Goal: Task Accomplishment & Management: Manage account settings

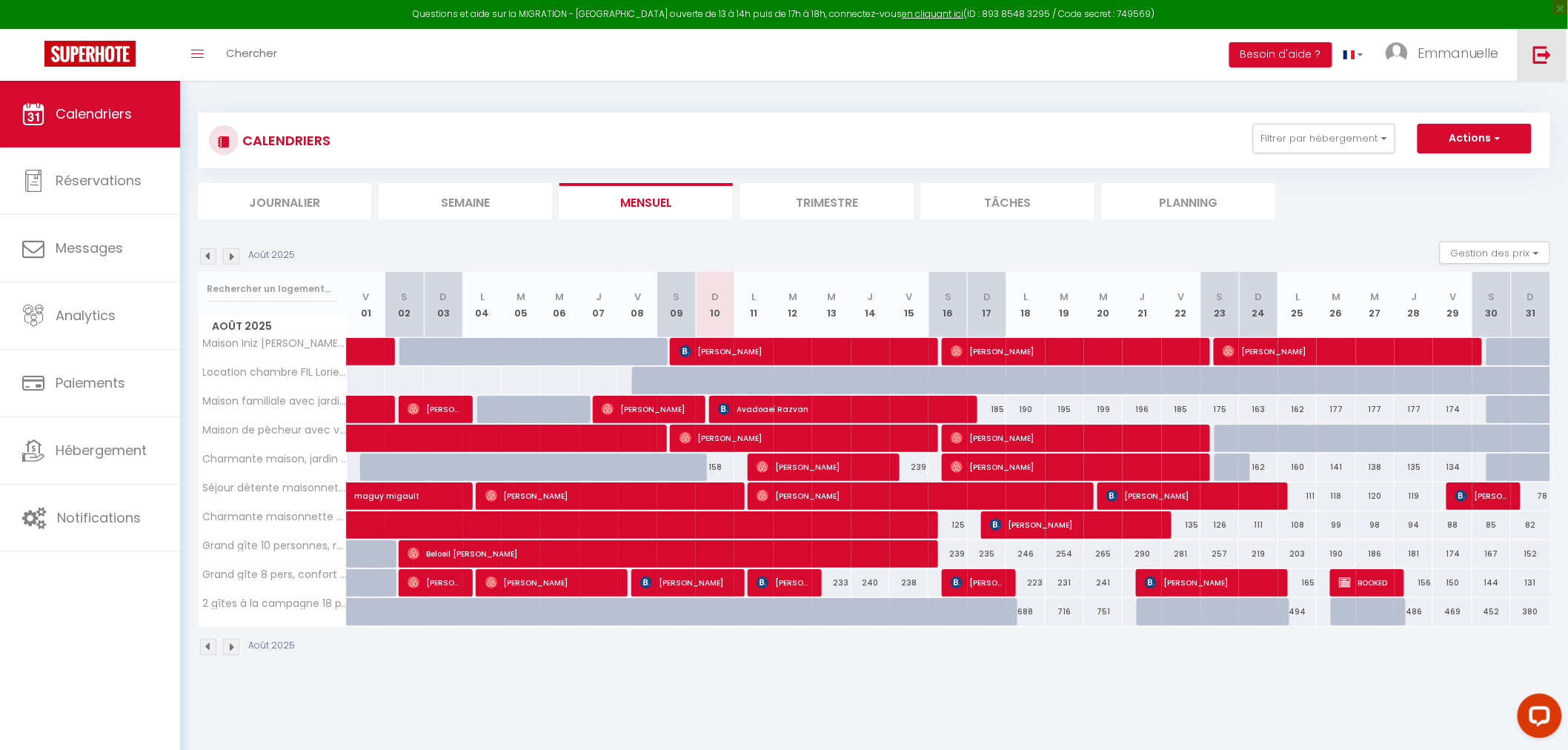
click at [1542, 57] on img at bounding box center [1542, 54] width 19 height 19
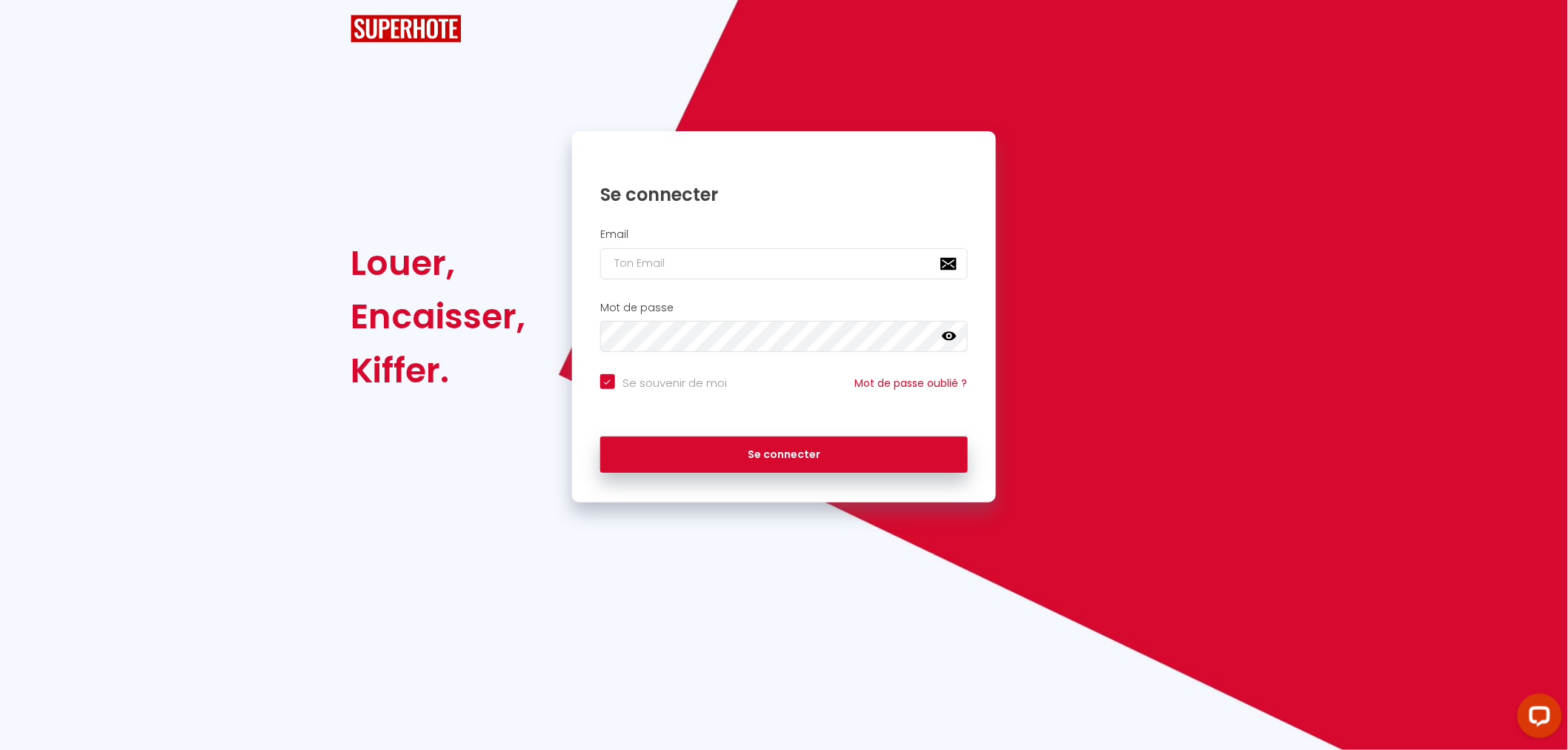
checkbox input "true"
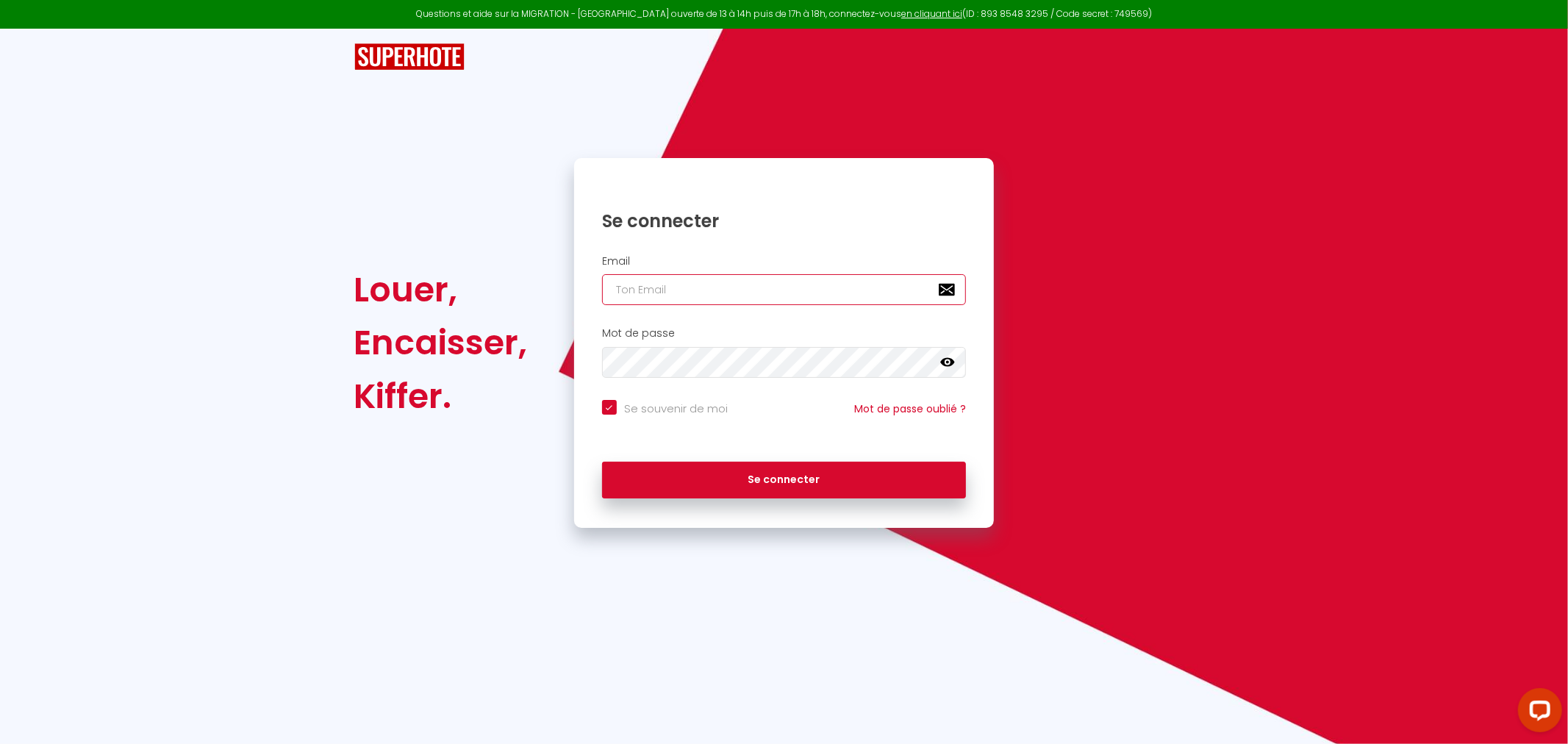
type input "[EMAIL_ADDRESS][DOMAIN_NAME]"
checkbox input "true"
click at [738, 301] on input "[EMAIL_ADDRESS][DOMAIN_NAME]" at bounding box center [784, 289] width 365 height 31
click at [738, 300] on input "[EMAIL_ADDRESS][DOMAIN_NAME]" at bounding box center [784, 289] width 365 height 31
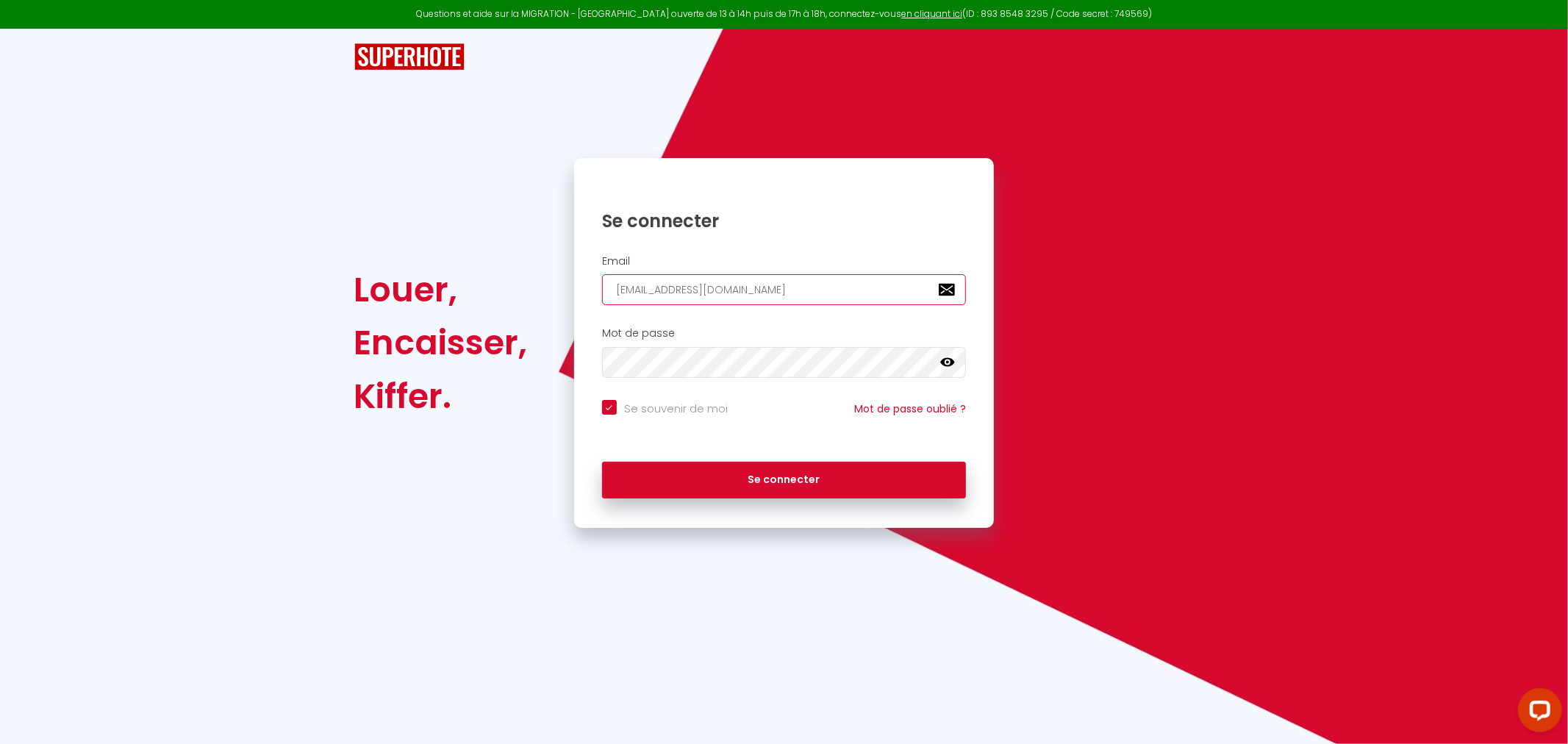
type input "w"
checkbox input "true"
type input "wi"
checkbox input "true"
type input "win"
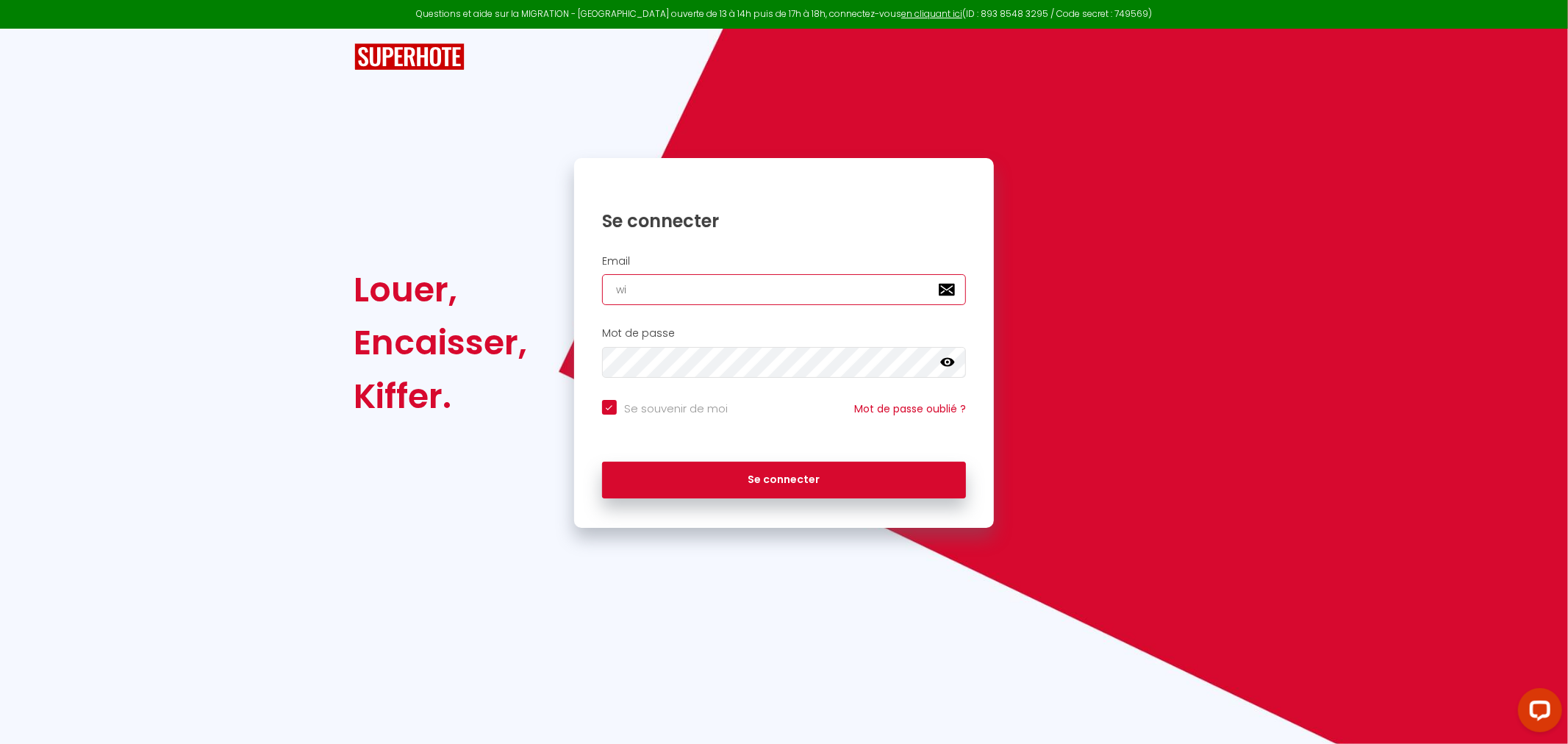
checkbox input "true"
type input "winw"
checkbox input "true"
type input "winwe"
checkbox input "true"
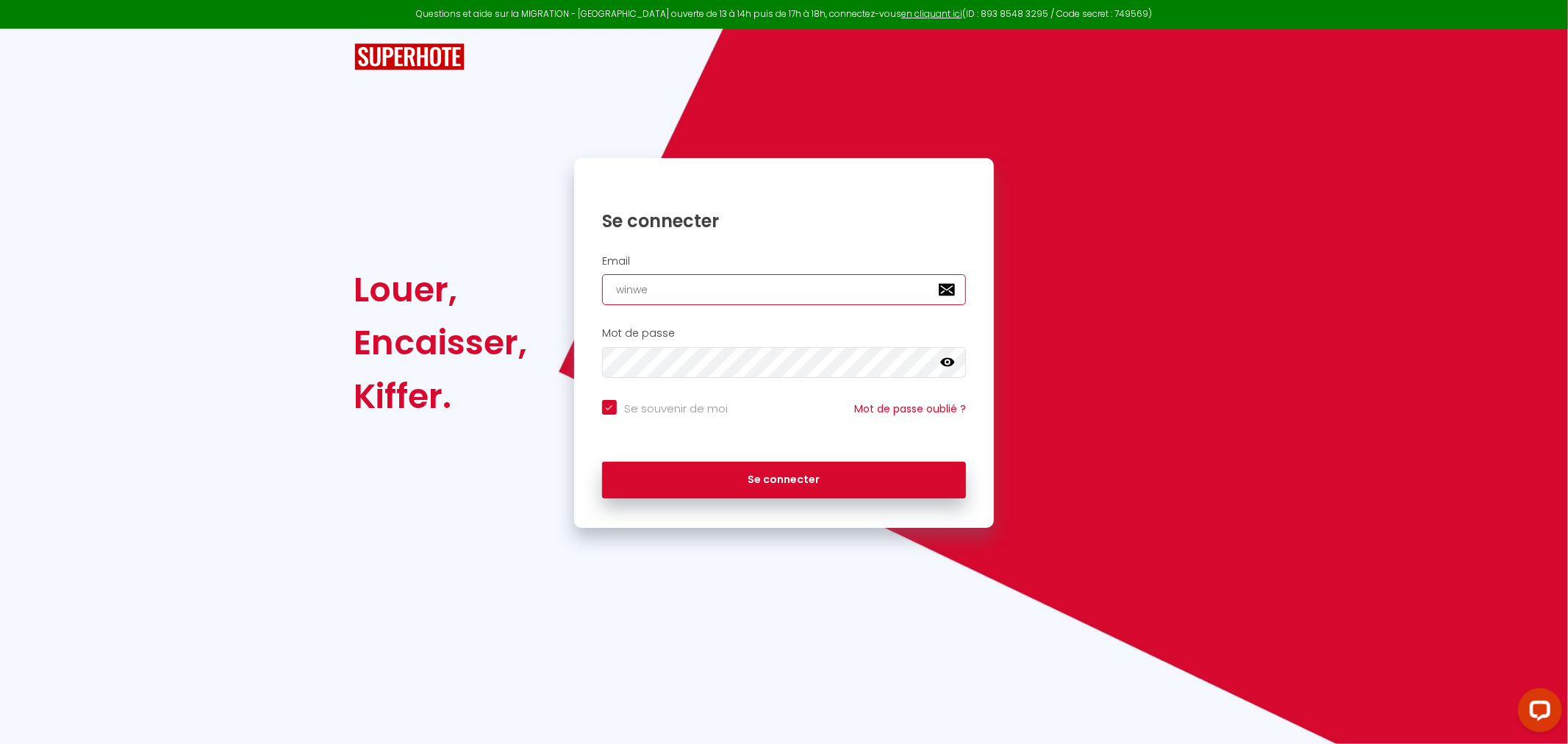
type input "winwel"
checkbox input "true"
type input "winwell"
checkbox input "true"
type input "winwell1"
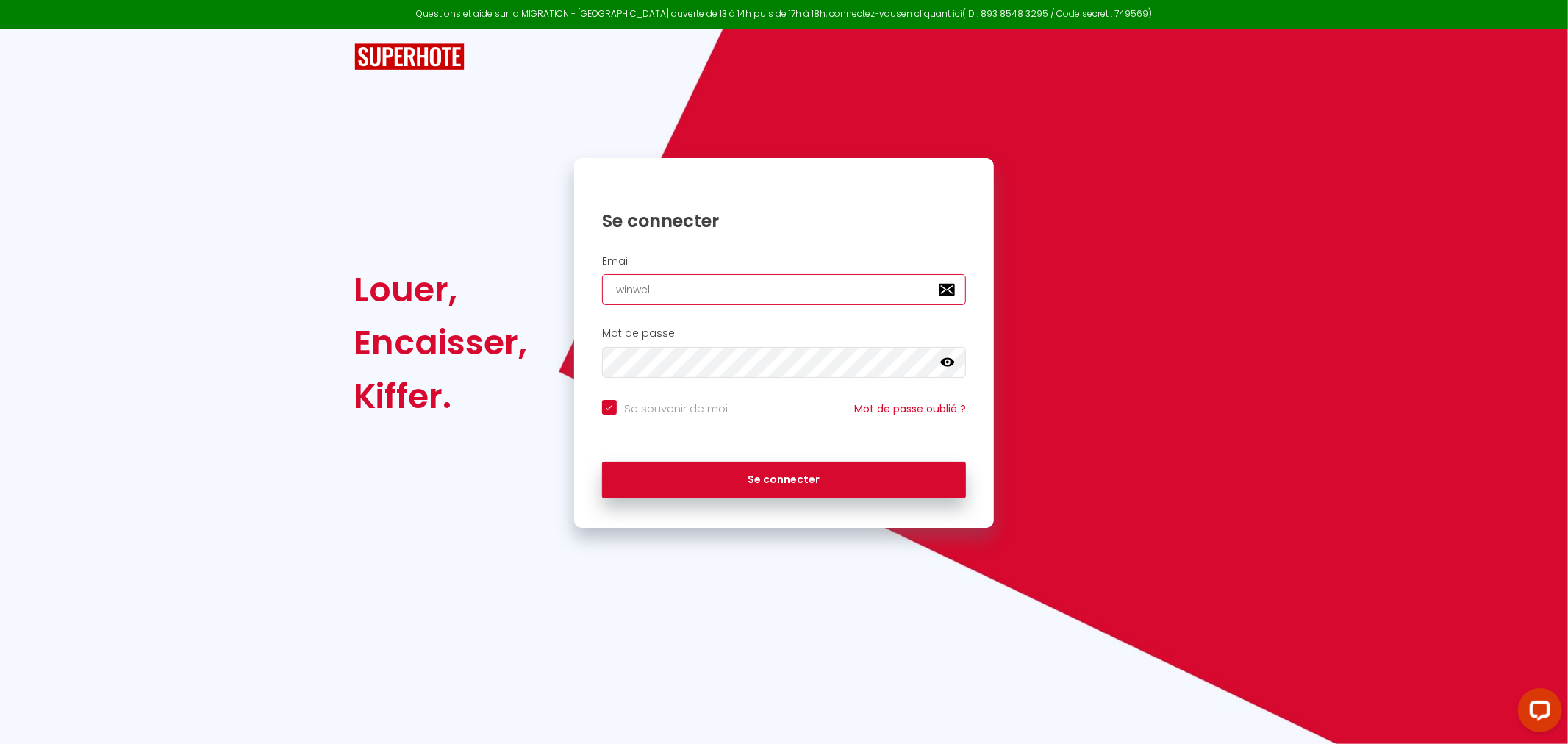
checkbox input "true"
type input "winwell15"
checkbox input "true"
type input "winwell153"
checkbox input "true"
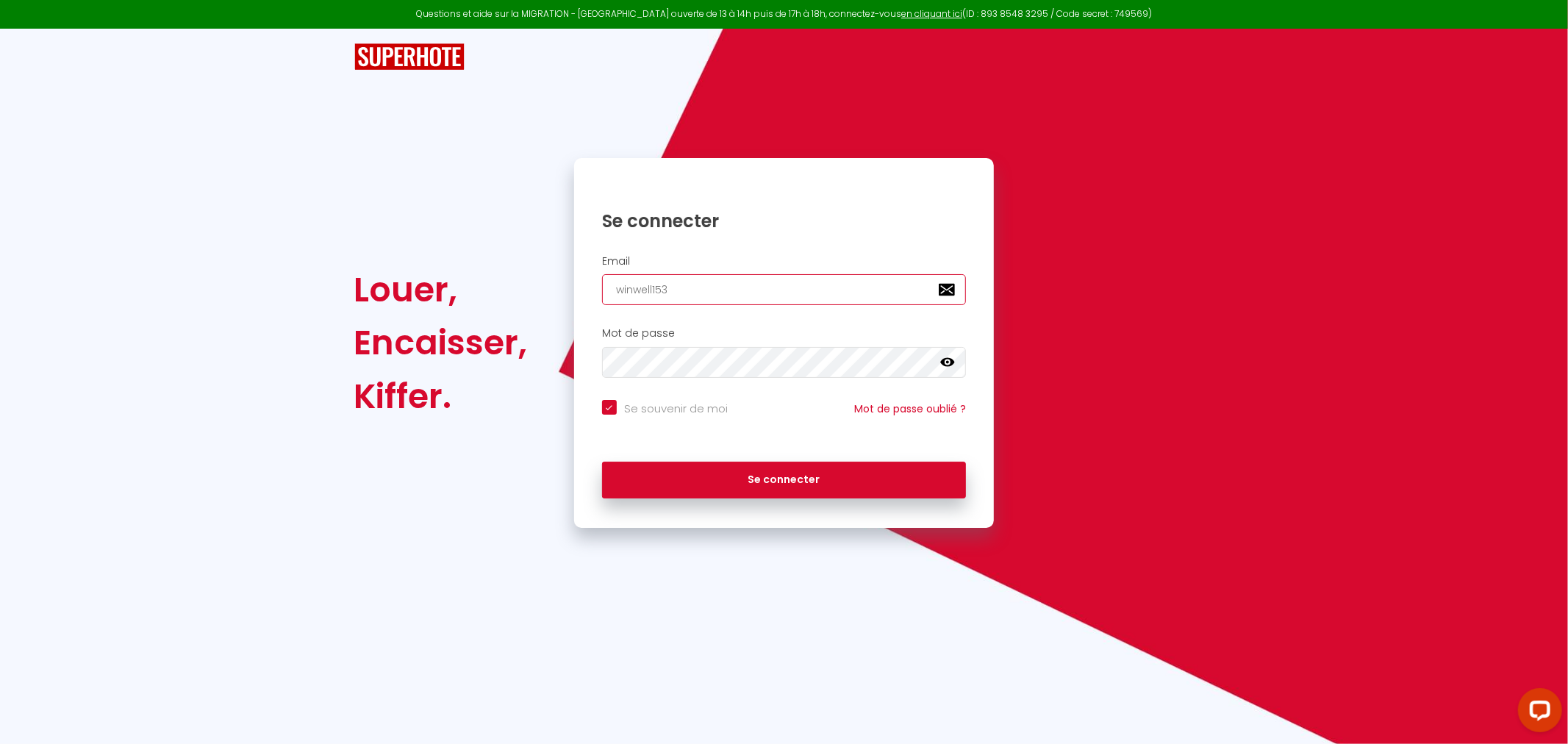
type input "winwell15"
checkbox input "true"
type input "winwell1"
checkbox input "true"
type input "winwell18"
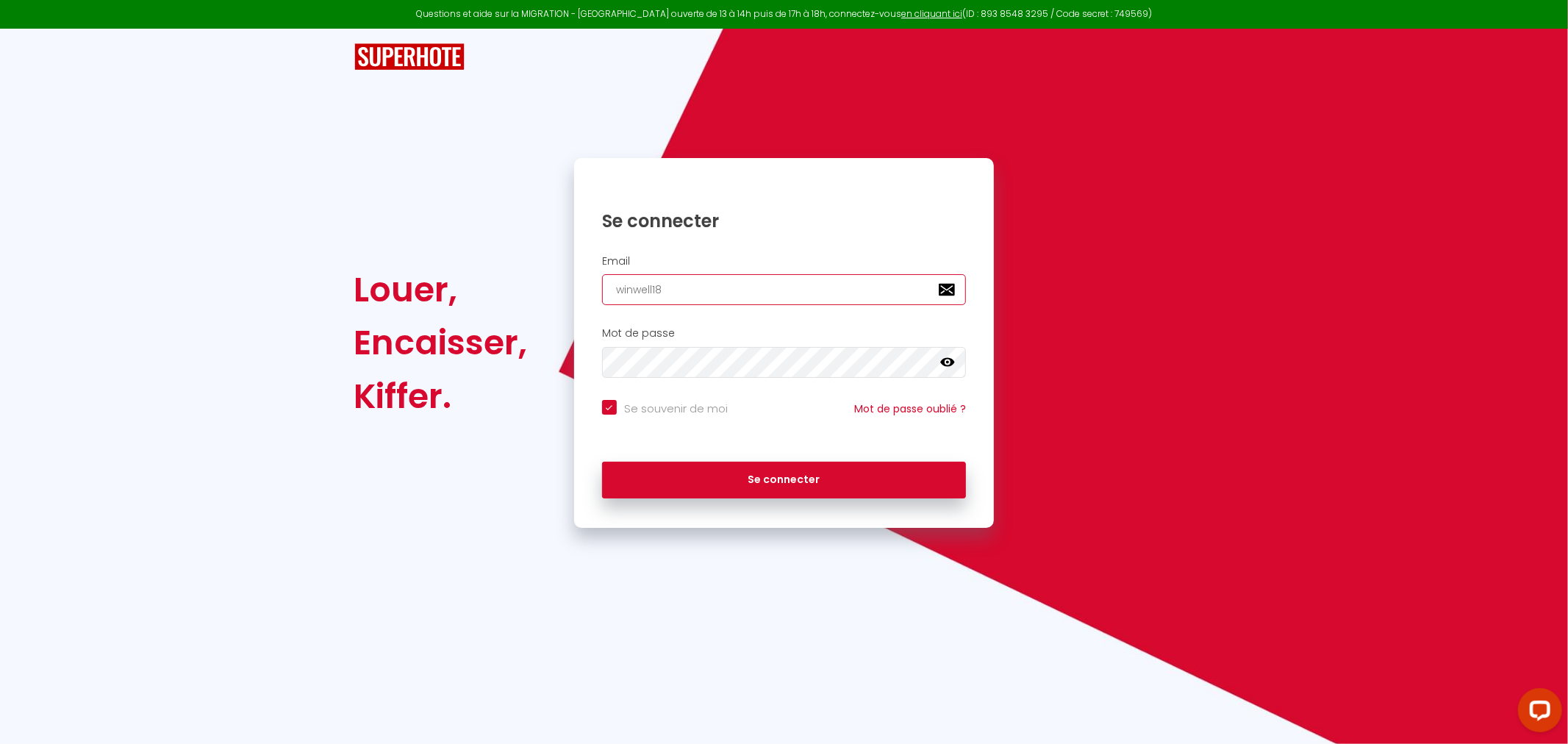
checkbox input "true"
type input "winwell183"
checkbox input "true"
type input "winwell183@"
checkbox input "true"
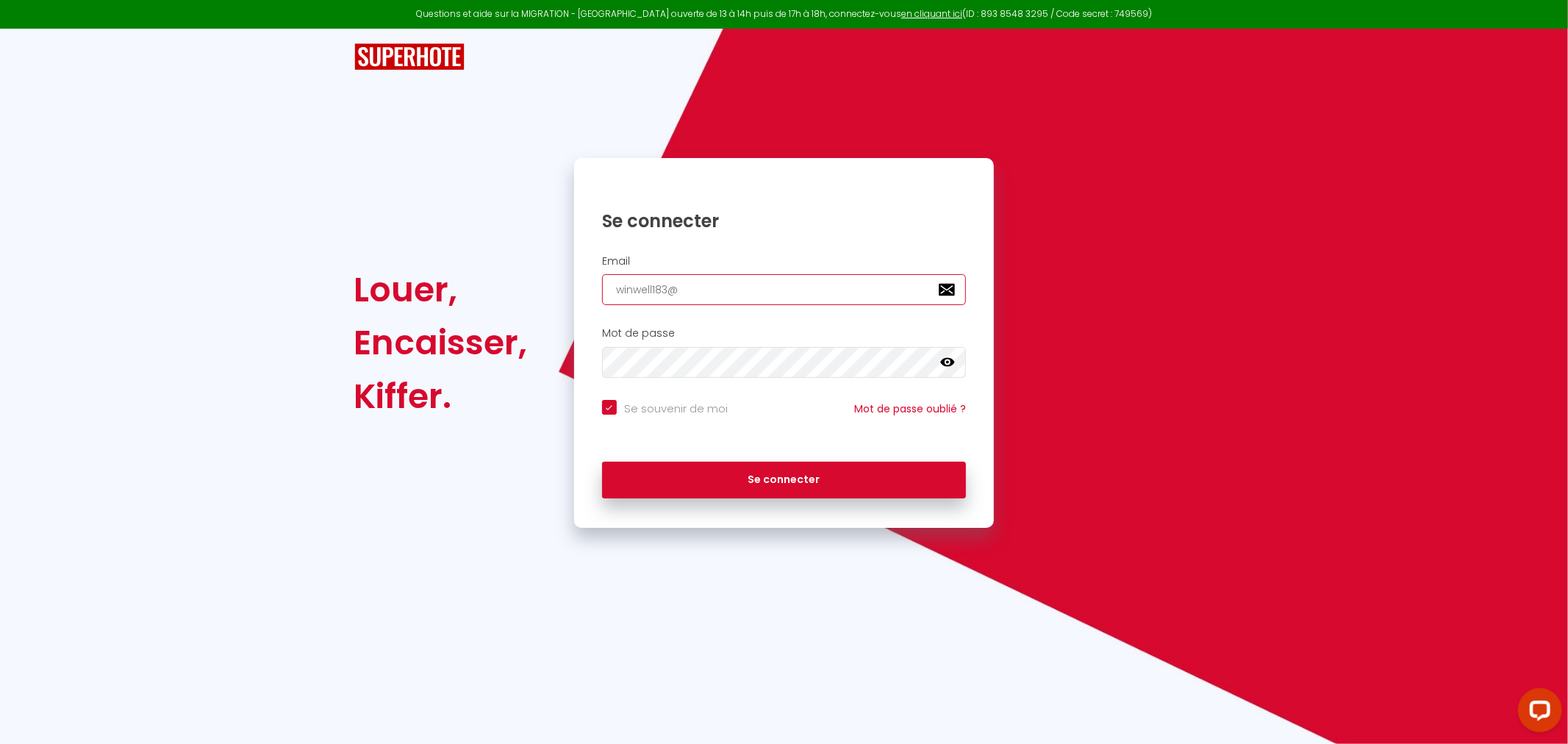
type input "winwell183@g"
checkbox input "true"
type input "winwell183@gm"
checkbox input "true"
type input "winwell183@gma"
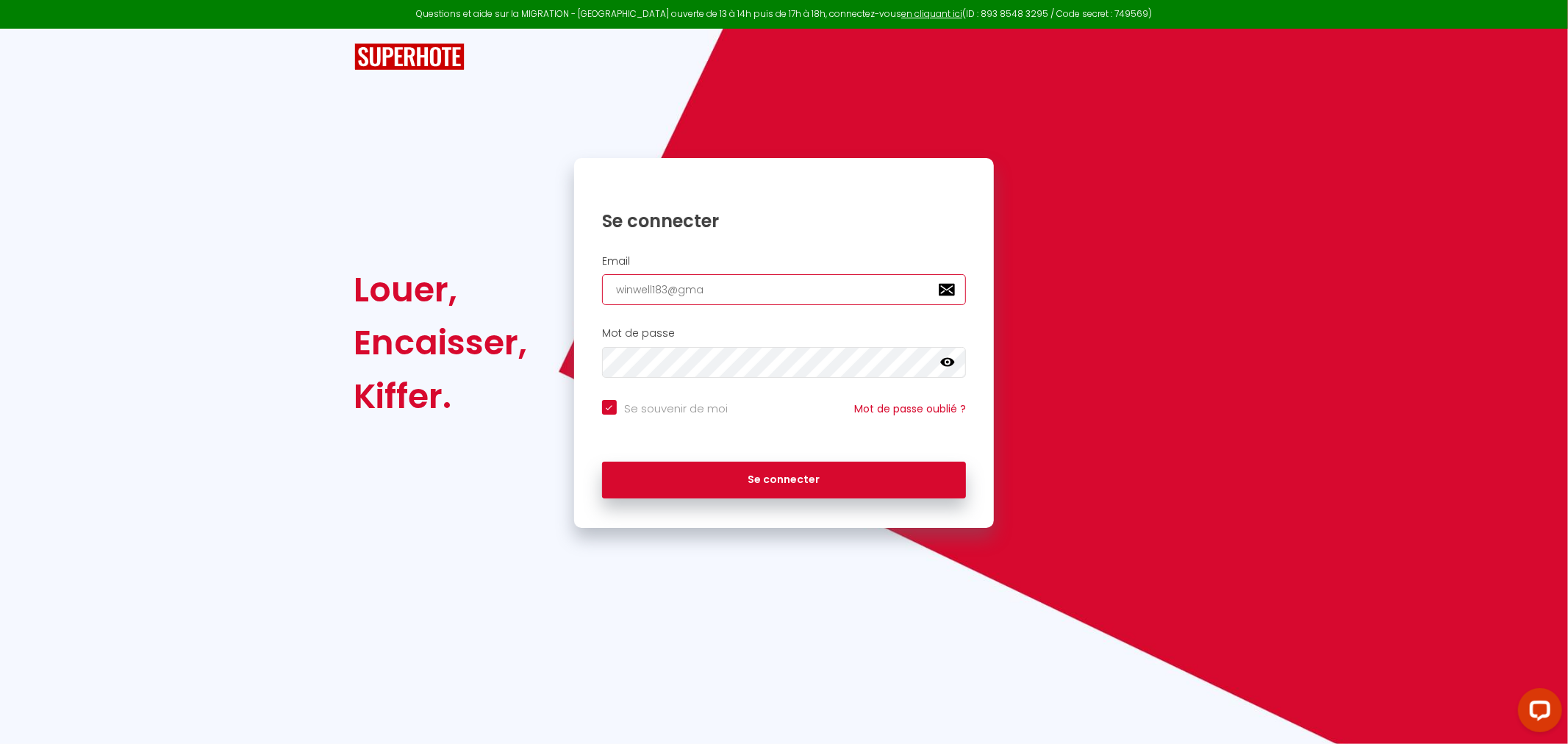
checkbox input "true"
type input "winwell183@gmai"
checkbox input "true"
type input "winwell183@gmail"
checkbox input "true"
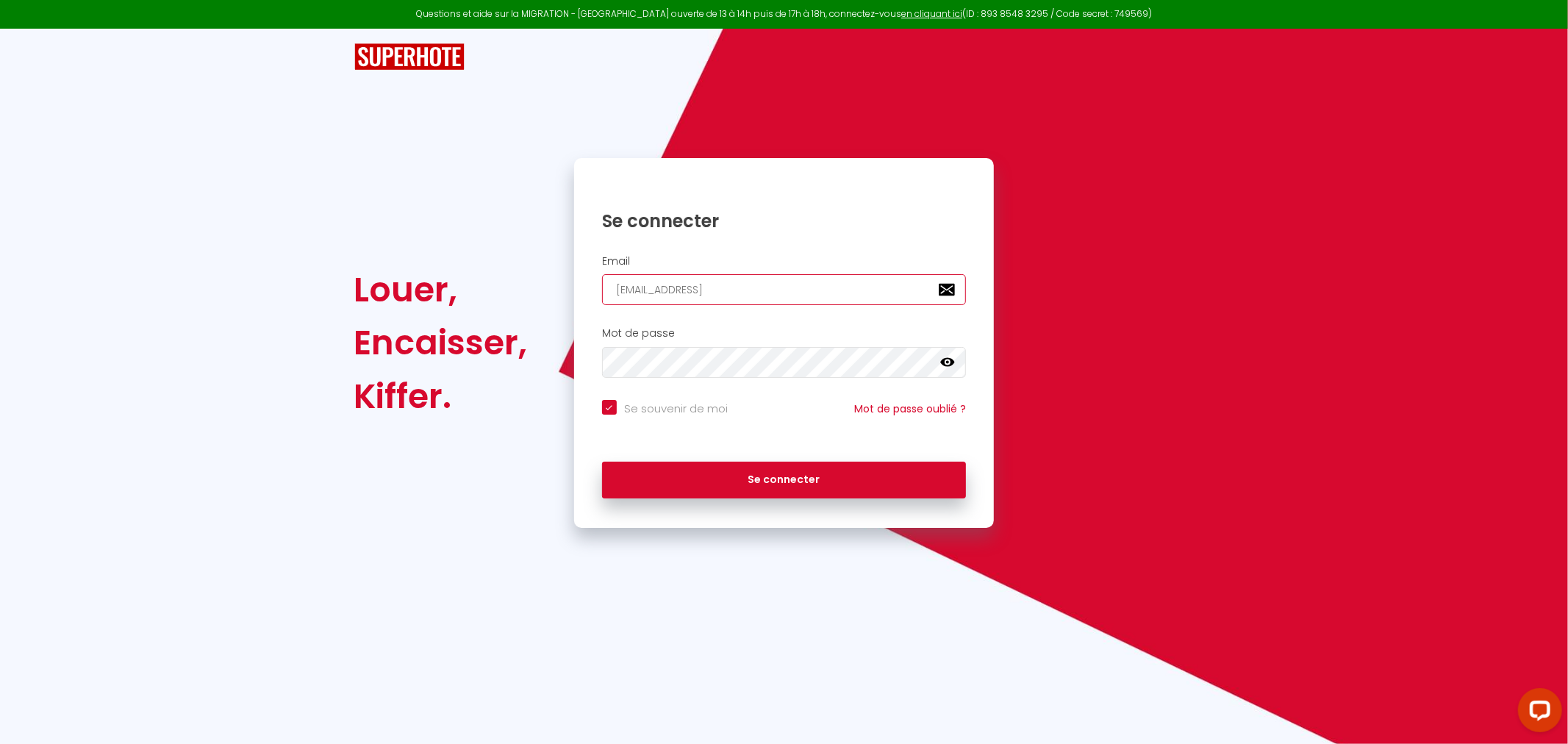
type input "winwell183@gmail."
checkbox input "true"
type input "winwell183@gmail.c"
checkbox input "true"
type input "winwell183@gmail.co"
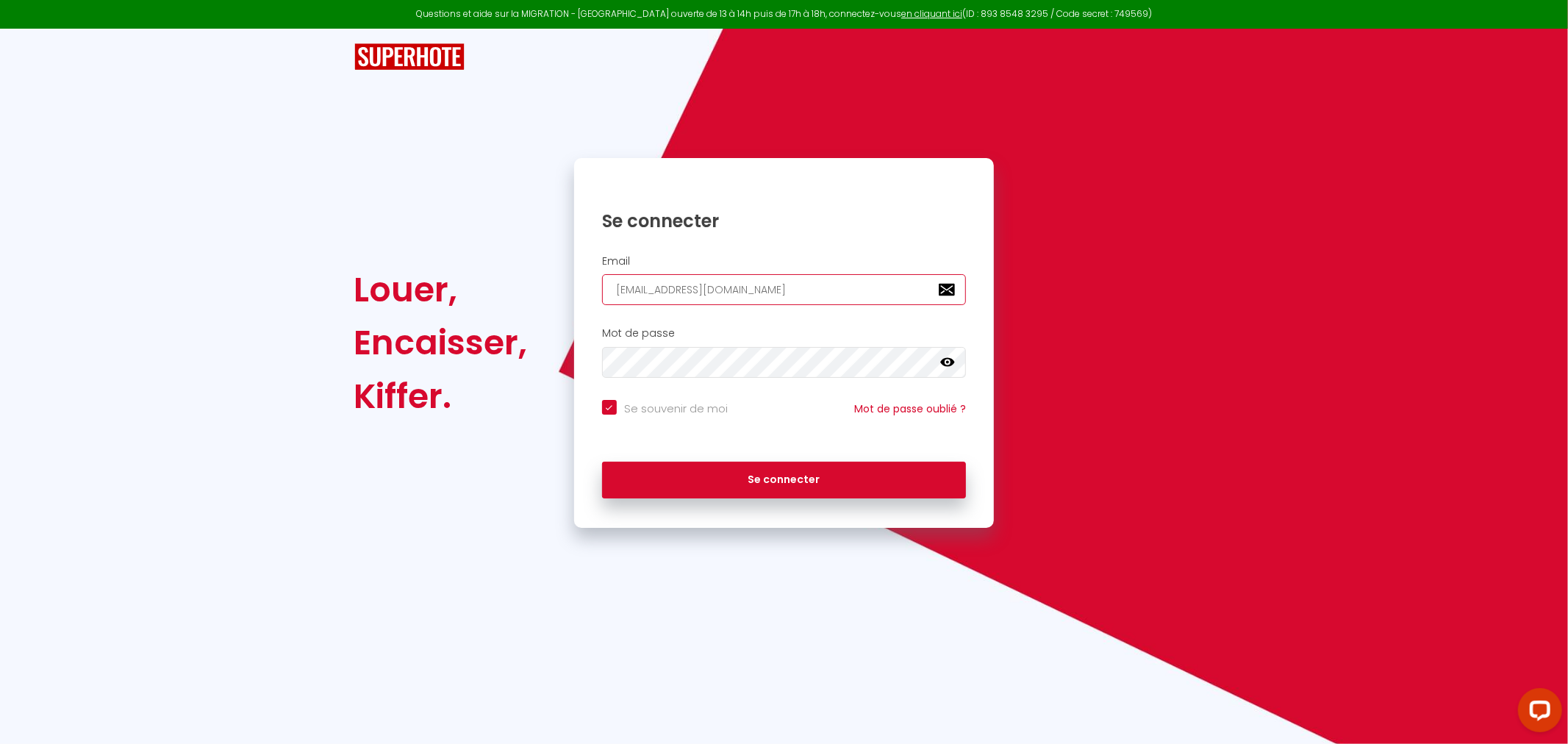
checkbox input "true"
type input "[EMAIL_ADDRESS][DOMAIN_NAME]"
checkbox input "true"
drag, startPoint x: 615, startPoint y: 289, endPoint x: 665, endPoint y: 285, distance: 50.2
click at [665, 285] on input "[EMAIL_ADDRESS][DOMAIN_NAME]" at bounding box center [784, 289] width 365 height 31
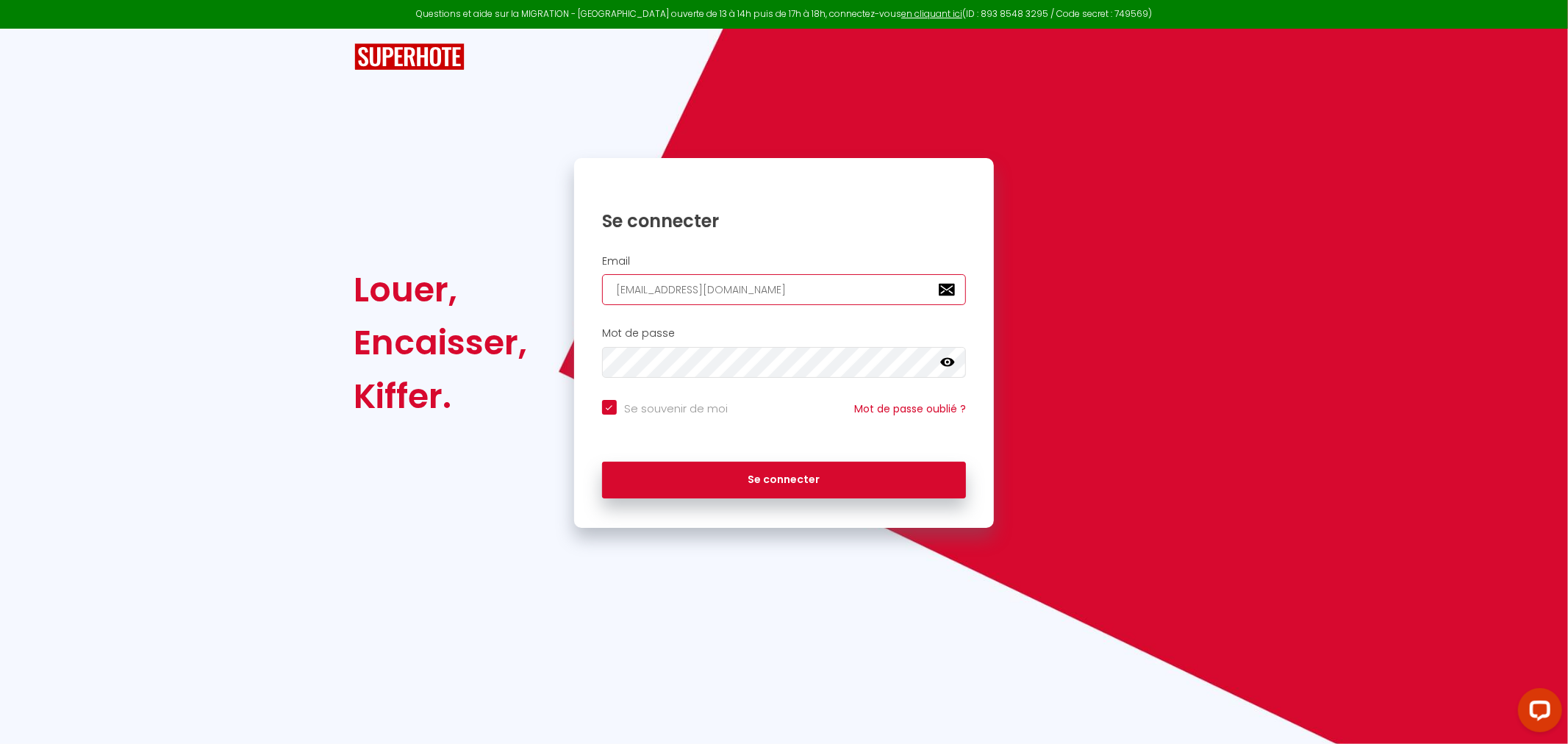
type input "[EMAIL_ADDRESS][DOMAIN_NAME]"
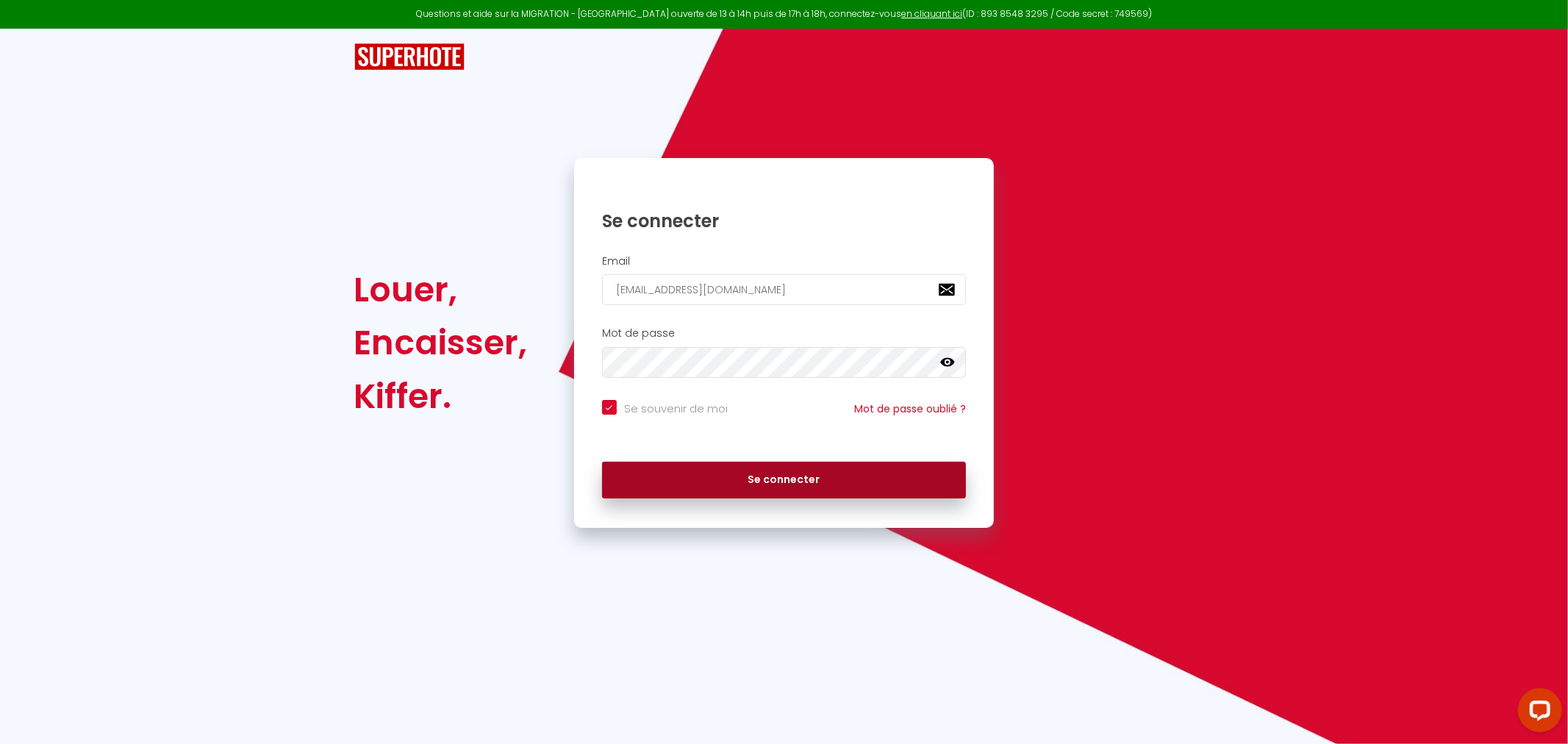
click at [782, 479] on button "Se connecter" at bounding box center [784, 480] width 365 height 37
checkbox input "true"
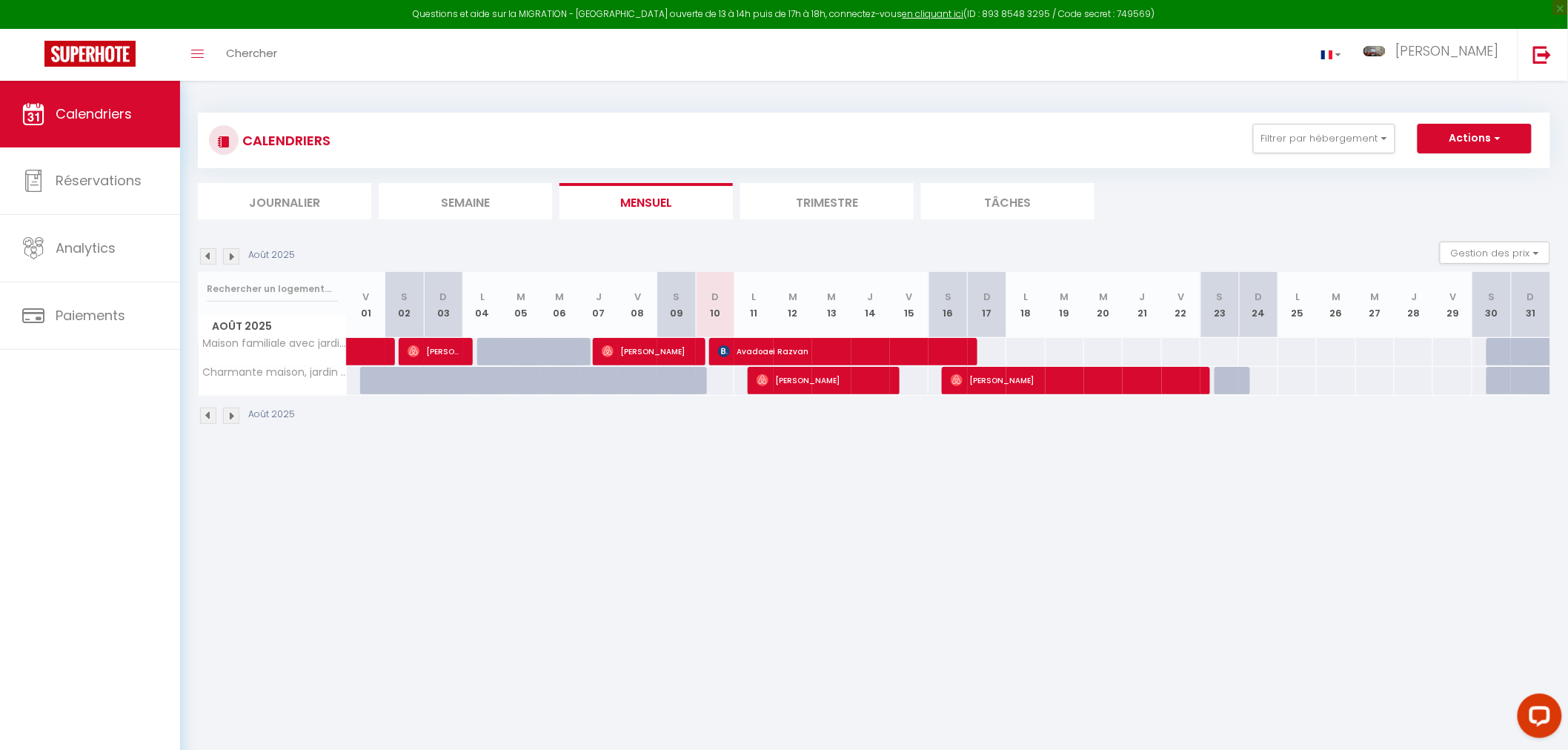
drag, startPoint x: 1191, startPoint y: 641, endPoint x: 1186, endPoint y: 634, distance: 8.6
click at [1186, 634] on body "Questions et aide sur la MIGRATION - Salle Zoom ouverte de 13 à 14h puis de 17h…" at bounding box center [784, 456] width 1568 height 750
click at [104, 53] on img at bounding box center [90, 53] width 91 height 26
click at [202, 53] on span at bounding box center [198, 54] width 13 height 2
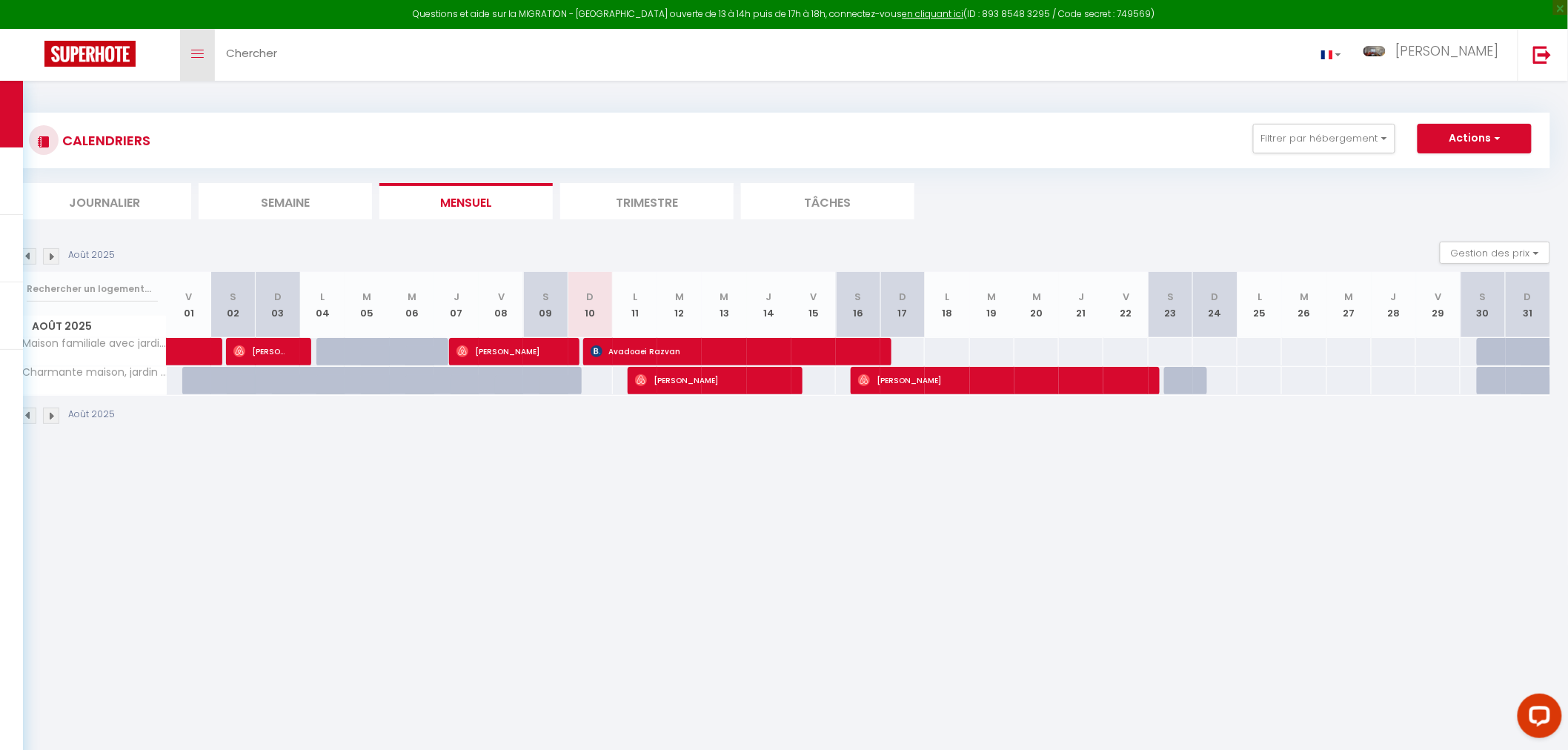
click at [193, 53] on icon "Toggle menubar" at bounding box center [198, 53] width 13 height 9
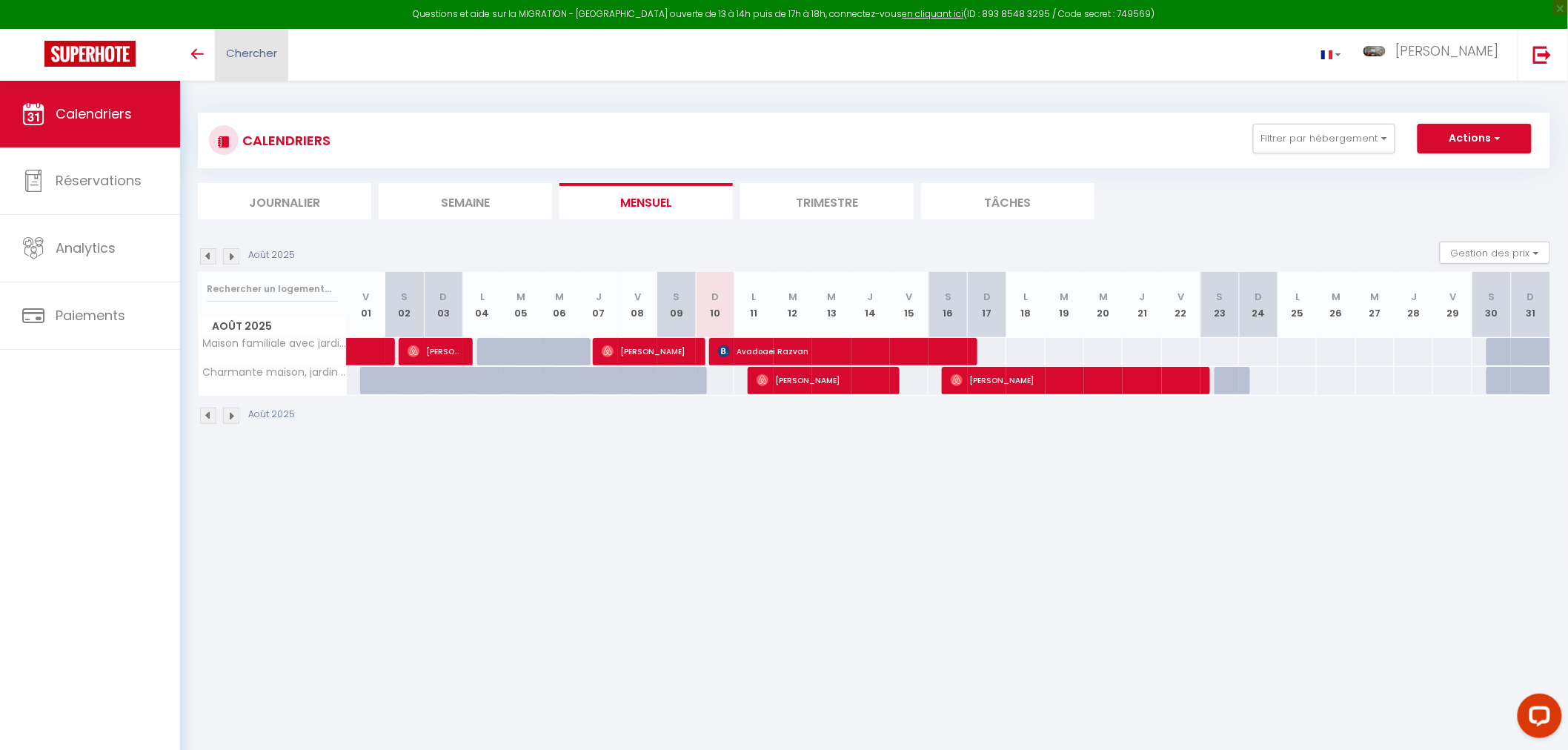
click at [242, 48] on span "Chercher" at bounding box center [251, 53] width 51 height 15
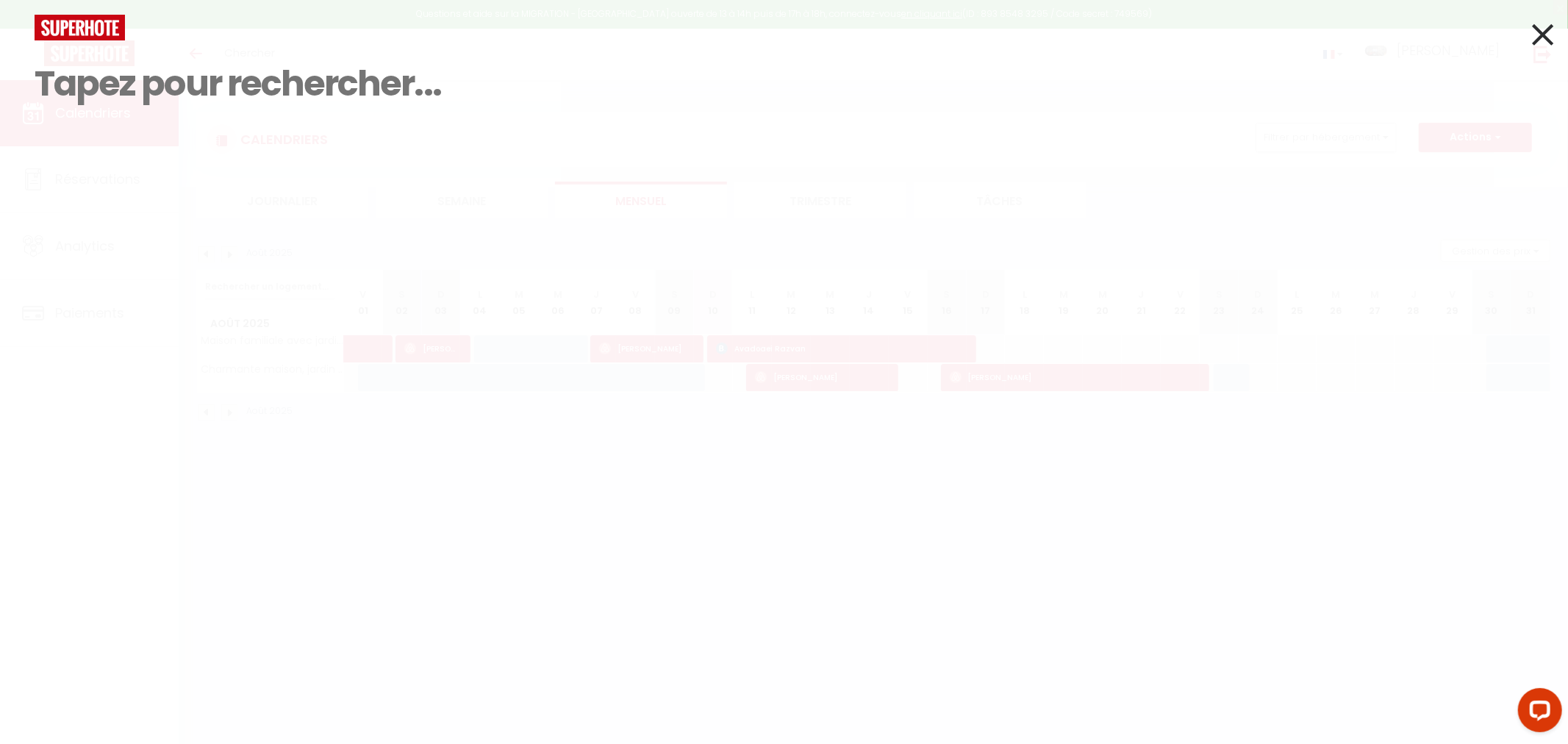
click at [1533, 34] on icon at bounding box center [1542, 34] width 22 height 37
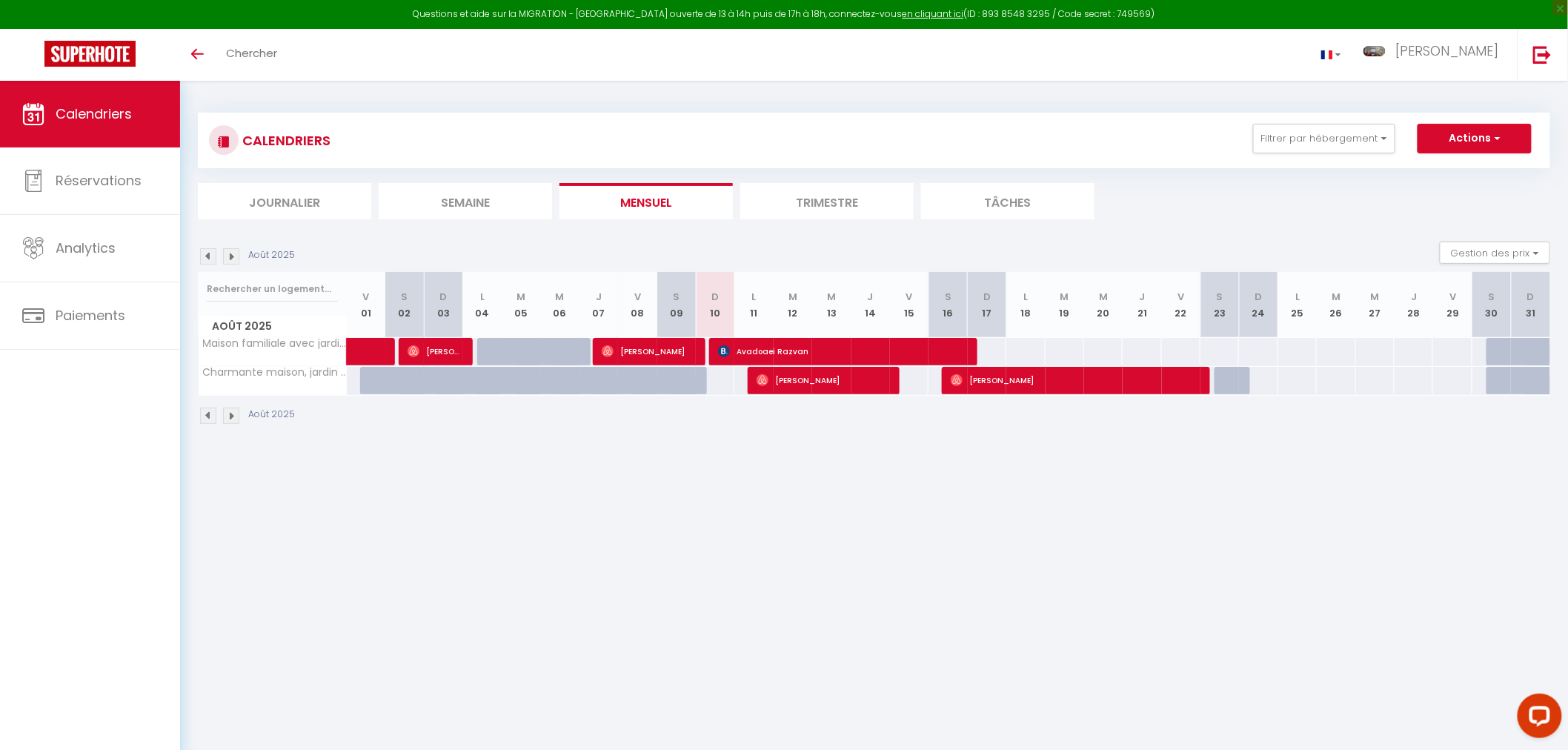
click at [313, 202] on li "Journalier" at bounding box center [284, 201] width 174 height 36
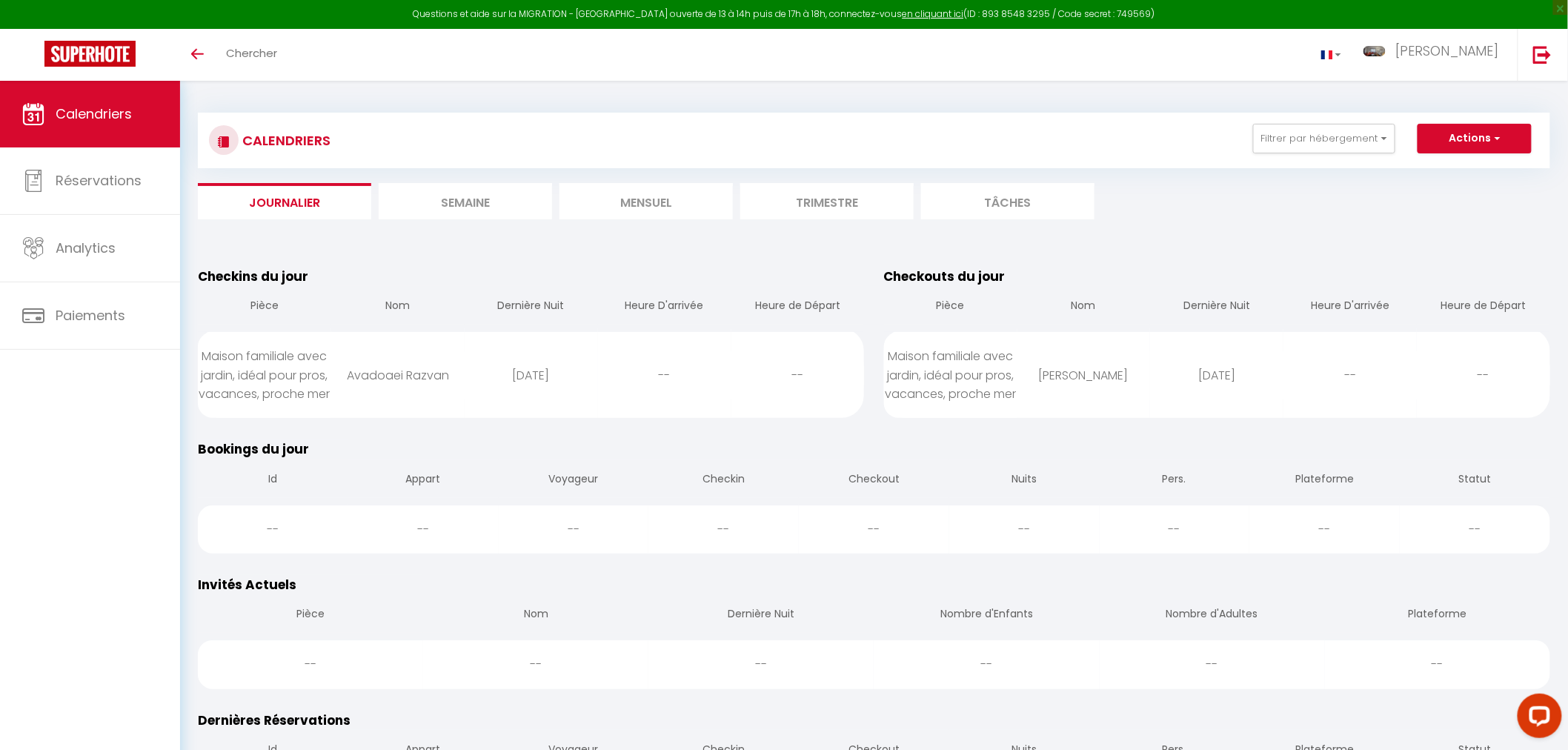
click at [421, 193] on li "Semaine" at bounding box center [465, 201] width 174 height 36
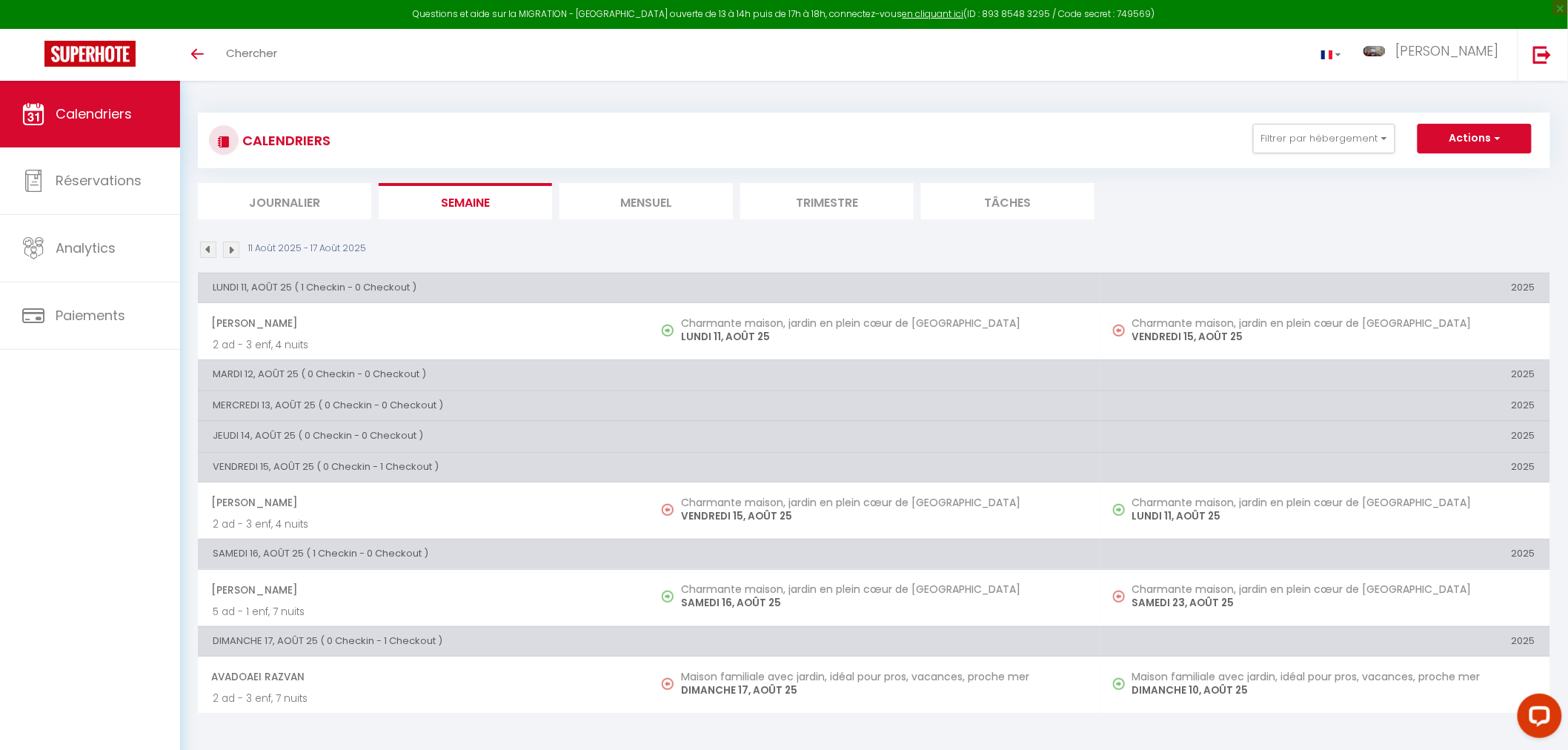
click at [658, 189] on li "Mensuel" at bounding box center [645, 201] width 174 height 36
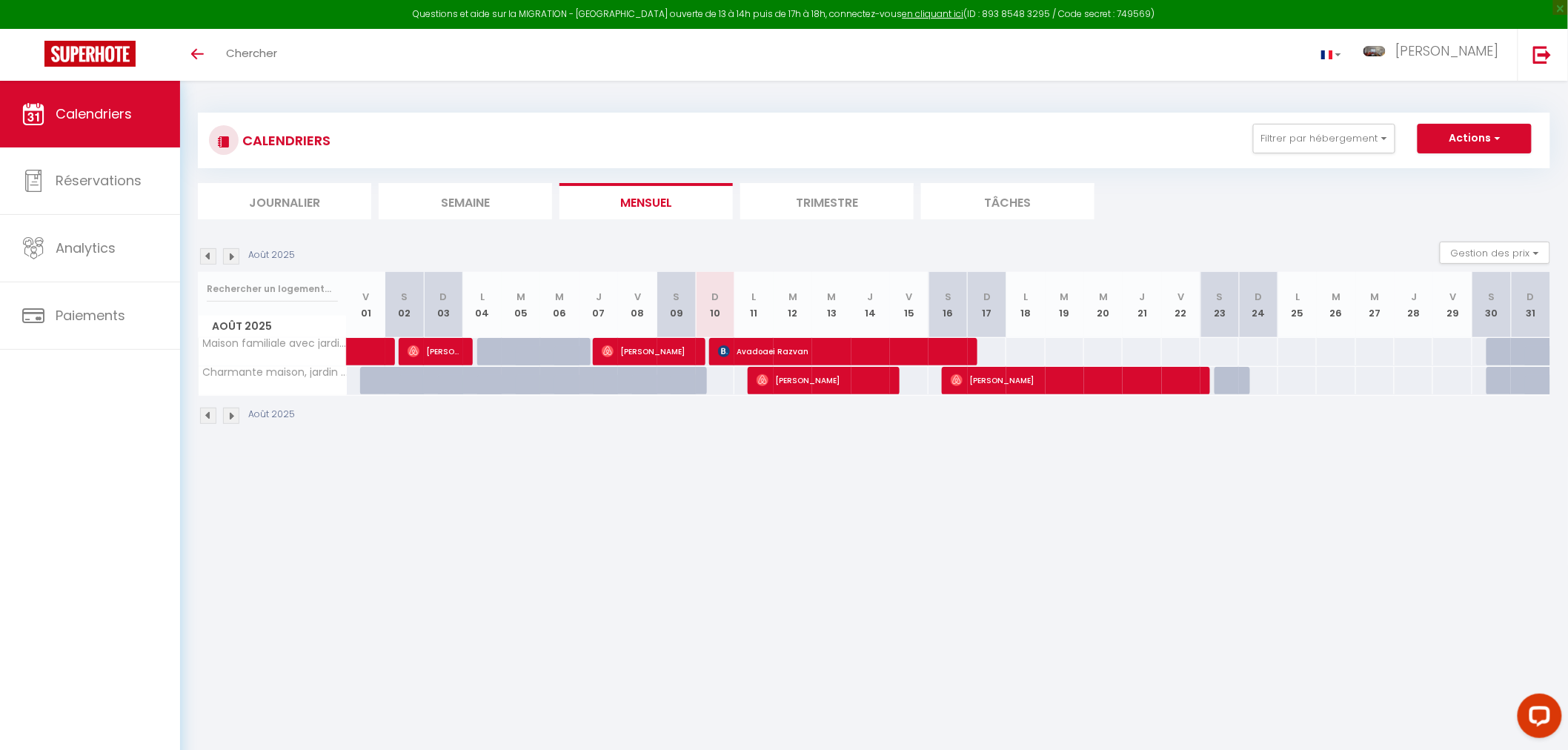
click at [839, 196] on li "Trimestre" at bounding box center [826, 201] width 174 height 36
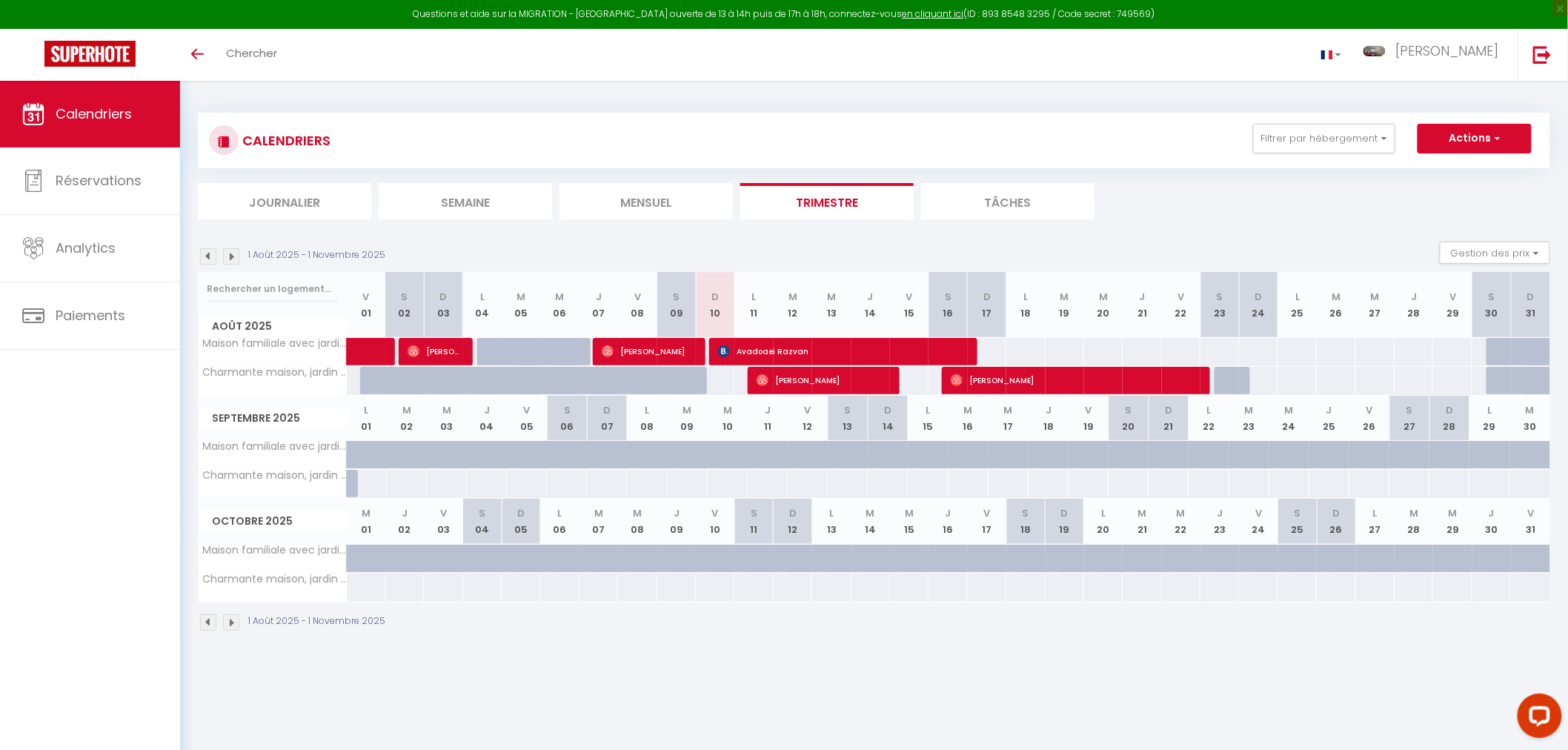
click at [1025, 208] on li "Tâches" at bounding box center [1007, 201] width 174 height 36
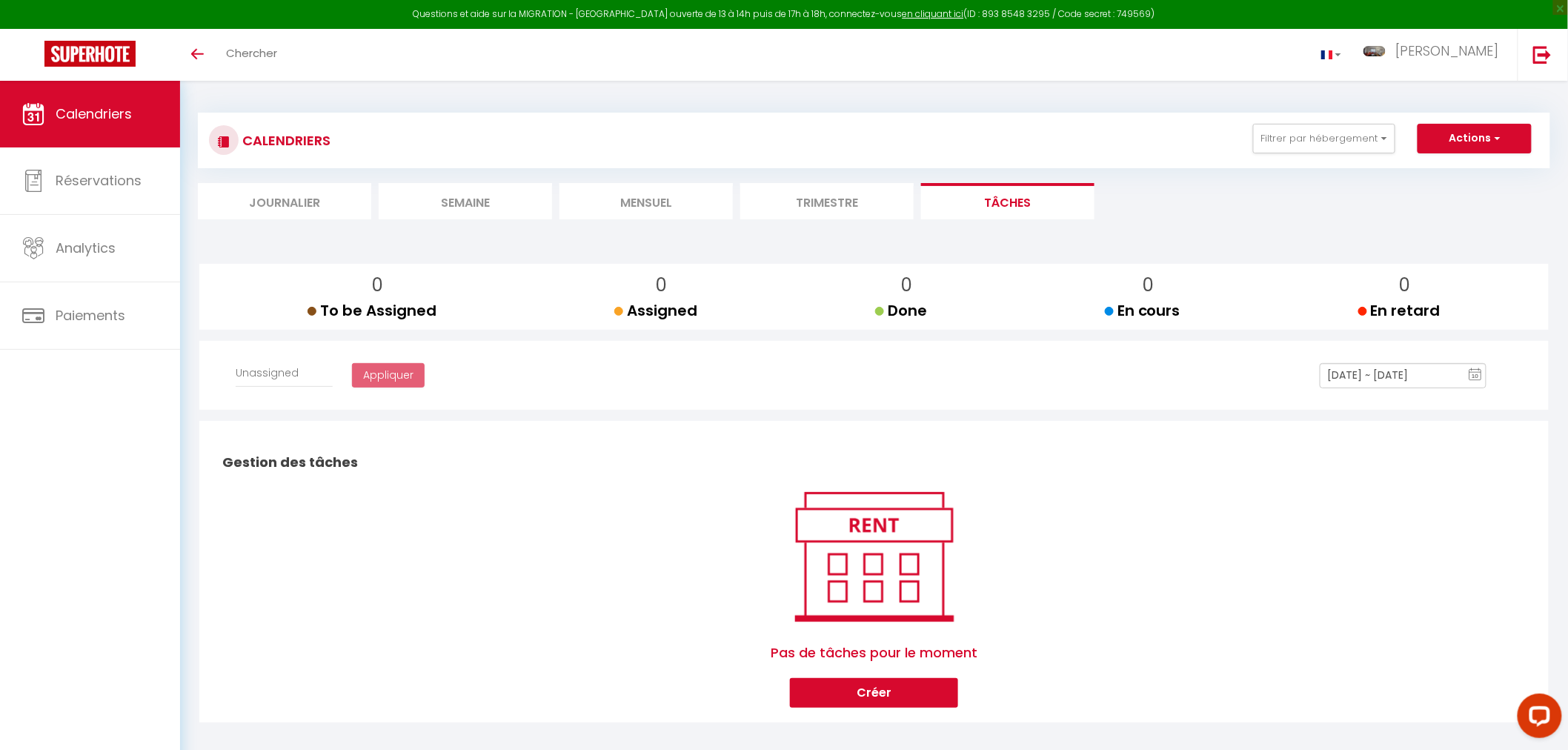
select select
click at [897, 687] on button "Créer" at bounding box center [874, 693] width 168 height 30
select select
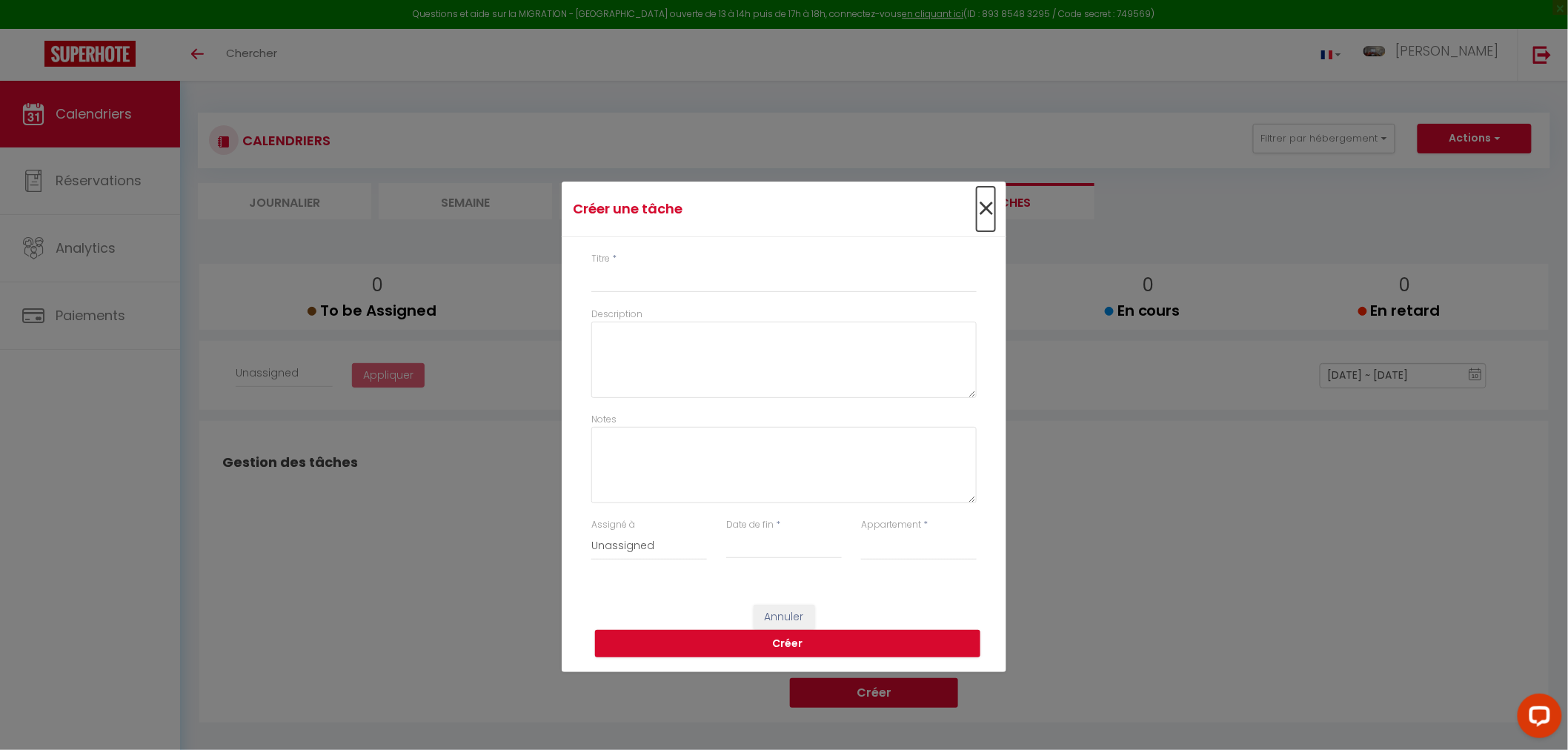
click at [986, 201] on span "×" at bounding box center [986, 209] width 19 height 44
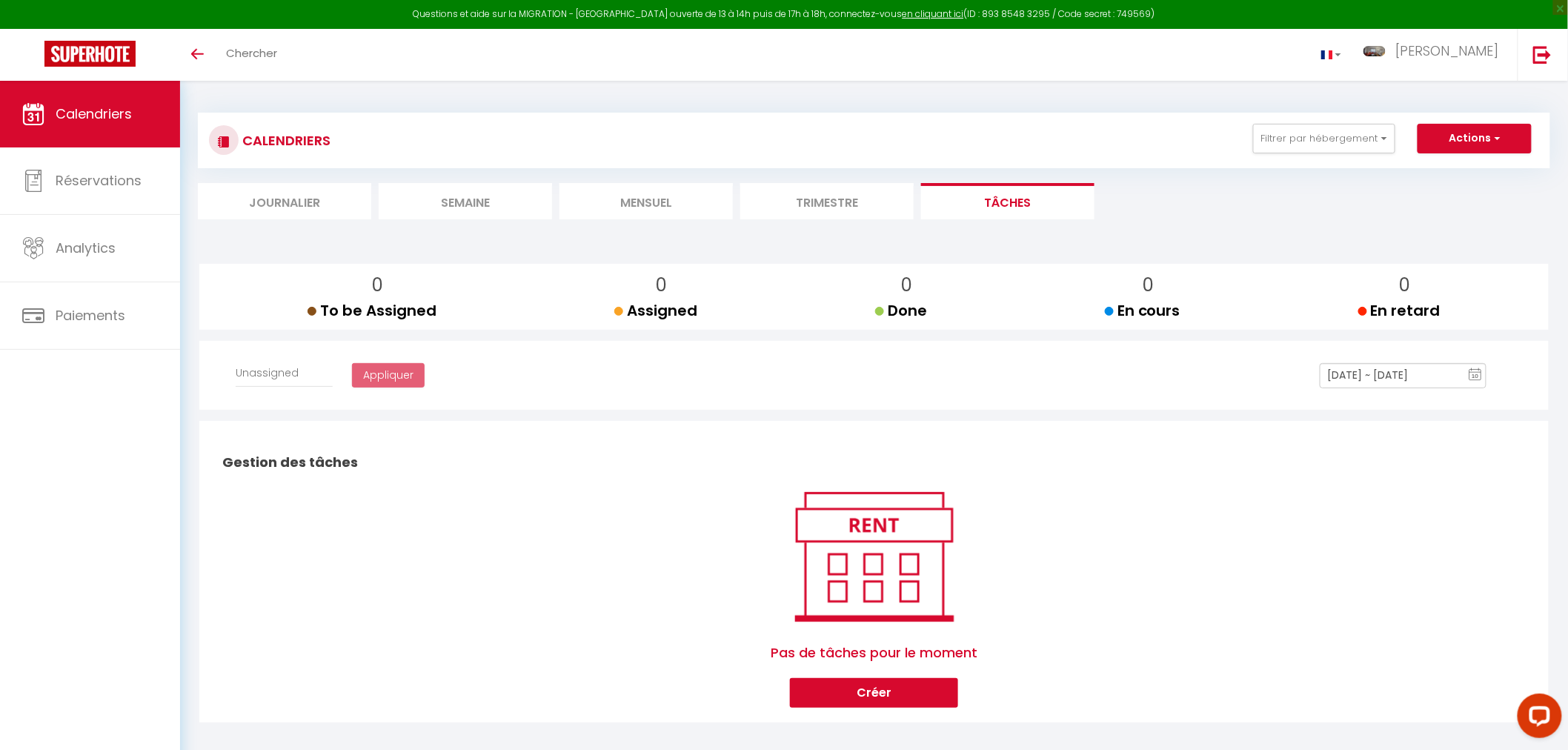
click at [588, 529] on div "Pas de tâches pour le moment Créer" at bounding box center [874, 596] width 1310 height 222
click at [1464, 141] on button "Actions" at bounding box center [1474, 138] width 114 height 30
click at [1444, 169] on link "Créer une tâche" at bounding box center [1441, 173] width 95 height 23
select select
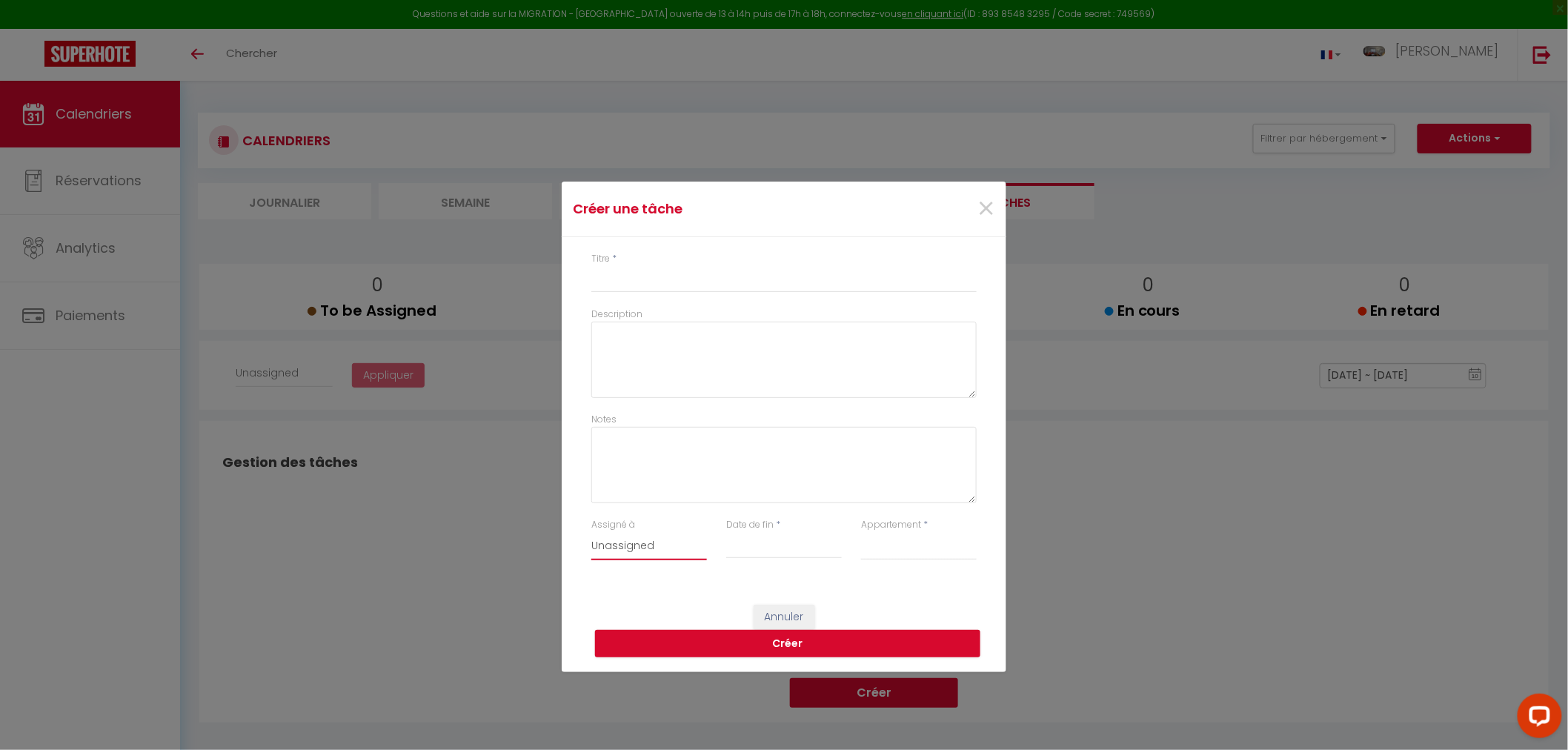
click at [670, 542] on select "Unassigned" at bounding box center [649, 546] width 116 height 28
click at [657, 591] on div "Annuler Créer" at bounding box center [784, 631] width 444 height 82
click at [902, 533] on select "Maison familiale avec jardin, idéal pour pros, vacances, proche mer Charmante m…" at bounding box center [919, 546] width 116 height 28
click at [834, 579] on div "Titre * Description Notes Assigné à Unassigned Date de fin * < Aug 2025 > Sun M…" at bounding box center [784, 413] width 444 height 353
drag, startPoint x: 990, startPoint y: 205, endPoint x: 965, endPoint y: 216, distance: 27.3
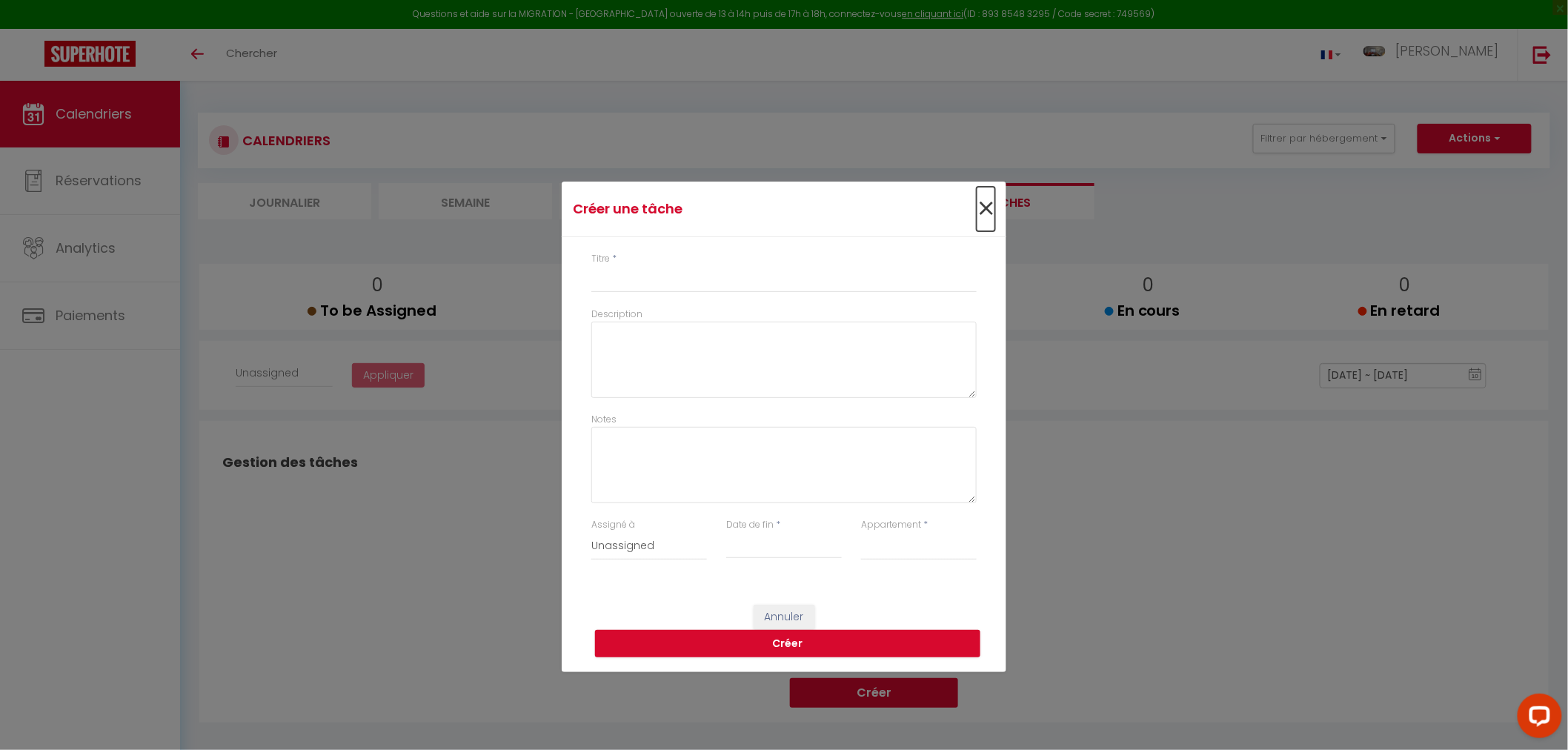
click at [989, 205] on span "×" at bounding box center [986, 209] width 19 height 44
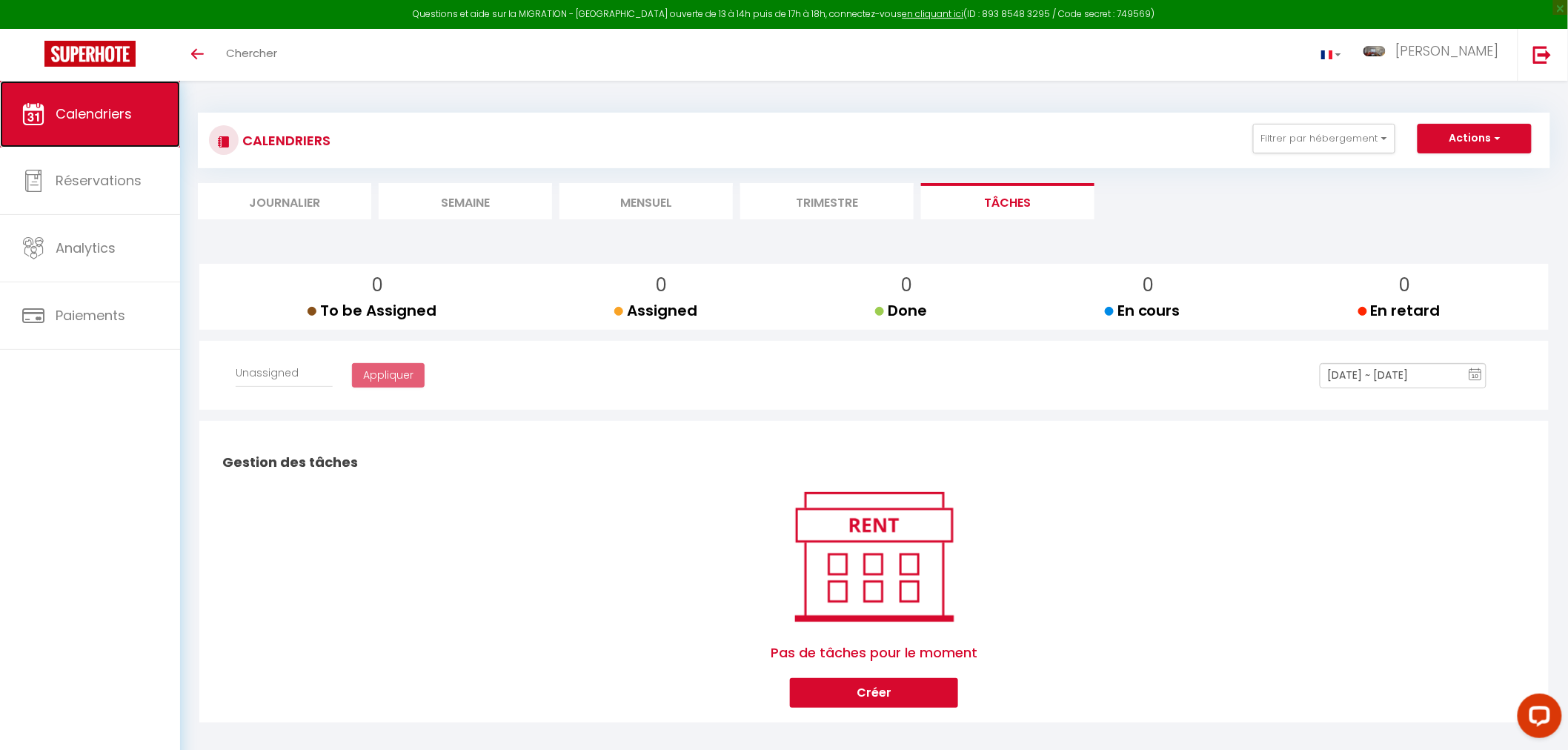
click at [90, 108] on span "Calendriers" at bounding box center [94, 113] width 76 height 19
drag, startPoint x: 357, startPoint y: 209, endPoint x: 342, endPoint y: 206, distance: 15.3
click at [342, 206] on li "Journalier" at bounding box center [284, 201] width 174 height 36
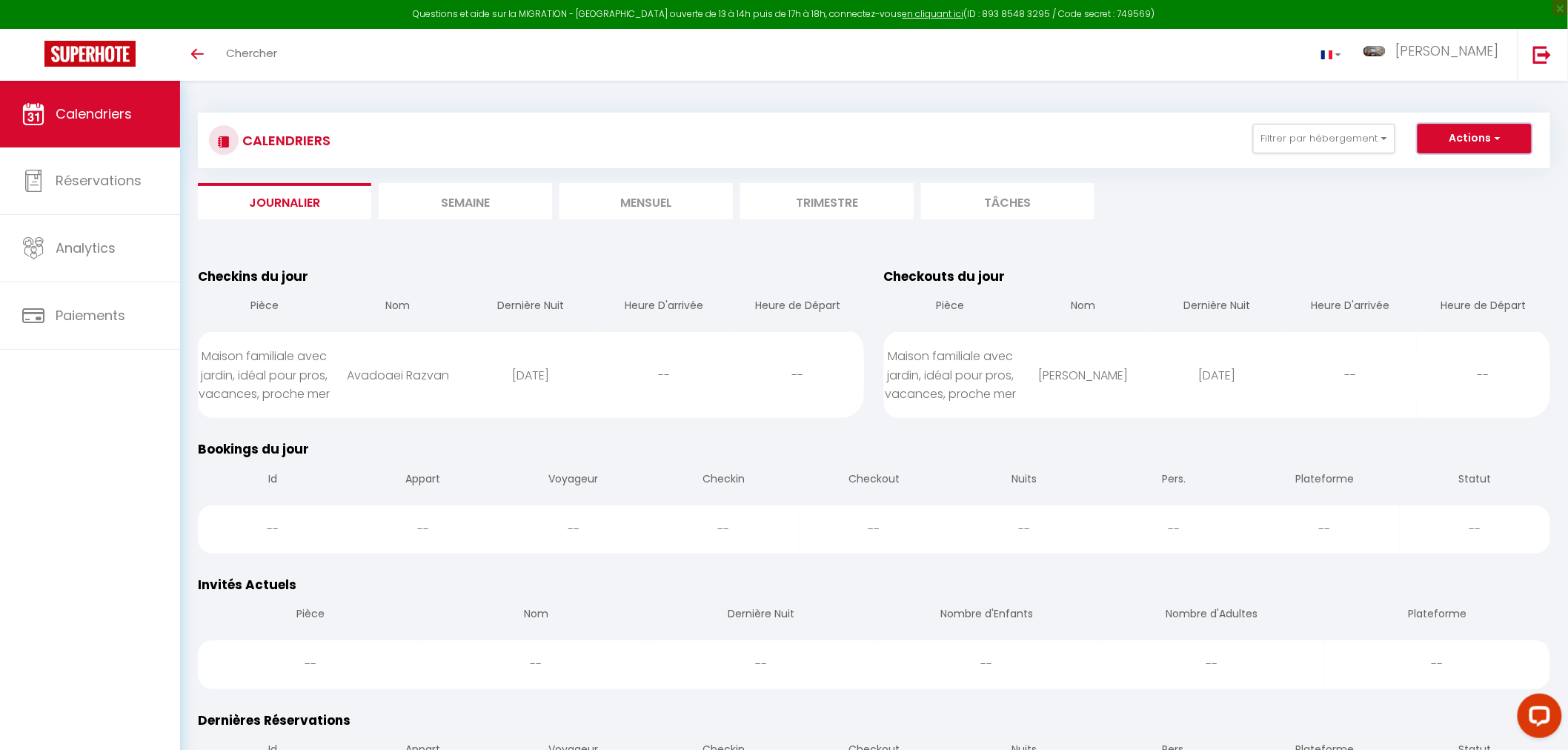
click at [1480, 128] on button "Actions" at bounding box center [1474, 138] width 114 height 30
click at [1451, 217] on link "Importer les réservations" at bounding box center [1459, 217] width 129 height 23
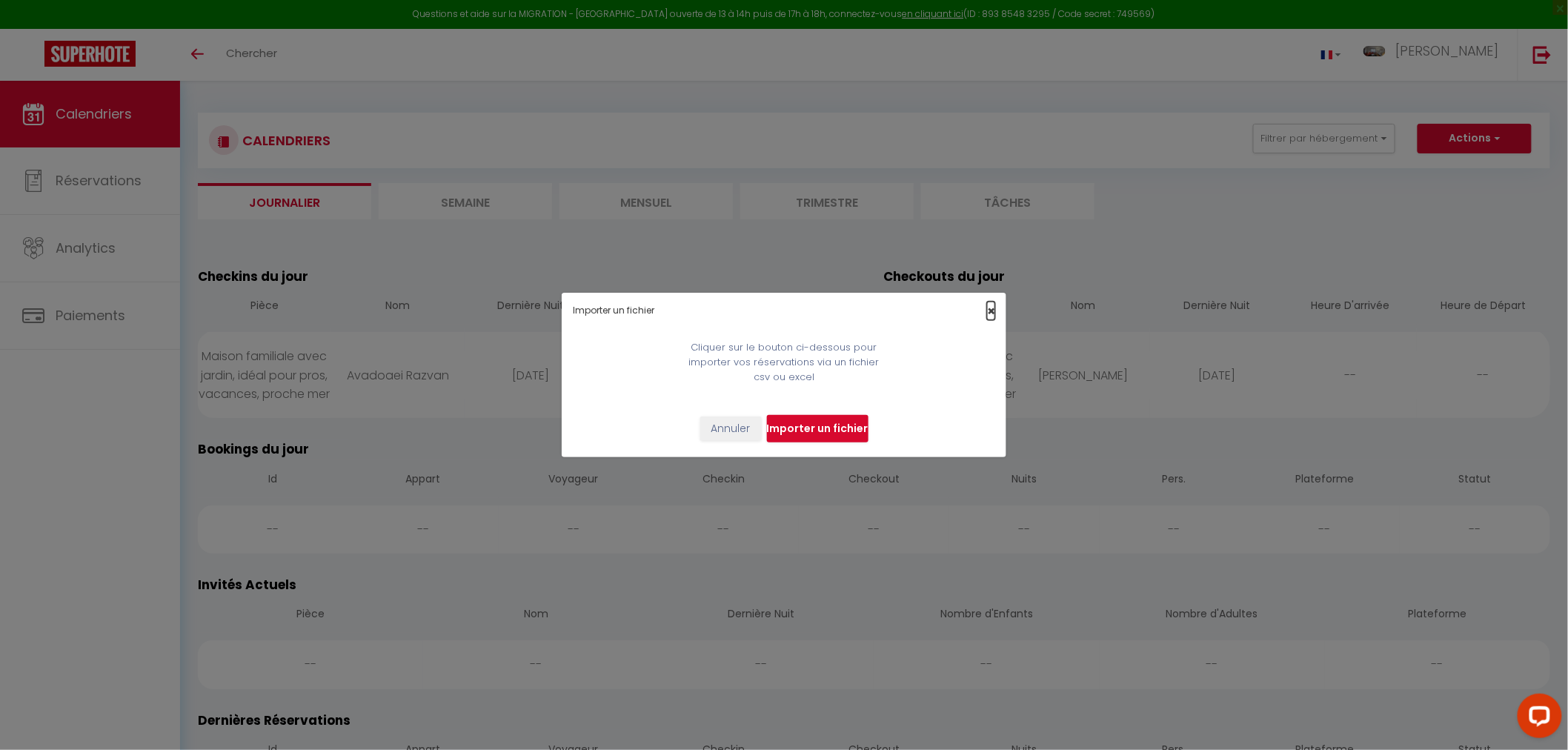
click at [989, 309] on span "×" at bounding box center [991, 310] width 8 height 19
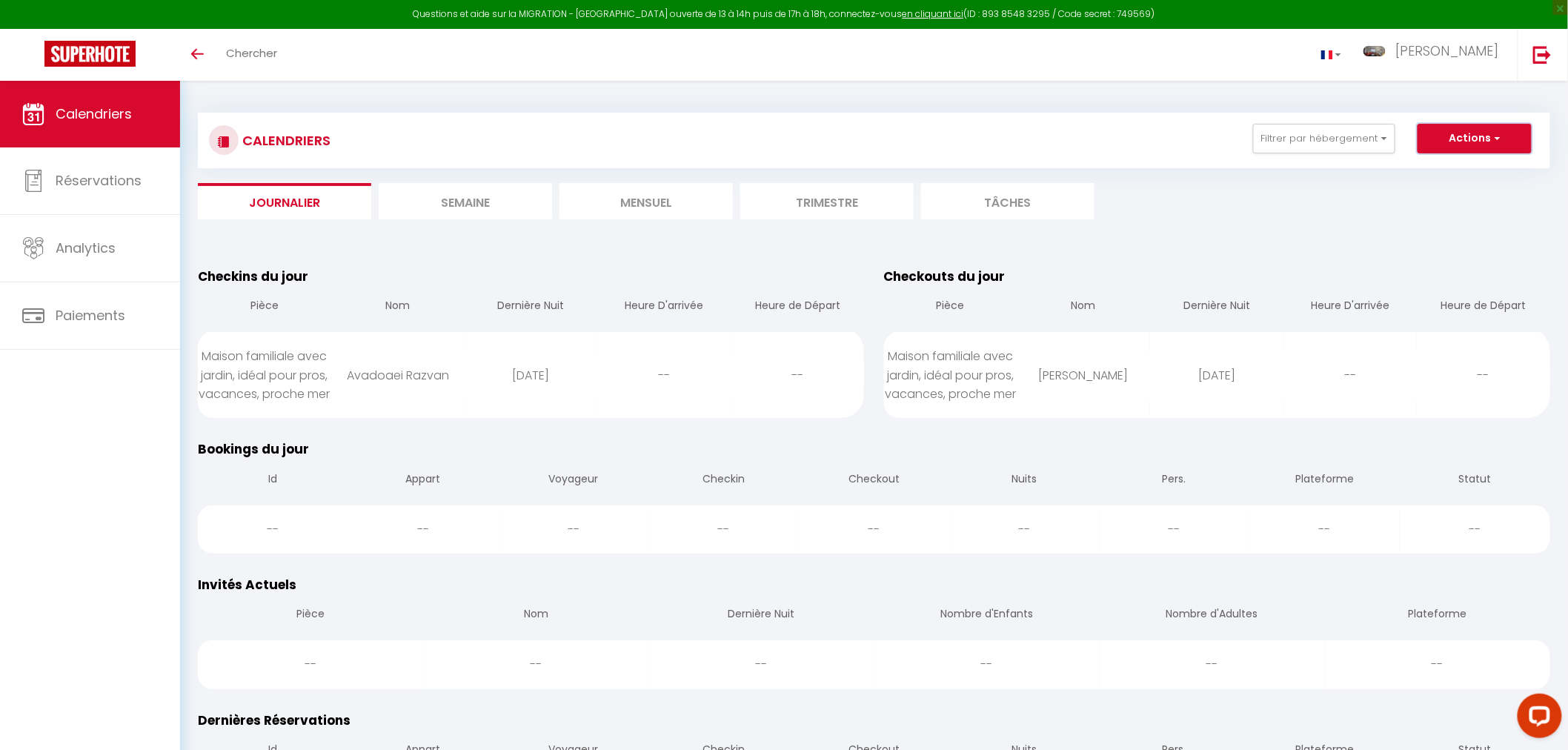
click at [1450, 132] on button "Actions" at bounding box center [1474, 138] width 114 height 30
click at [1419, 172] on link "Nouvelle réservation" at bounding box center [1459, 173] width 129 height 23
select select
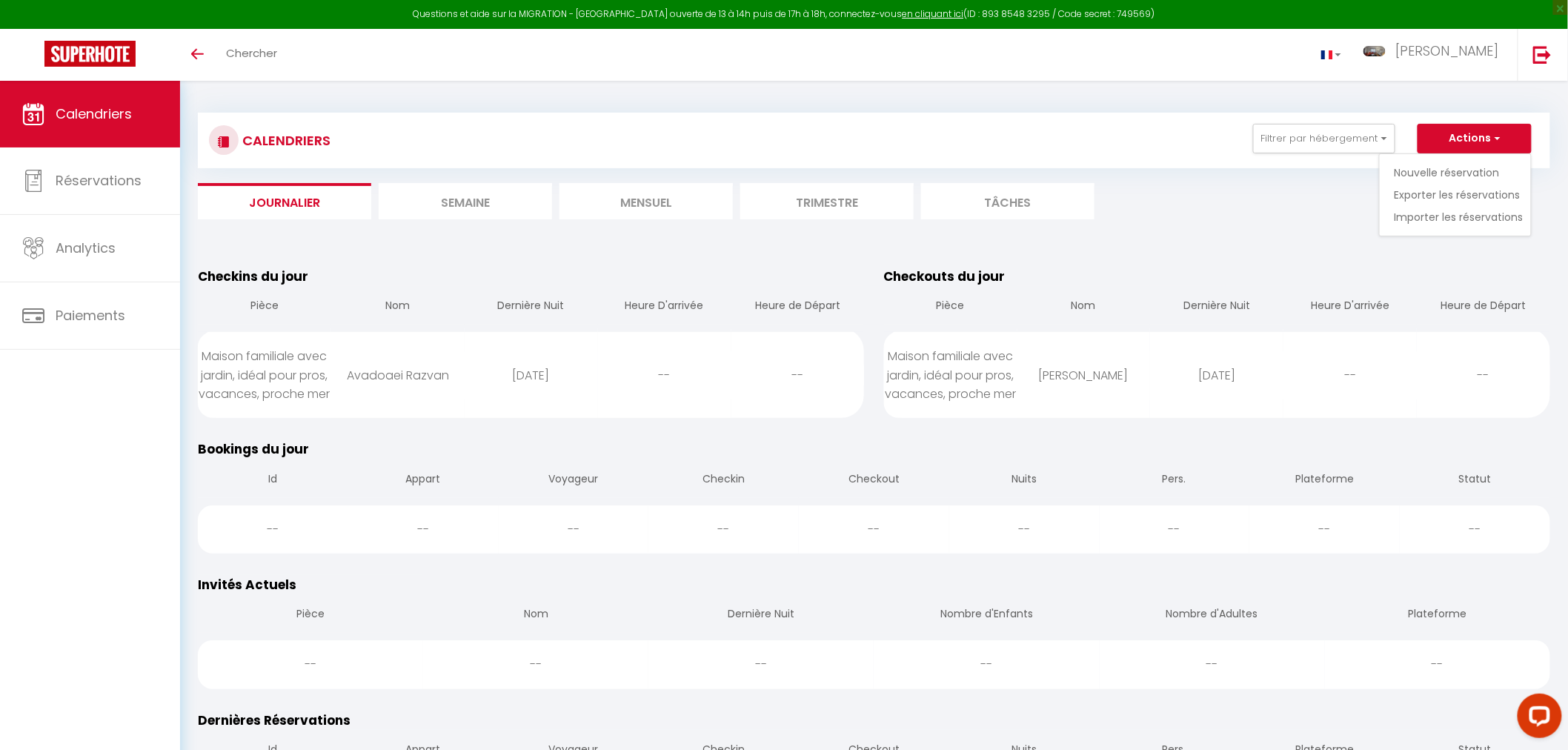
select select
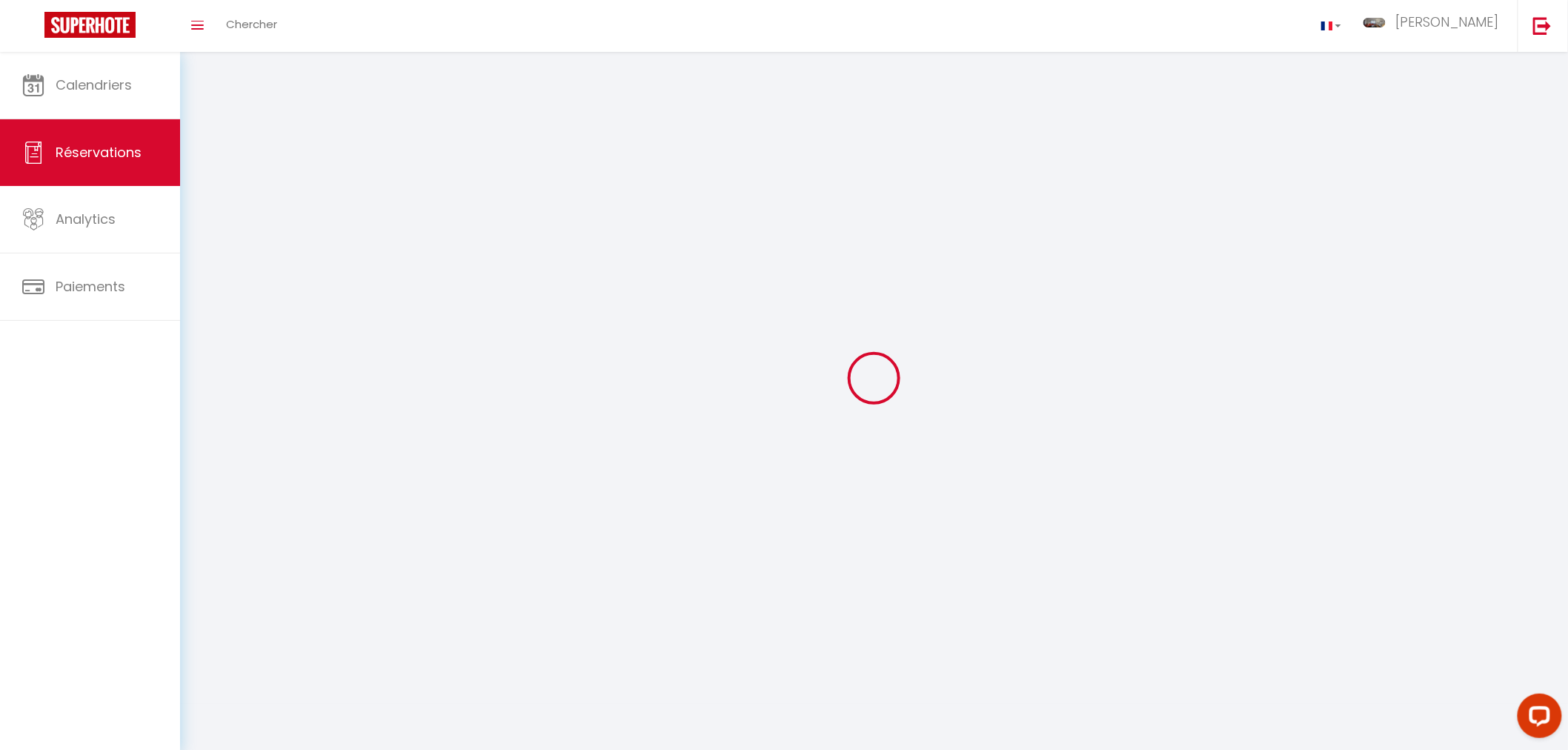
select select
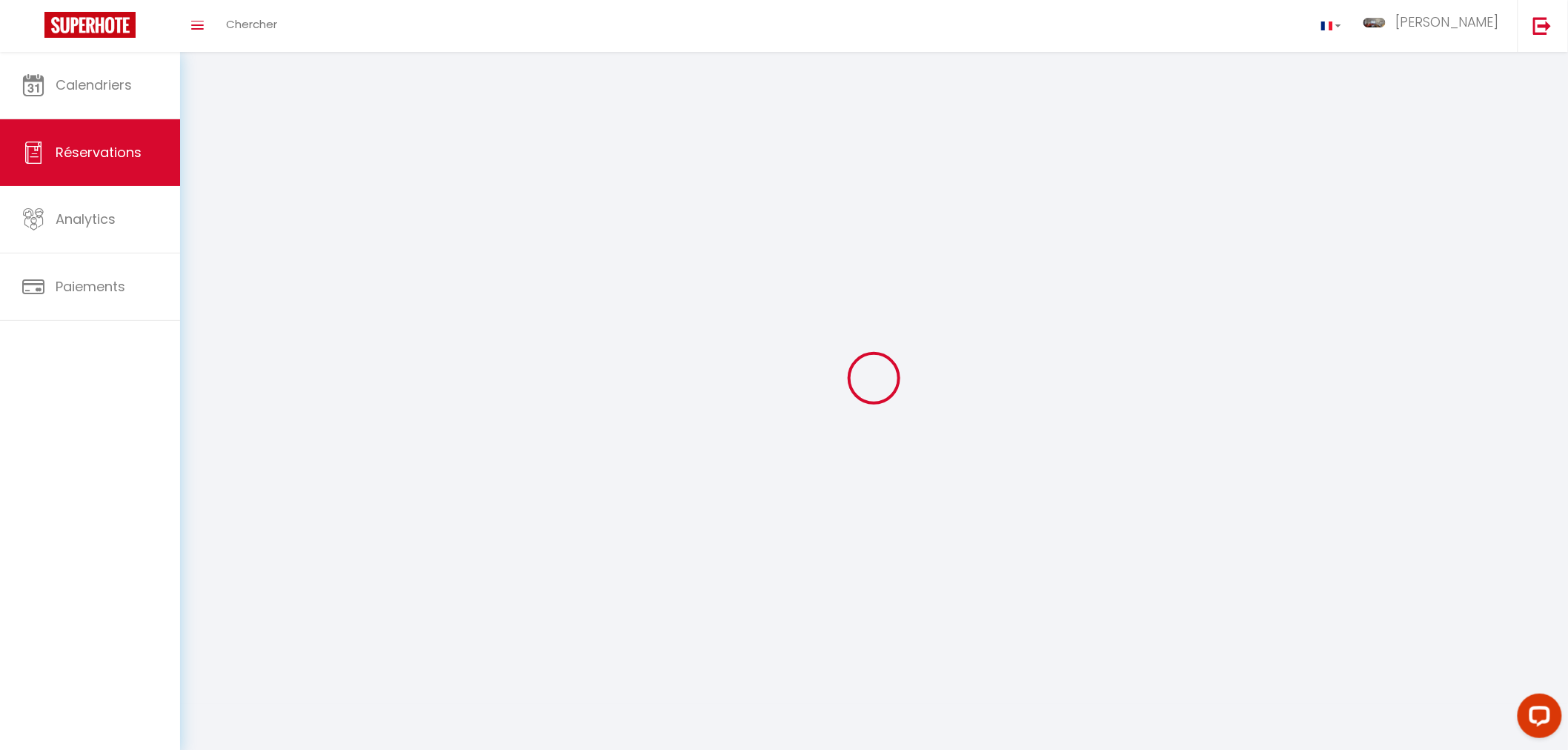
select select
checkbox input "false"
select select
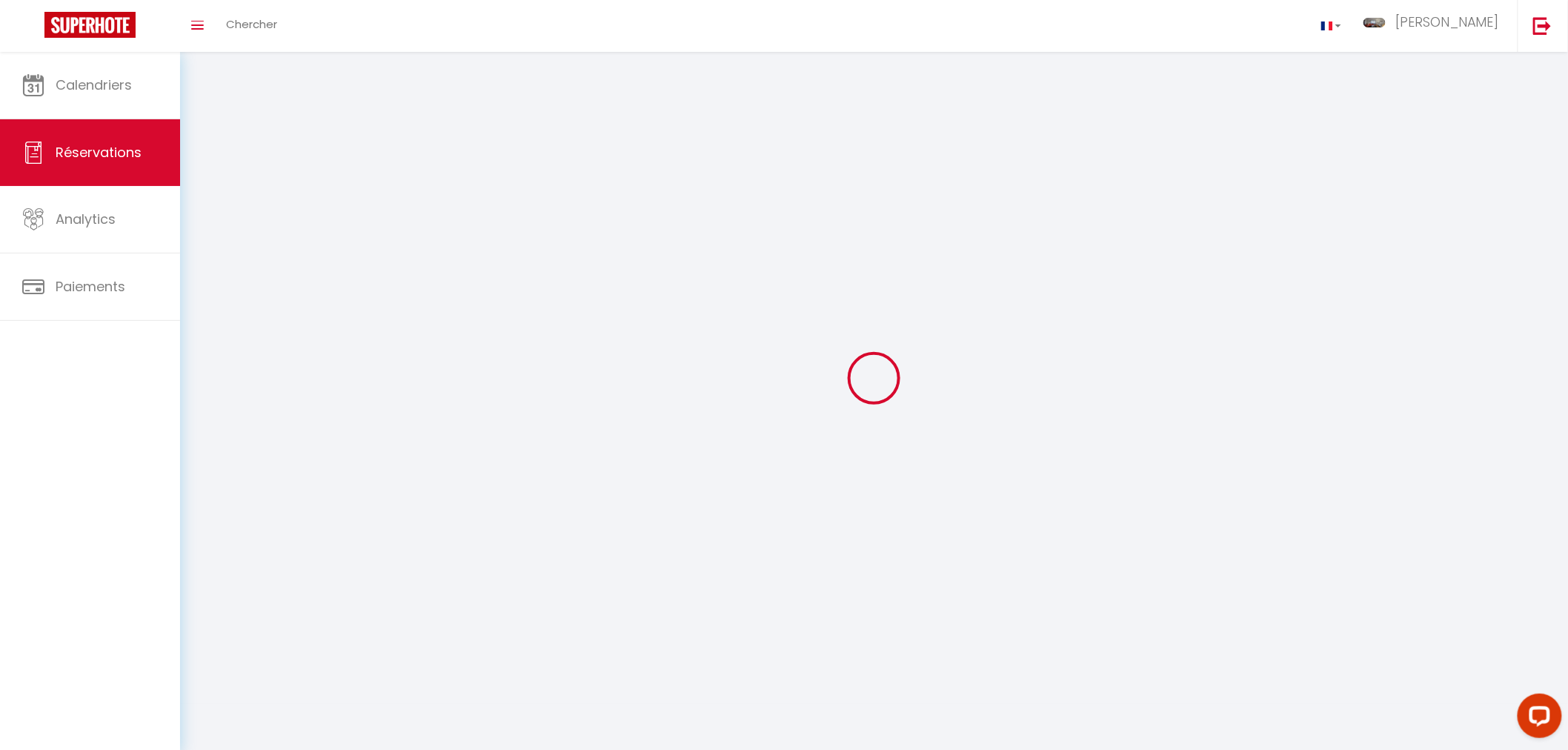
select select
checkbox input "false"
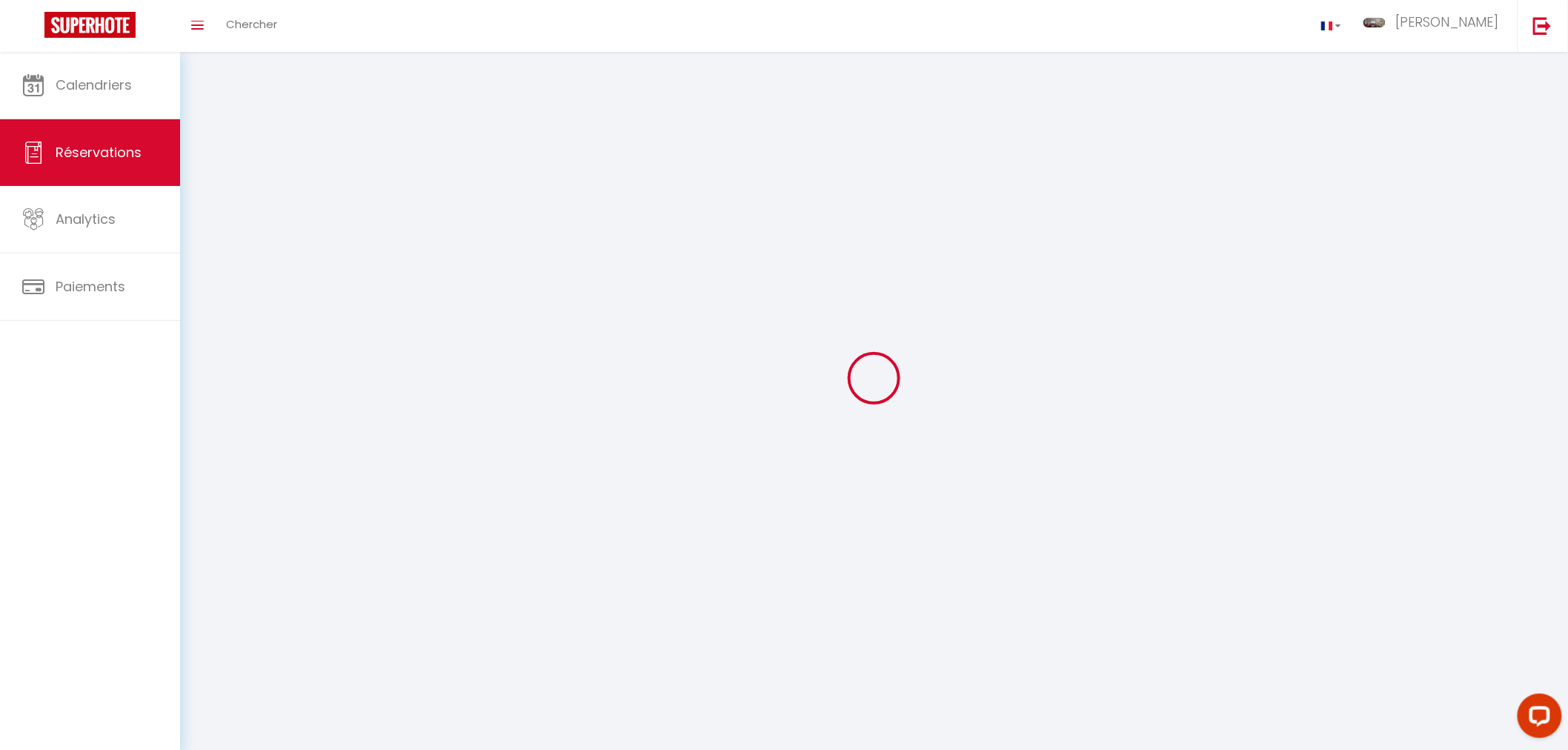
select select
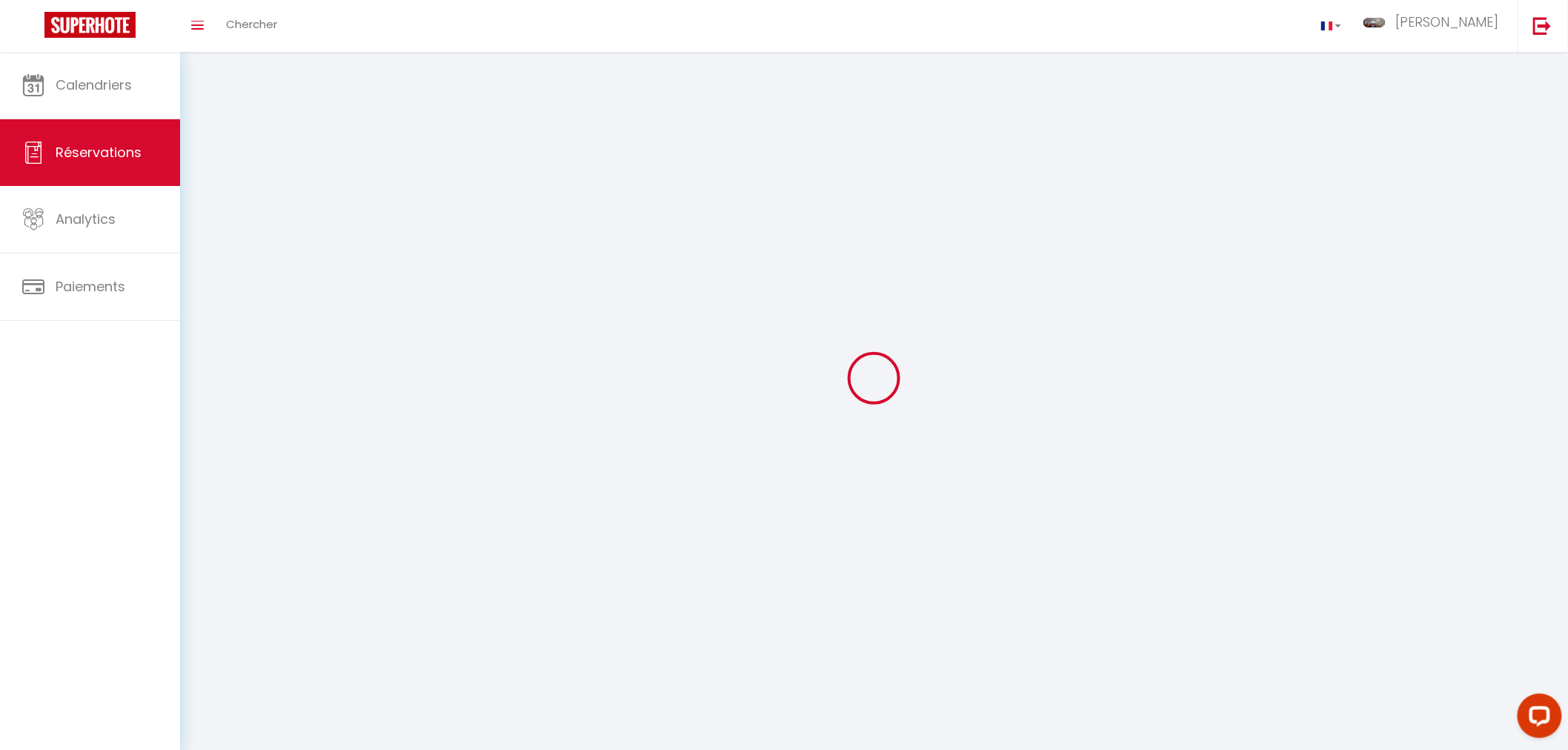
select select
checkbox input "false"
select select
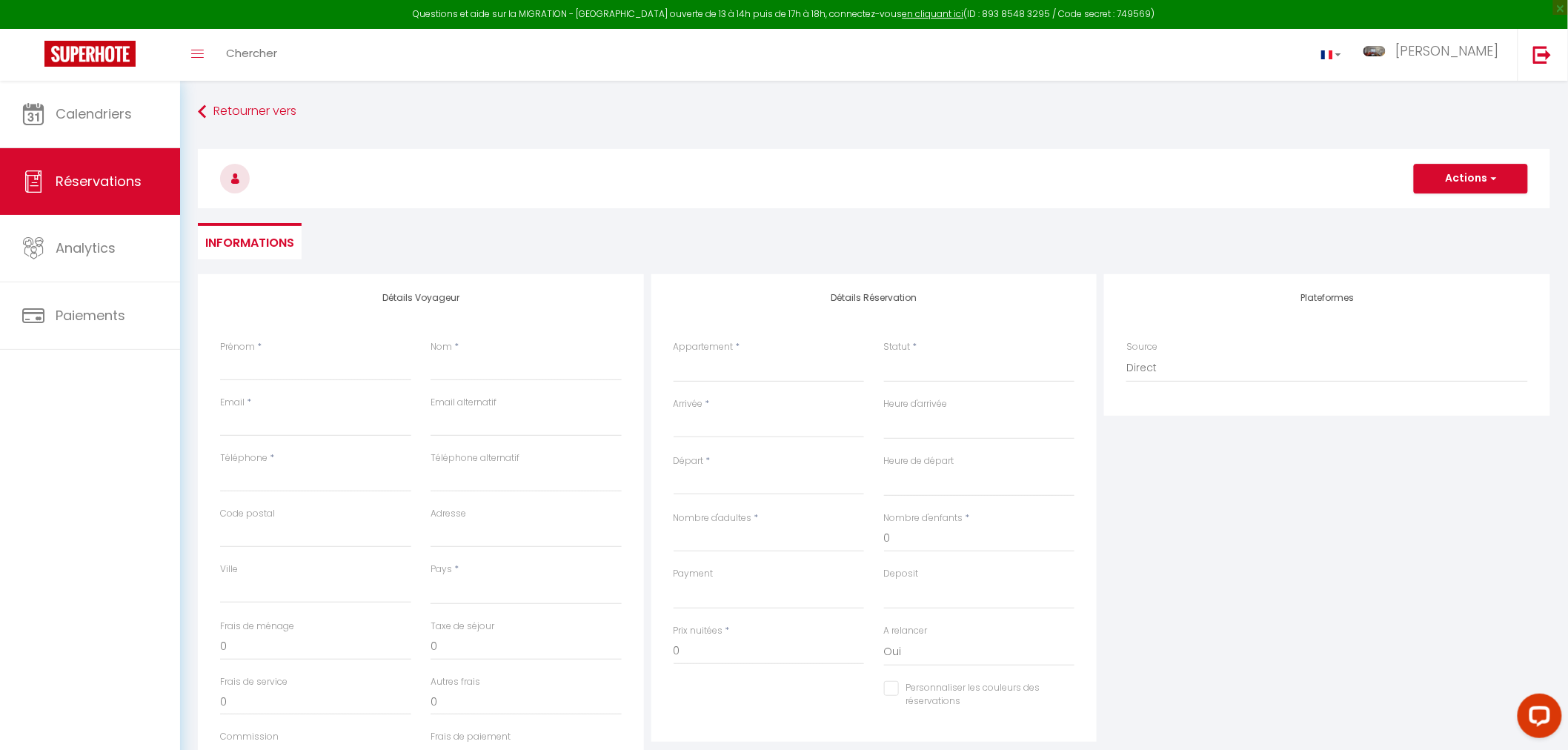
select select
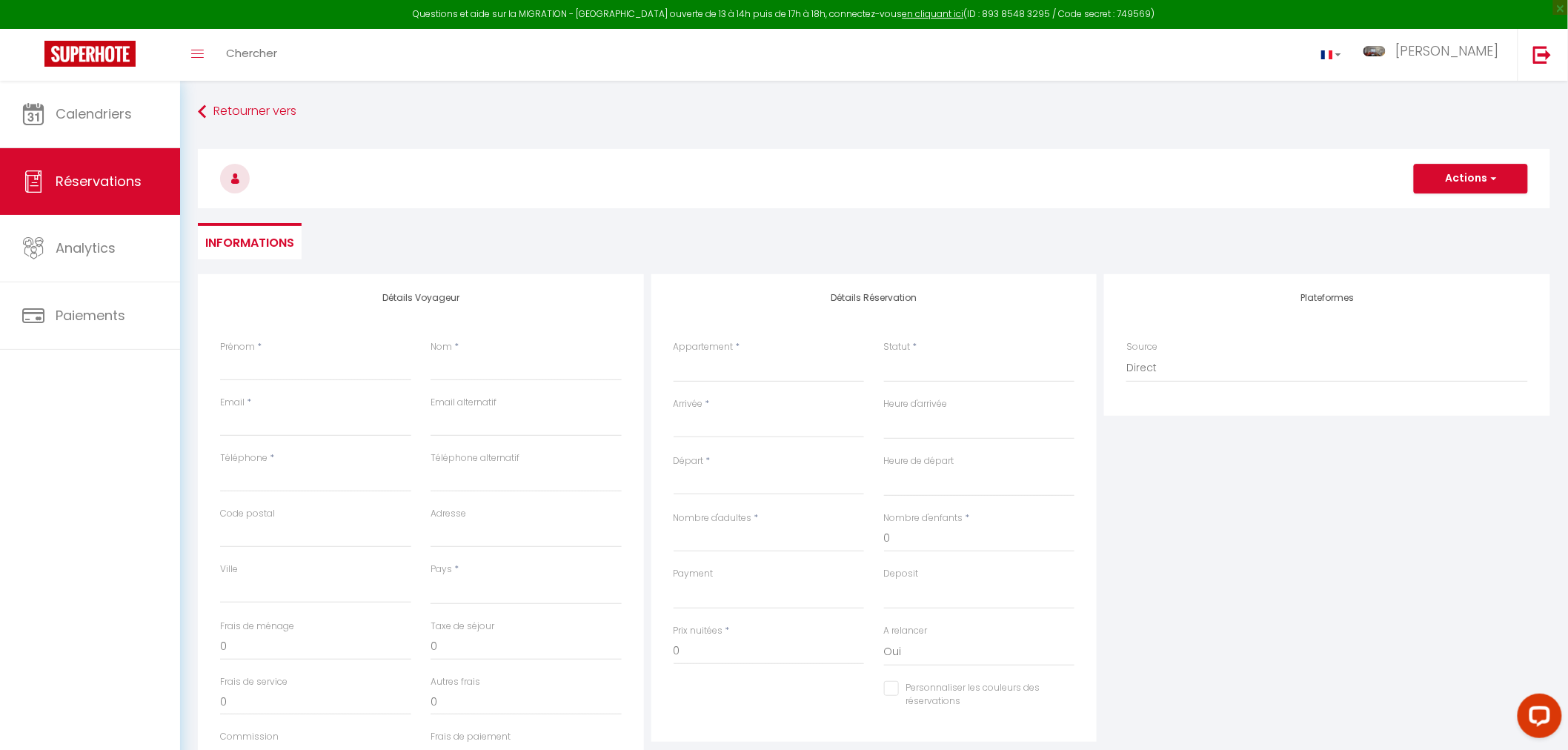
checkbox input "false"
select select
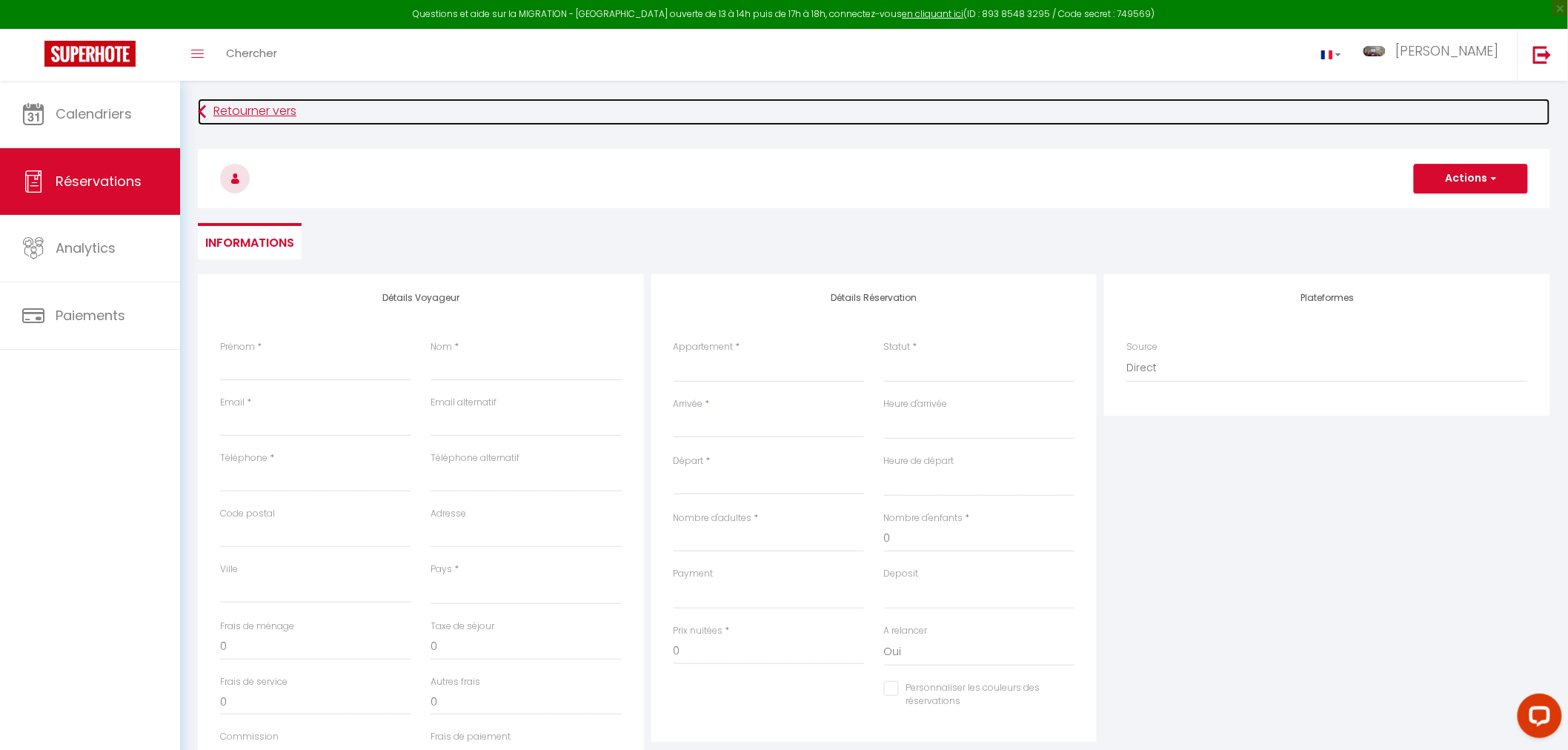
click at [200, 112] on icon at bounding box center [202, 112] width 8 height 27
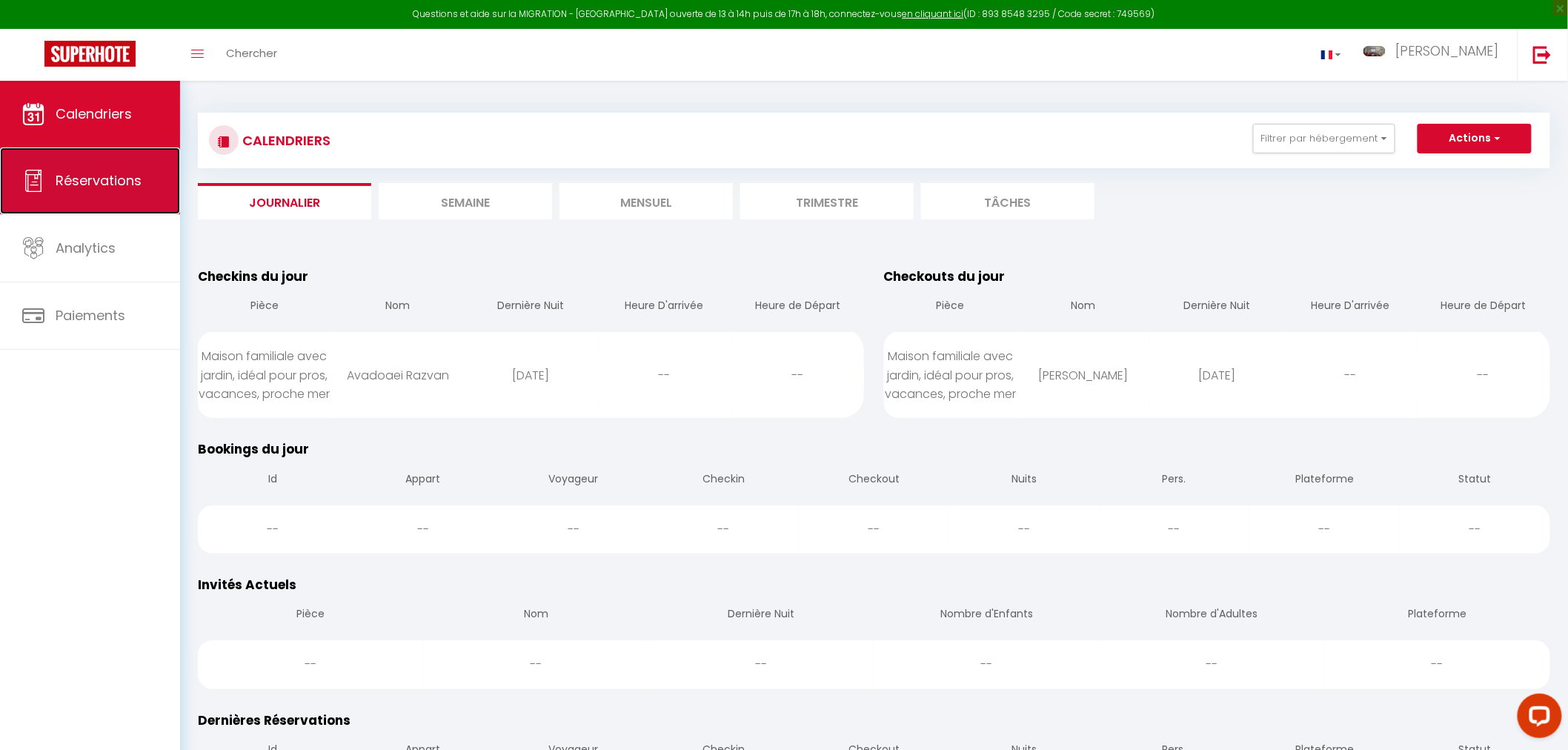
click at [85, 186] on span "Réservations" at bounding box center [99, 180] width 86 height 19
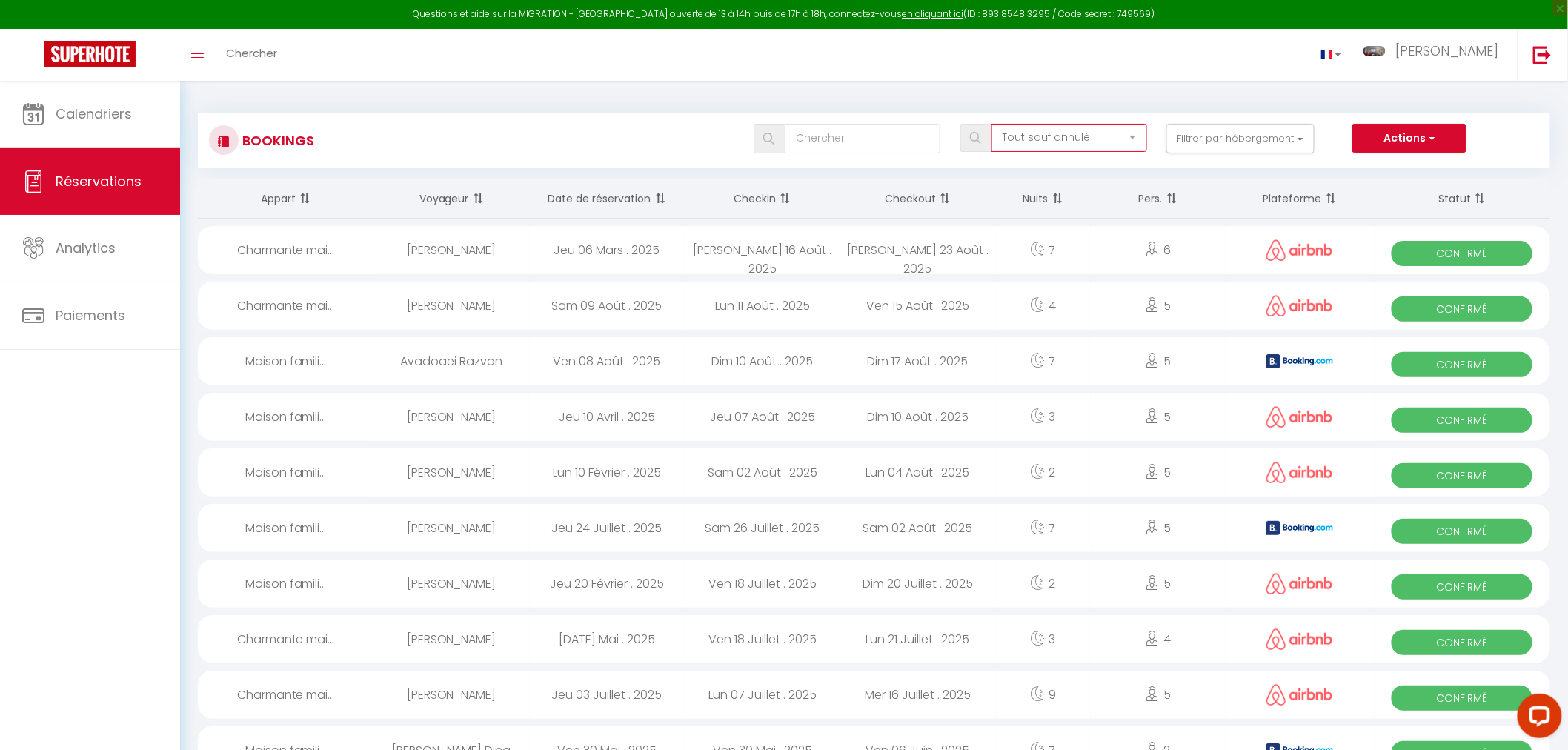
click at [1132, 132] on select "Tous les statuts Annulé Confirmé Non Confirmé Tout sauf annulé No Show Request" at bounding box center [1069, 137] width 156 height 28
click at [1413, 131] on button "Actions" at bounding box center [1409, 138] width 114 height 30
click at [539, 139] on div "Tous les statuts Annulé Confirmé Non Confirmé Tout sauf annulé No Show Request …" at bounding box center [930, 138] width 1237 height 30
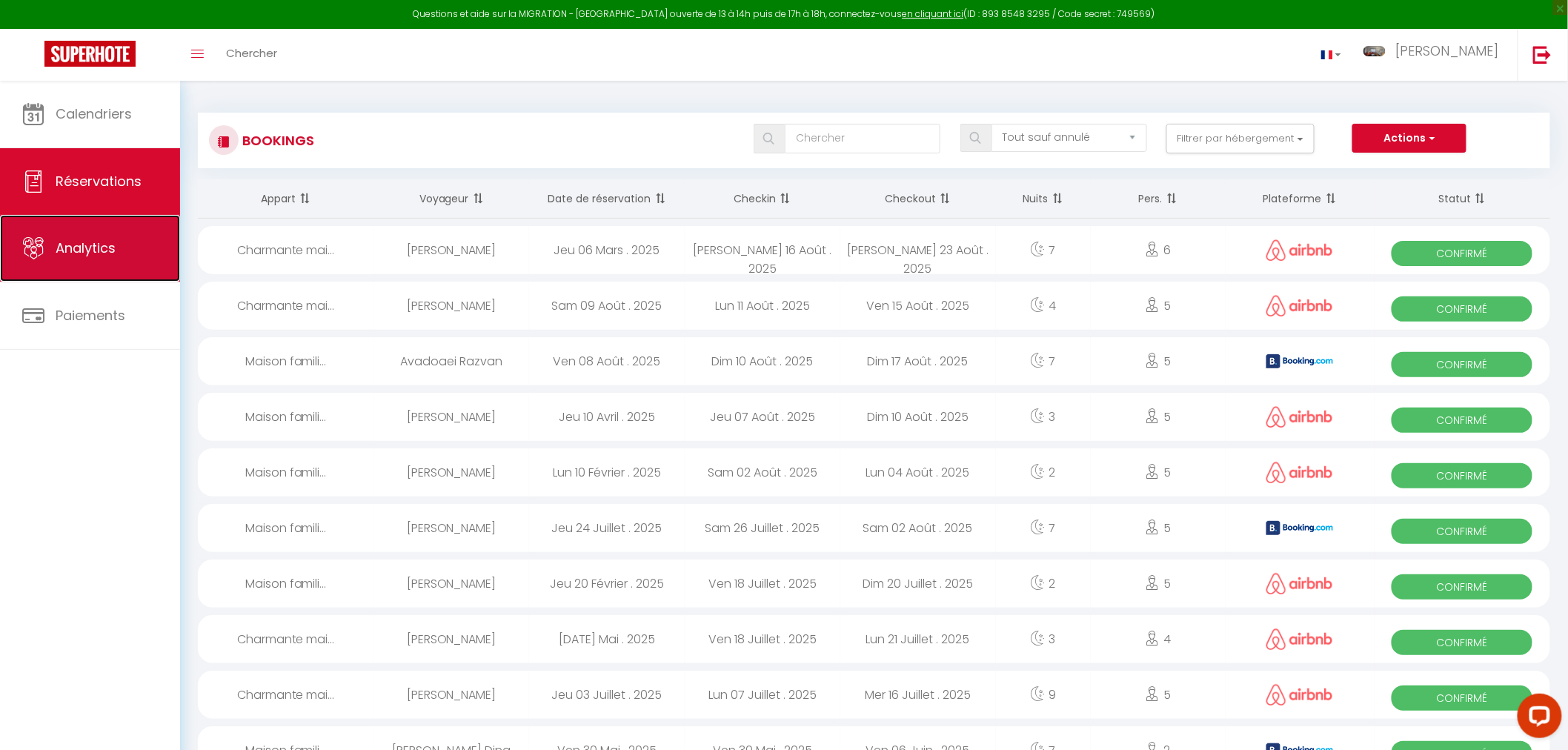
click at [109, 262] on link "Analytics" at bounding box center [90, 248] width 180 height 67
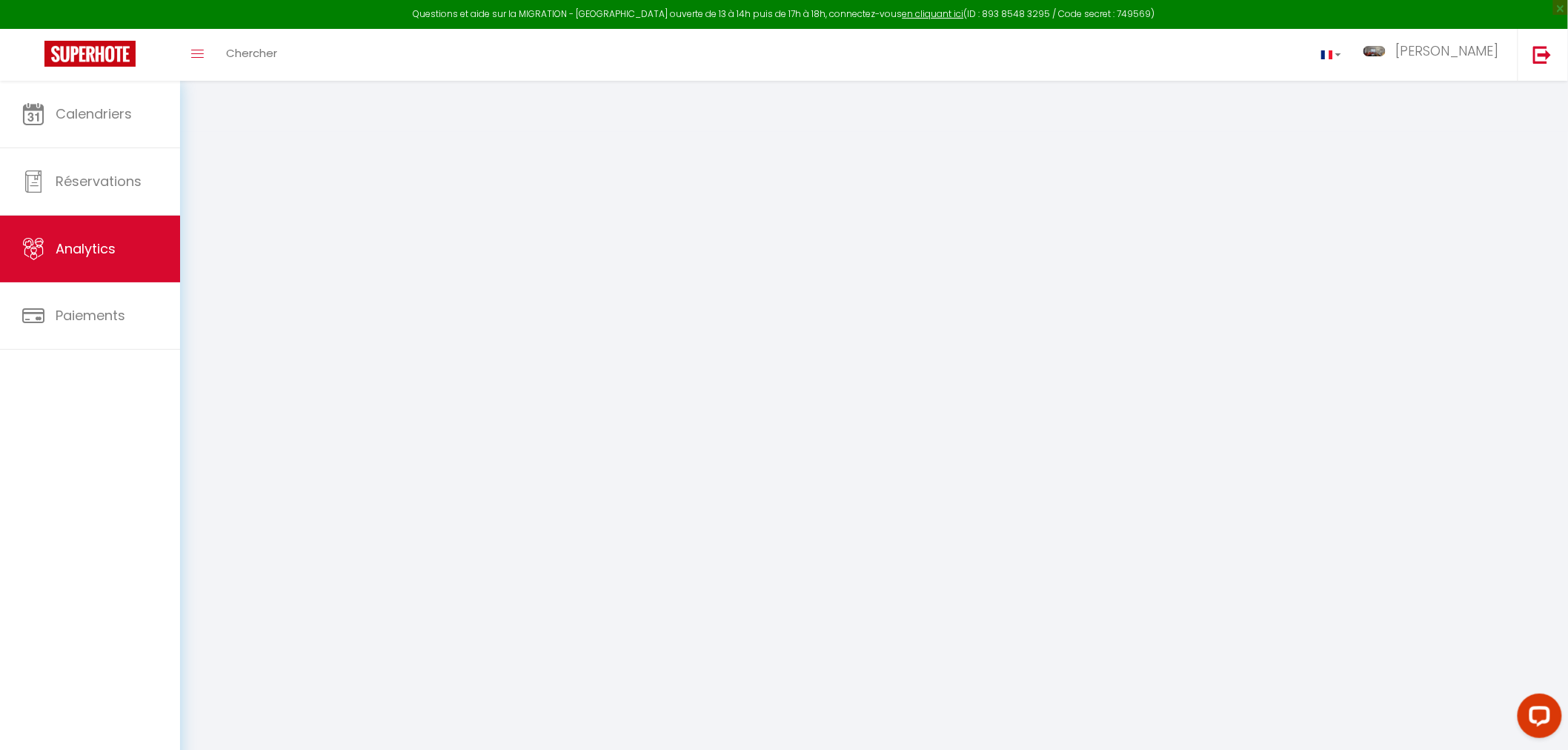
select select "2025"
select select "8"
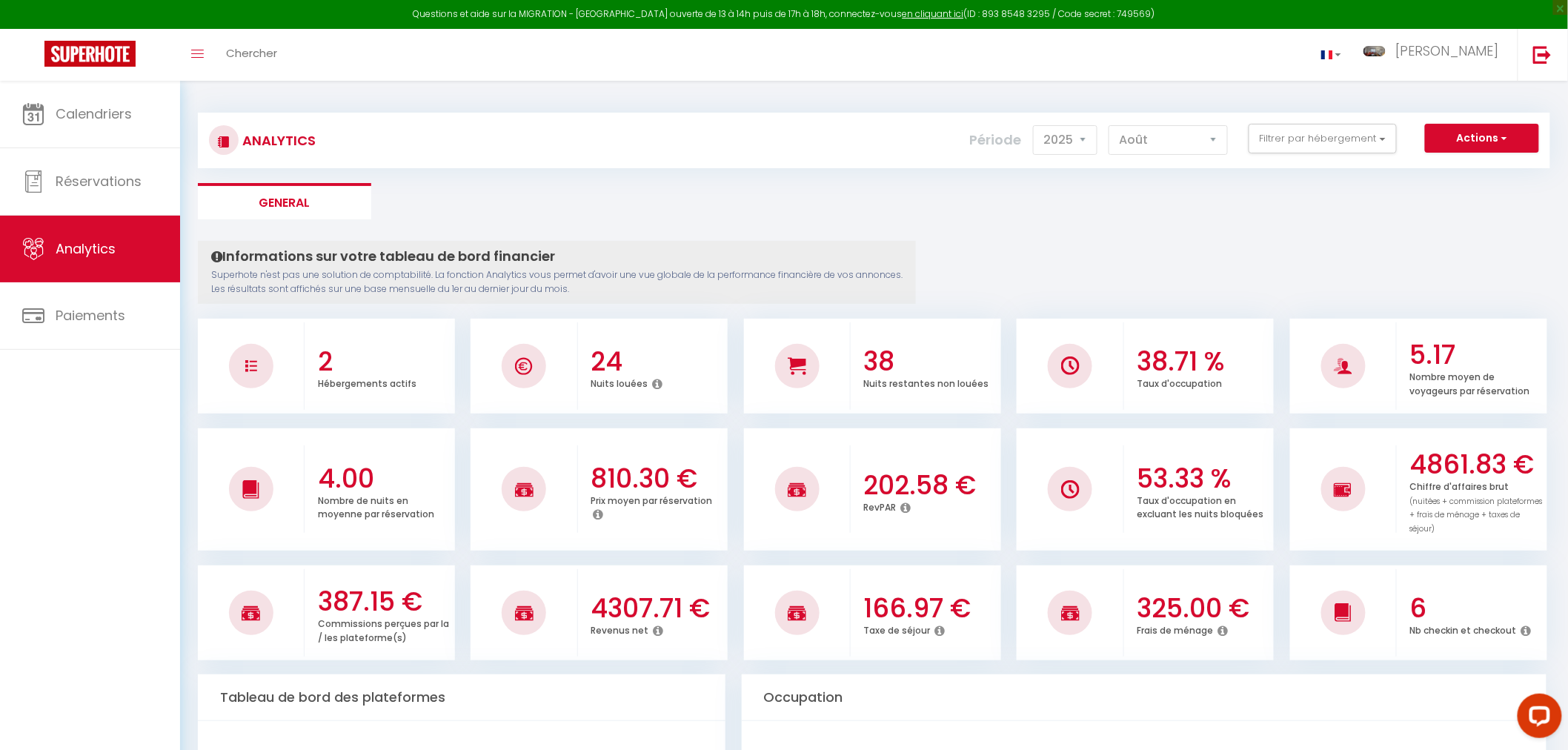
click at [289, 201] on li "General" at bounding box center [284, 201] width 174 height 36
click at [1476, 139] on button "Actions" at bounding box center [1482, 138] width 114 height 30
click at [127, 297] on link "Paiements" at bounding box center [90, 315] width 180 height 67
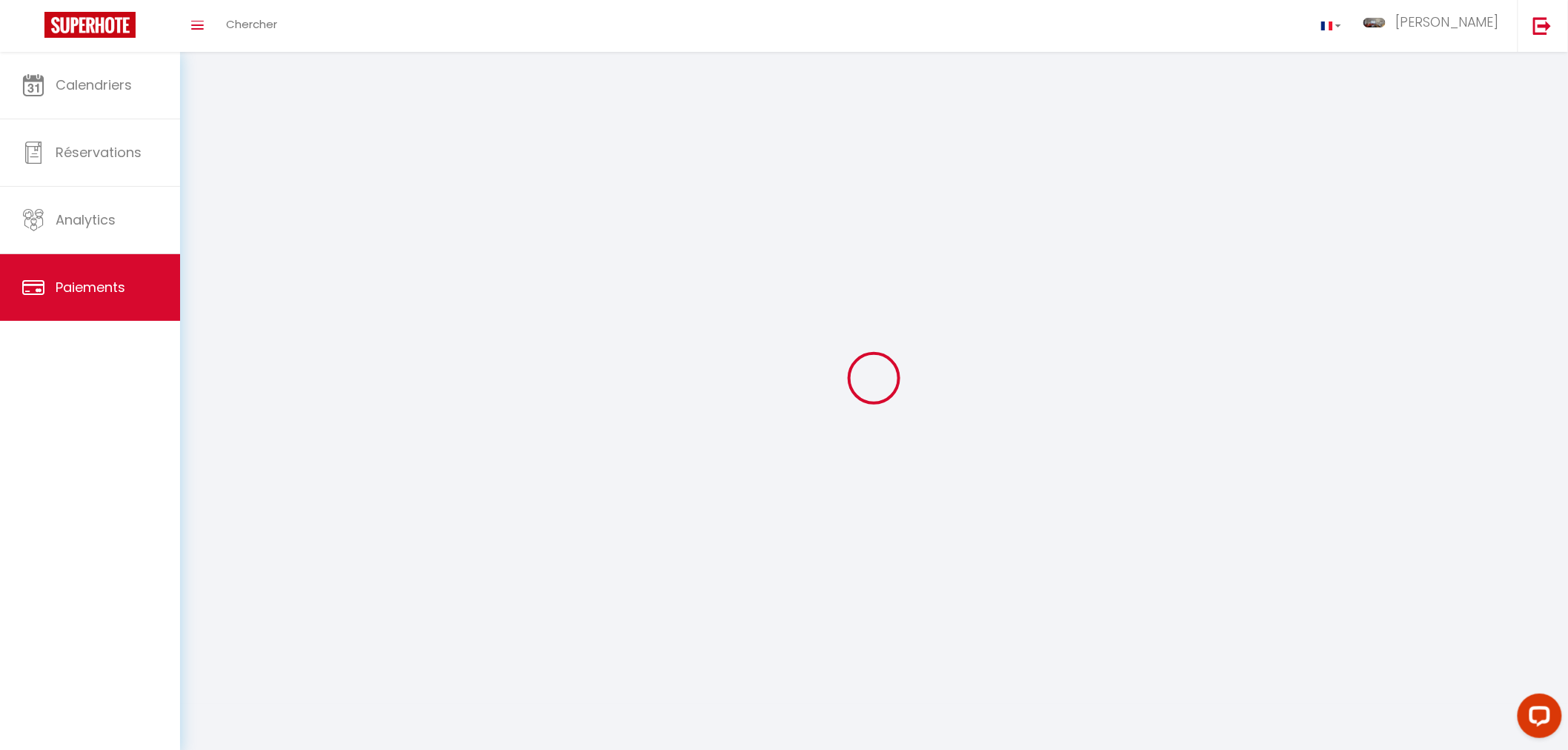
select select "2"
select select "0"
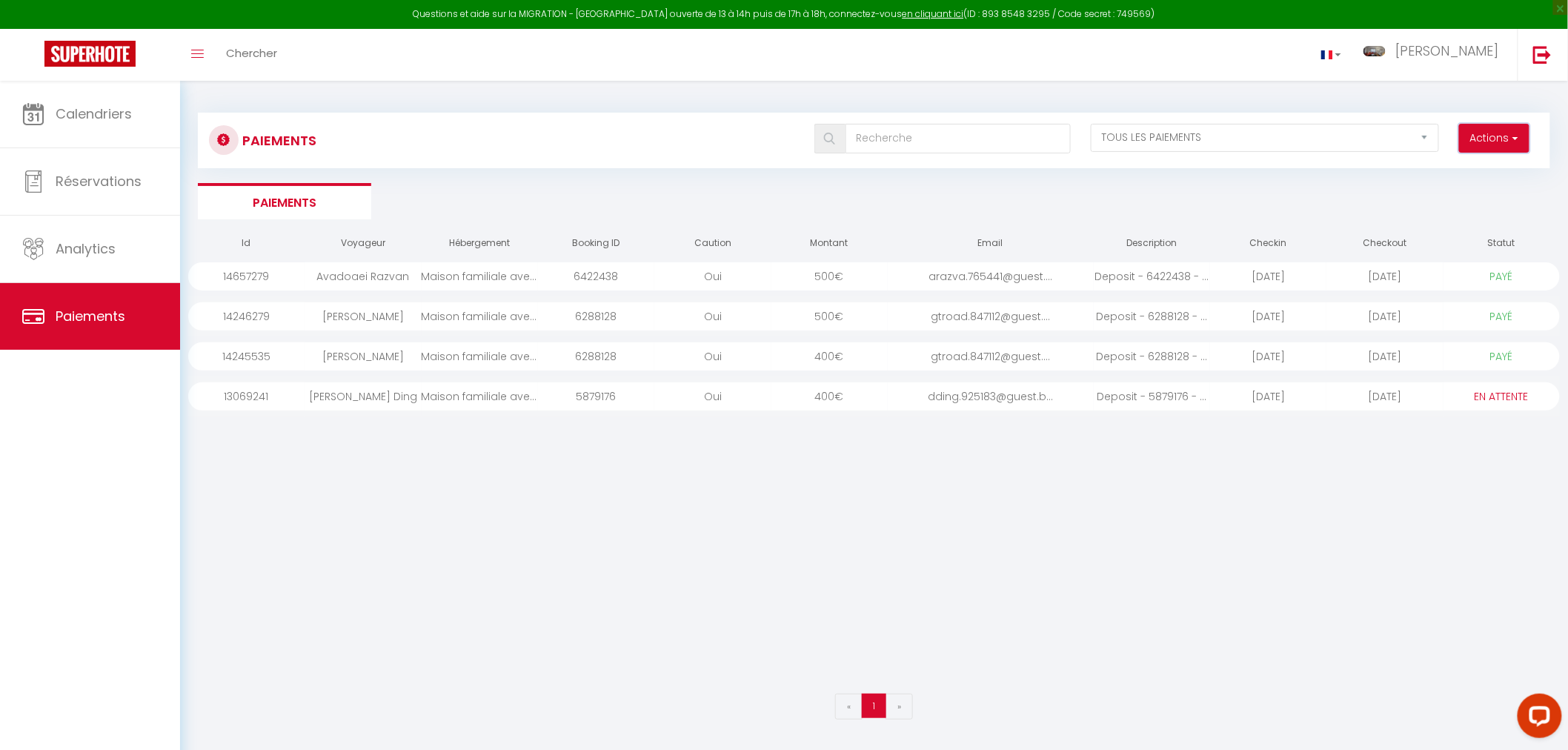
click at [1501, 143] on button "Actions" at bounding box center [1494, 138] width 70 height 30
click at [1423, 174] on link "Créer nouveau lien paiement" at bounding box center [1438, 171] width 183 height 19
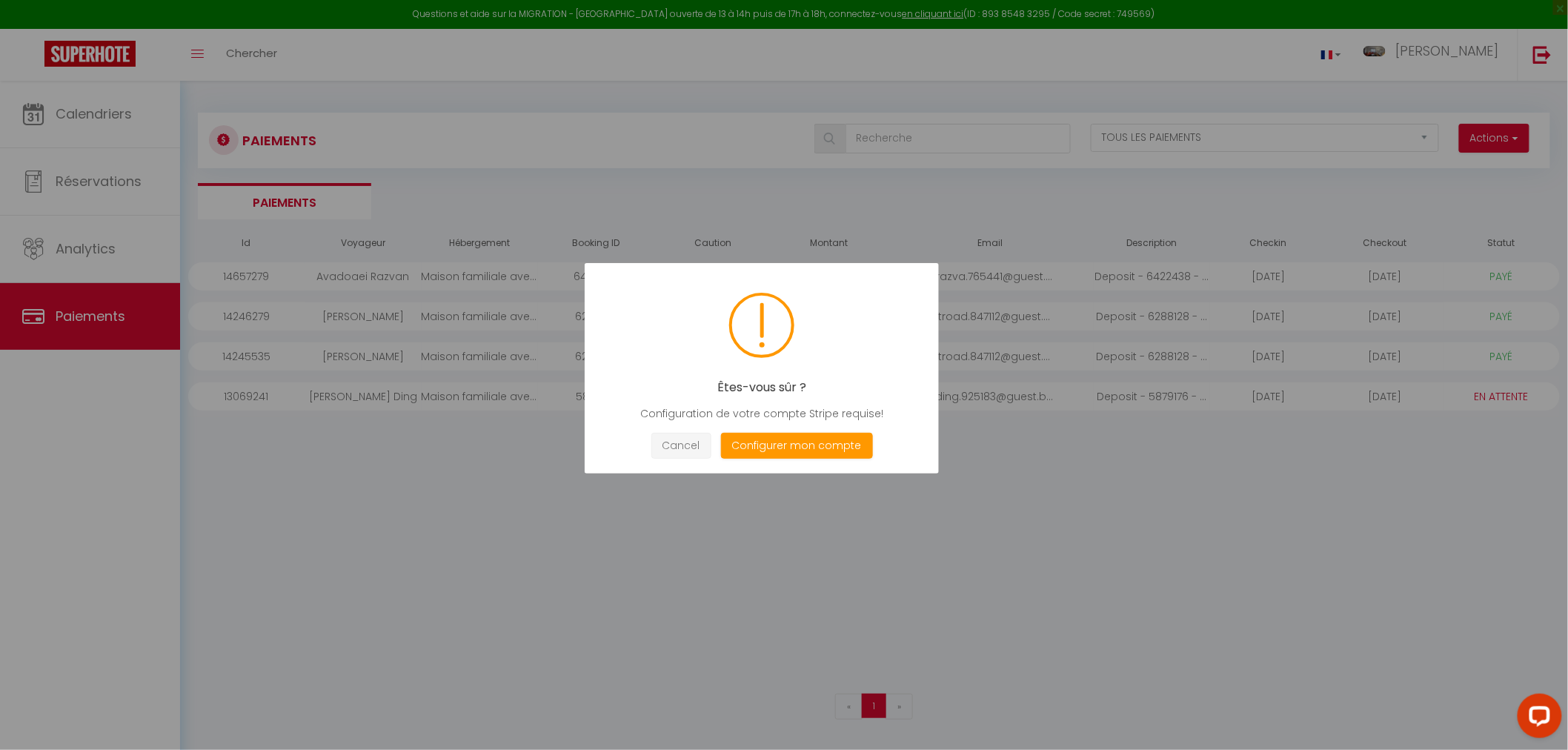
click at [675, 440] on button "Cancel" at bounding box center [681, 446] width 60 height 26
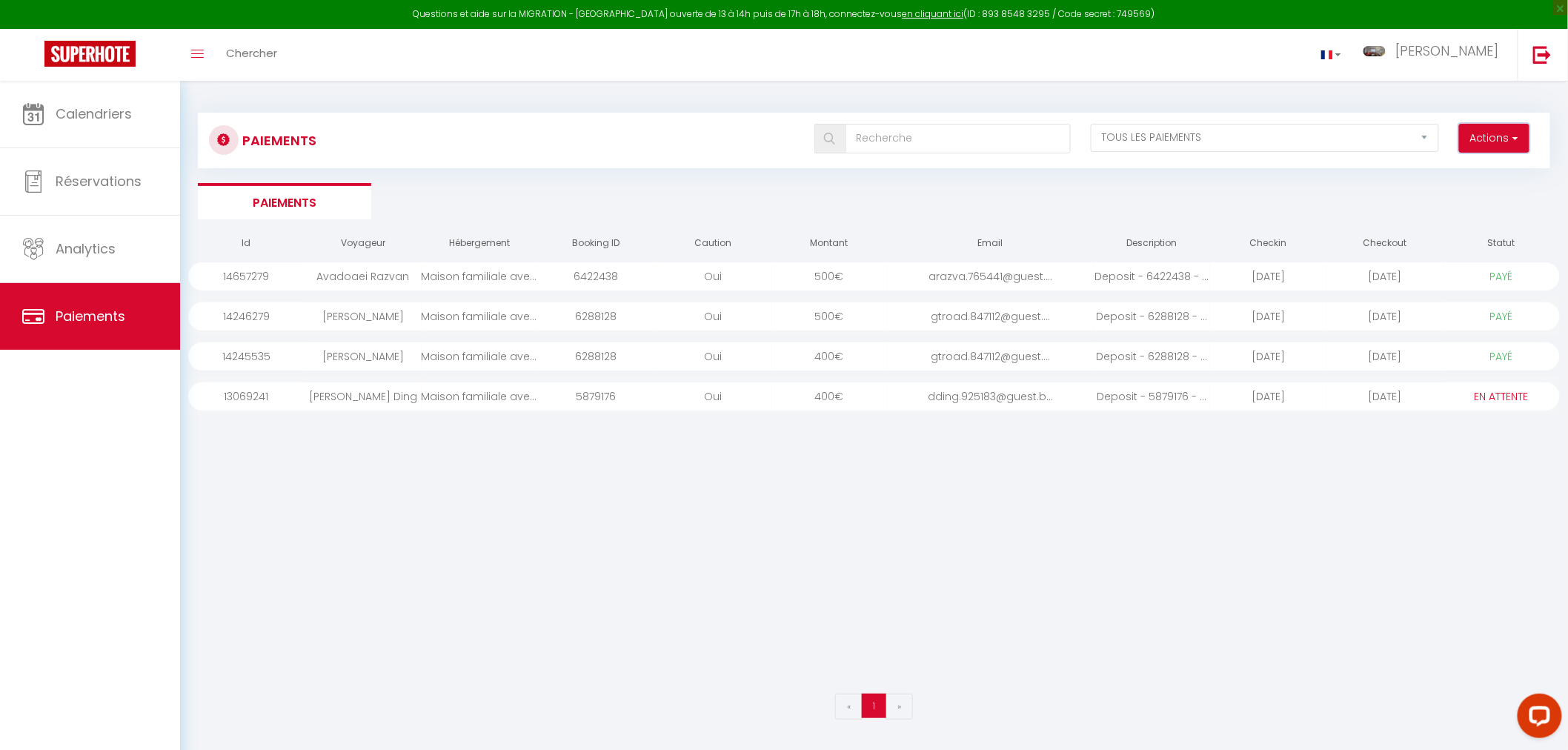
click at [1499, 145] on button "Actions" at bounding box center [1494, 138] width 70 height 30
click at [1463, 196] on link "Créer nouveau lien caution" at bounding box center [1438, 190] width 183 height 19
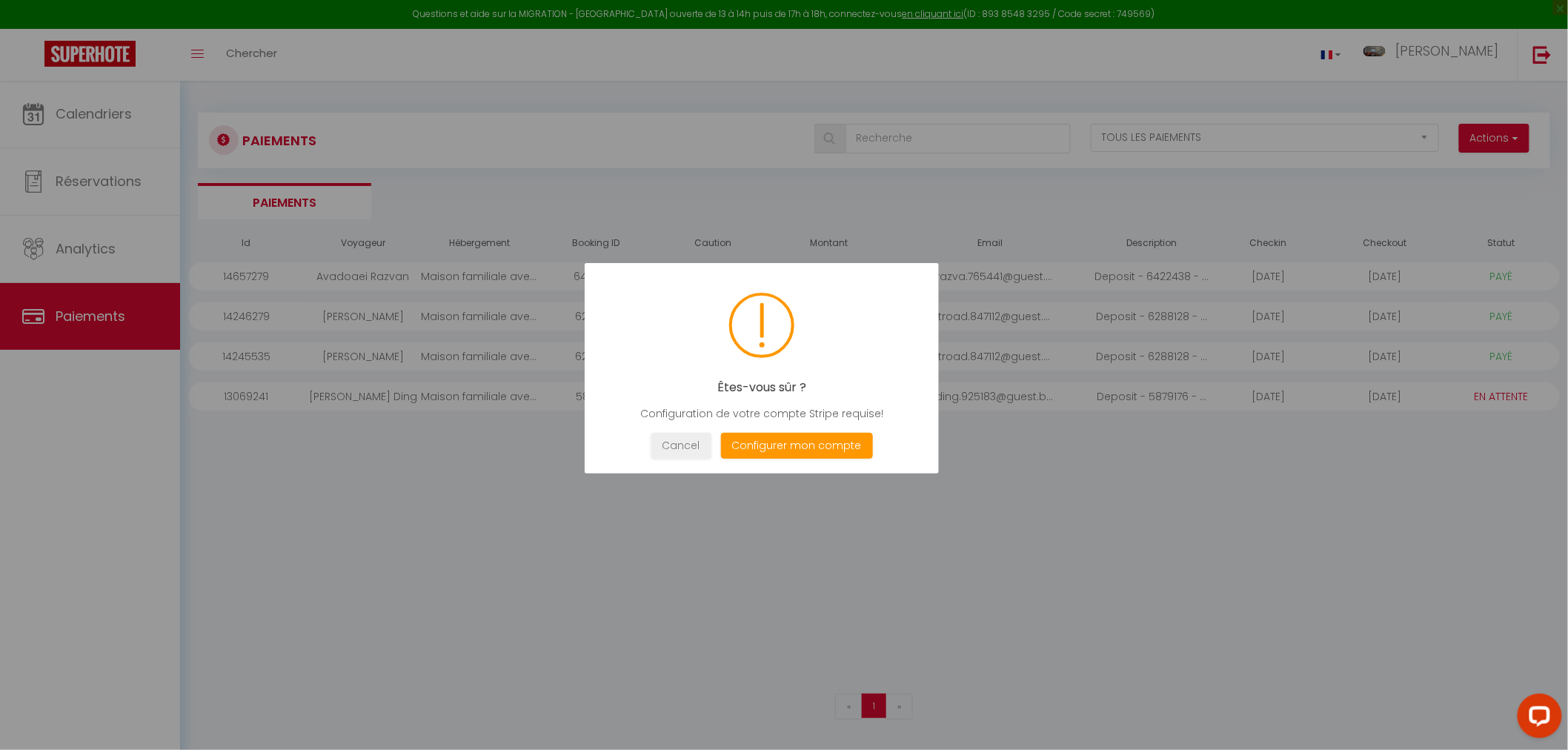
click at [1481, 158] on div at bounding box center [784, 375] width 1568 height 750
click at [1482, 139] on div at bounding box center [784, 375] width 1568 height 750
click at [702, 447] on button "Cancel" at bounding box center [681, 446] width 60 height 26
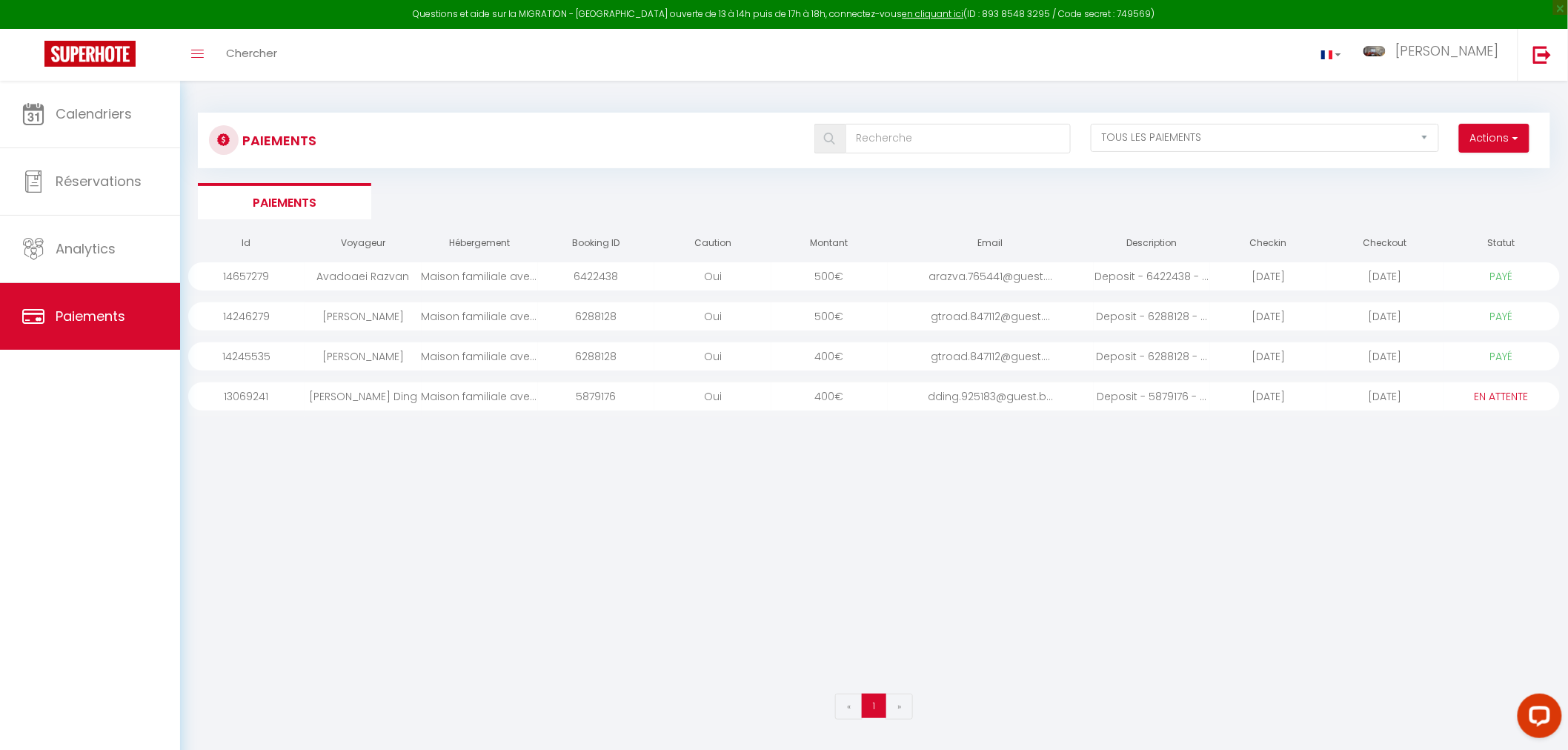
drag, startPoint x: 1491, startPoint y: 396, endPoint x: 1494, endPoint y: 387, distance: 9.5
click at [1493, 391] on select "PAYÉ EN ATTENTE" at bounding box center [1501, 397] width 74 height 16
click at [1410, 435] on div "Id Voyageur Hébergement Booking ID Caution Montant Email Description Checkin Ch…" at bounding box center [874, 457] width 1372 height 460
click at [1494, 398] on select "PAYÉ EN ATTENTE" at bounding box center [1501, 397] width 74 height 16
click at [890, 470] on div "Id Voyageur Hébergement Booking ID Caution Montant Email Description Checkin Ch…" at bounding box center [874, 457] width 1372 height 460
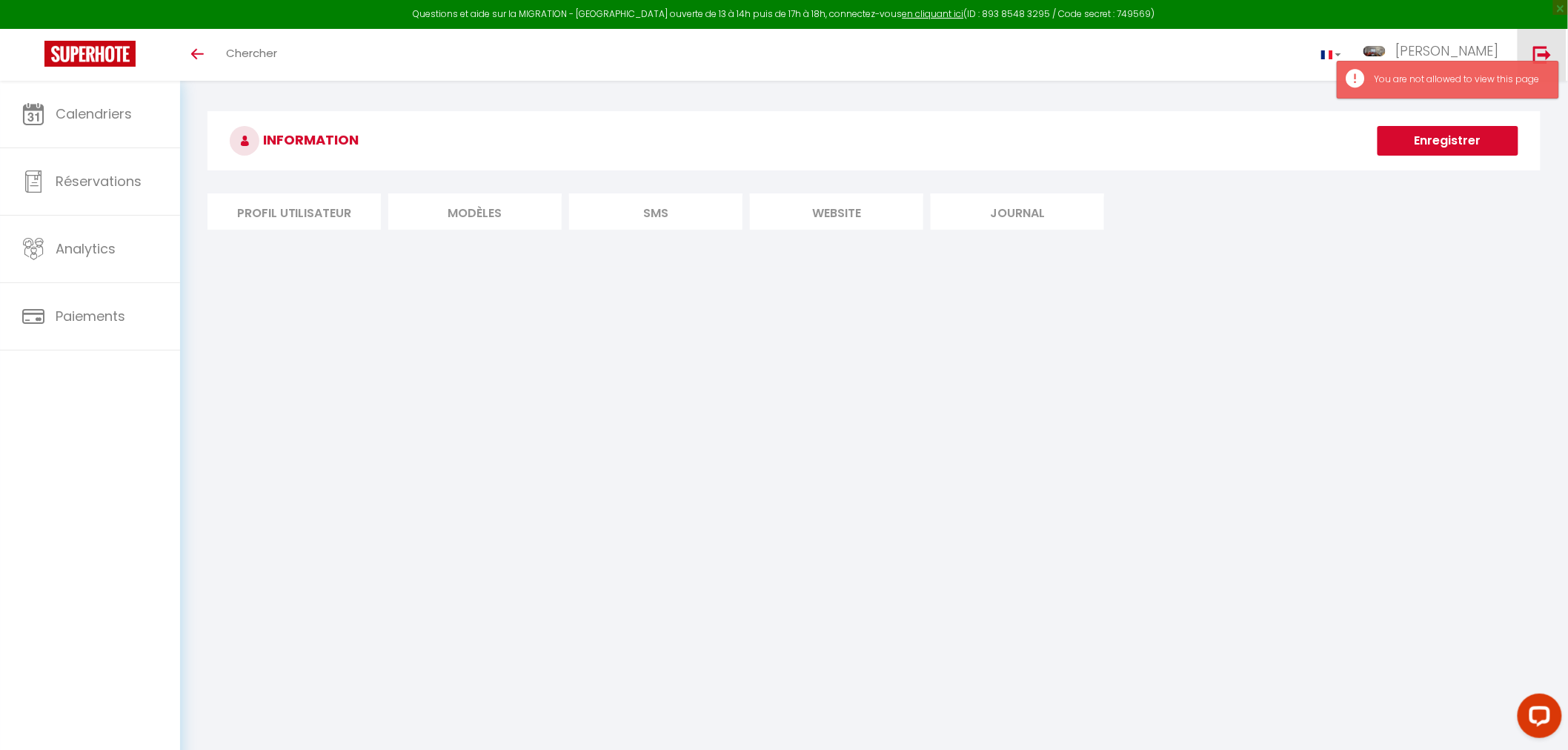
click at [1536, 50] on img at bounding box center [1542, 54] width 19 height 19
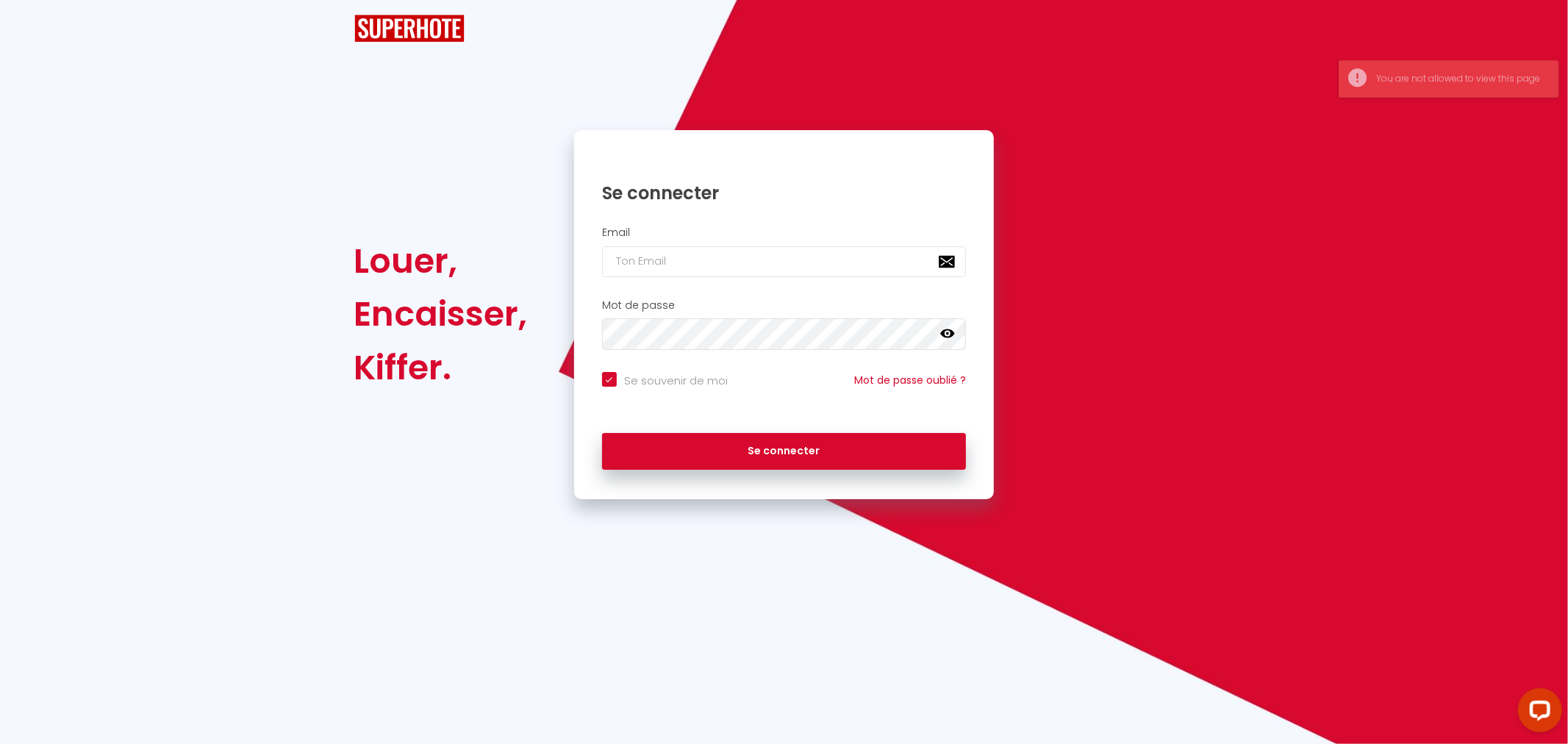
checkbox input "true"
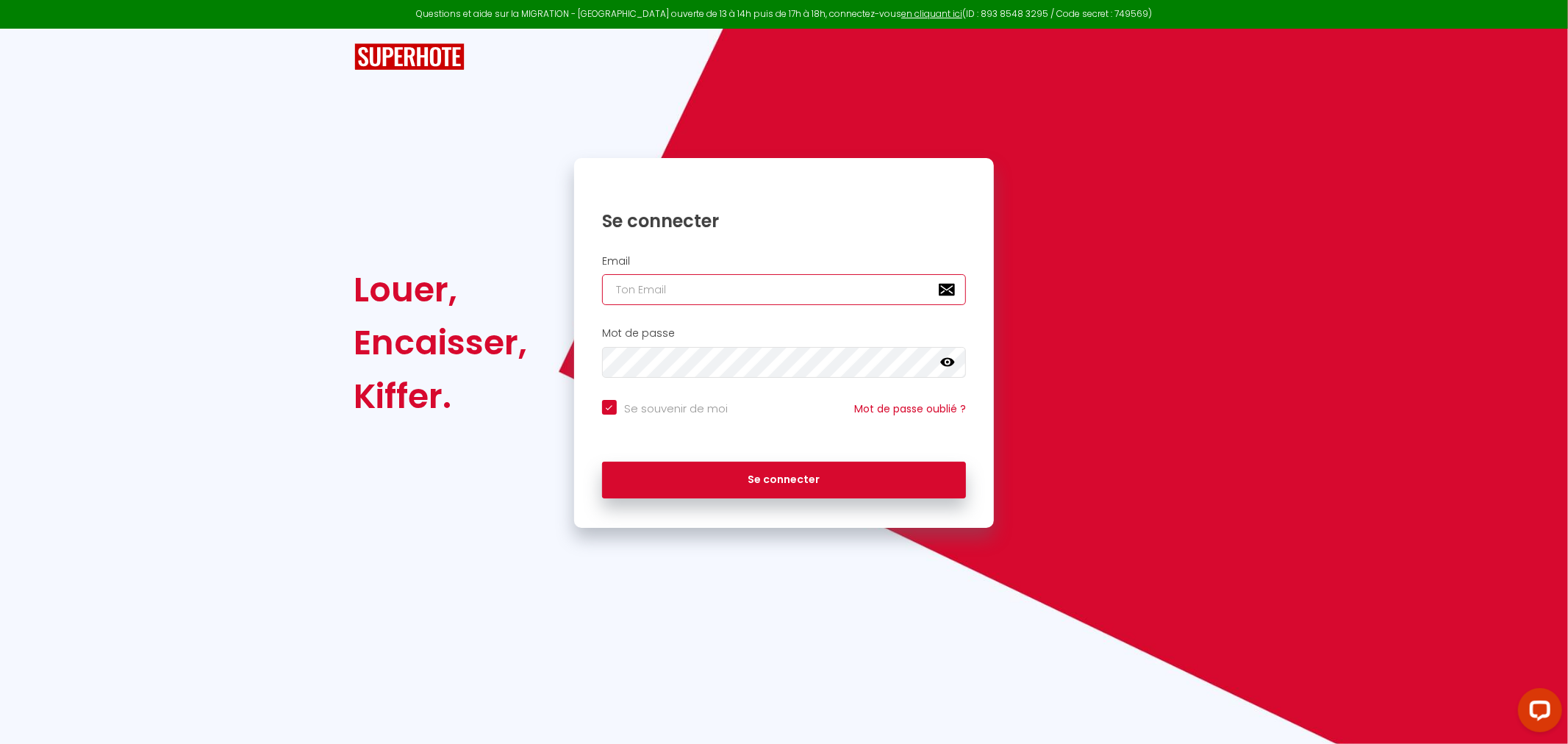
type input "[EMAIL_ADDRESS][DOMAIN_NAME]"
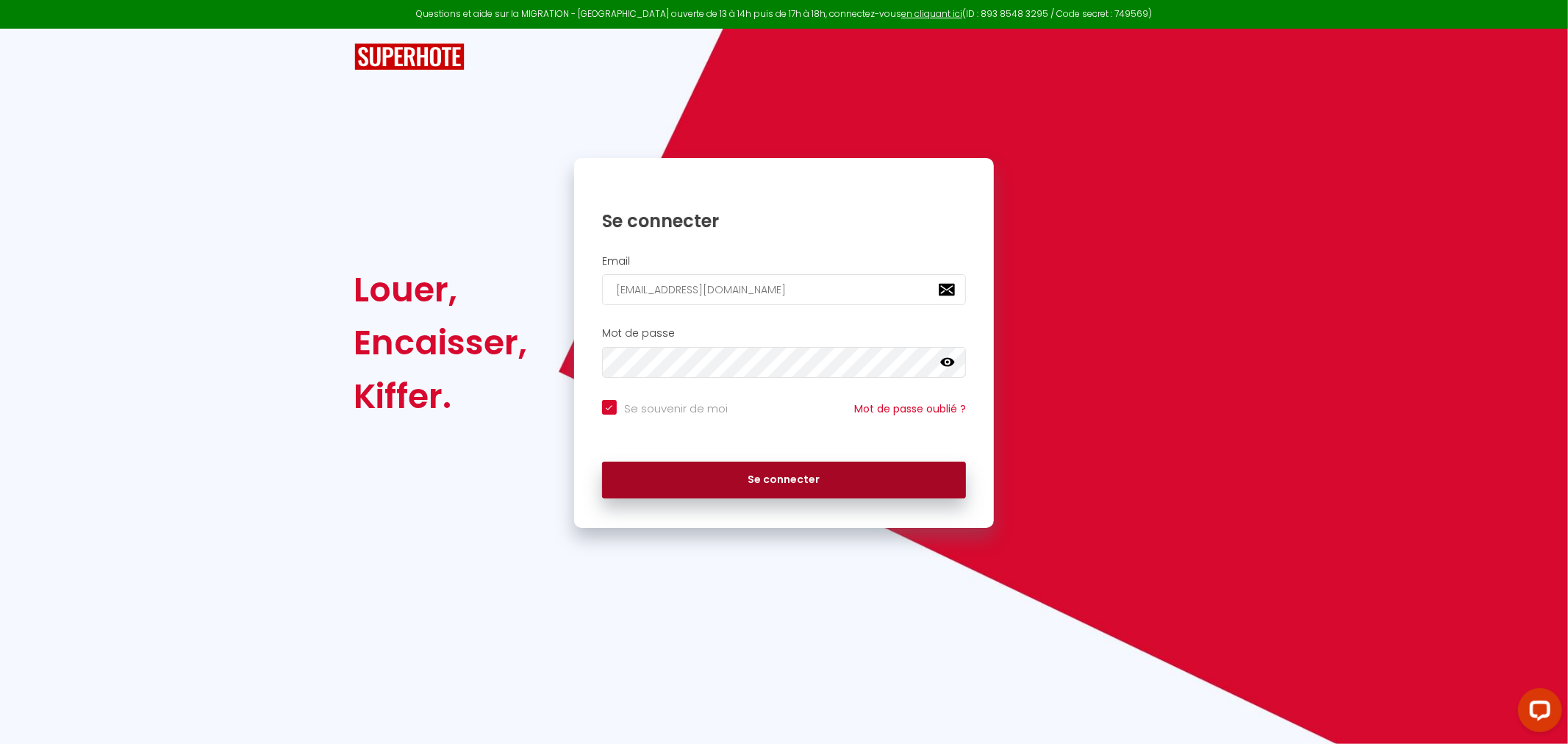
click at [787, 468] on button "Se connecter" at bounding box center [784, 480] width 365 height 37
checkbox input "true"
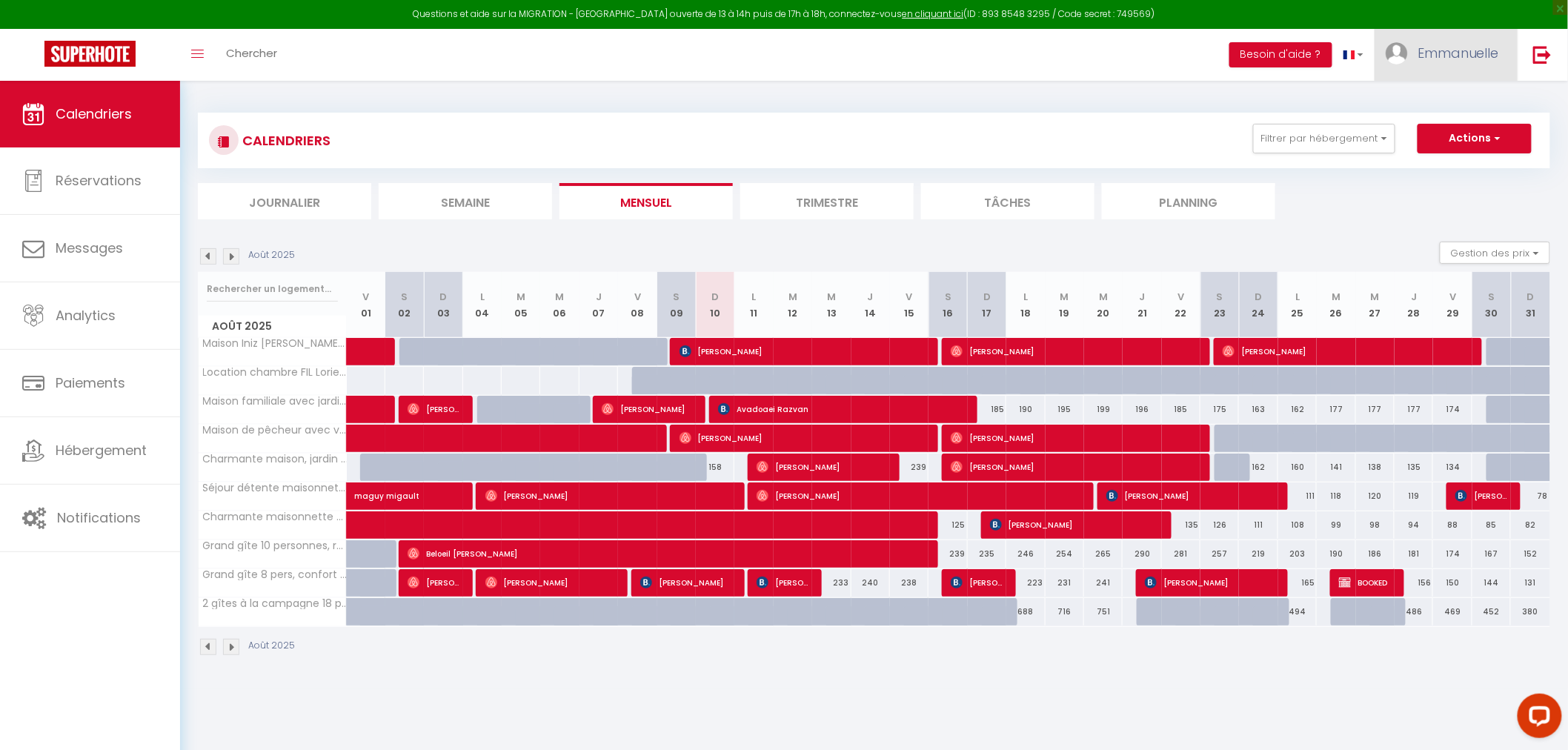
click at [1463, 48] on span "Emmanuelle" at bounding box center [1458, 53] width 82 height 19
click at [1438, 130] on link "Équipe" at bounding box center [1458, 129] width 110 height 25
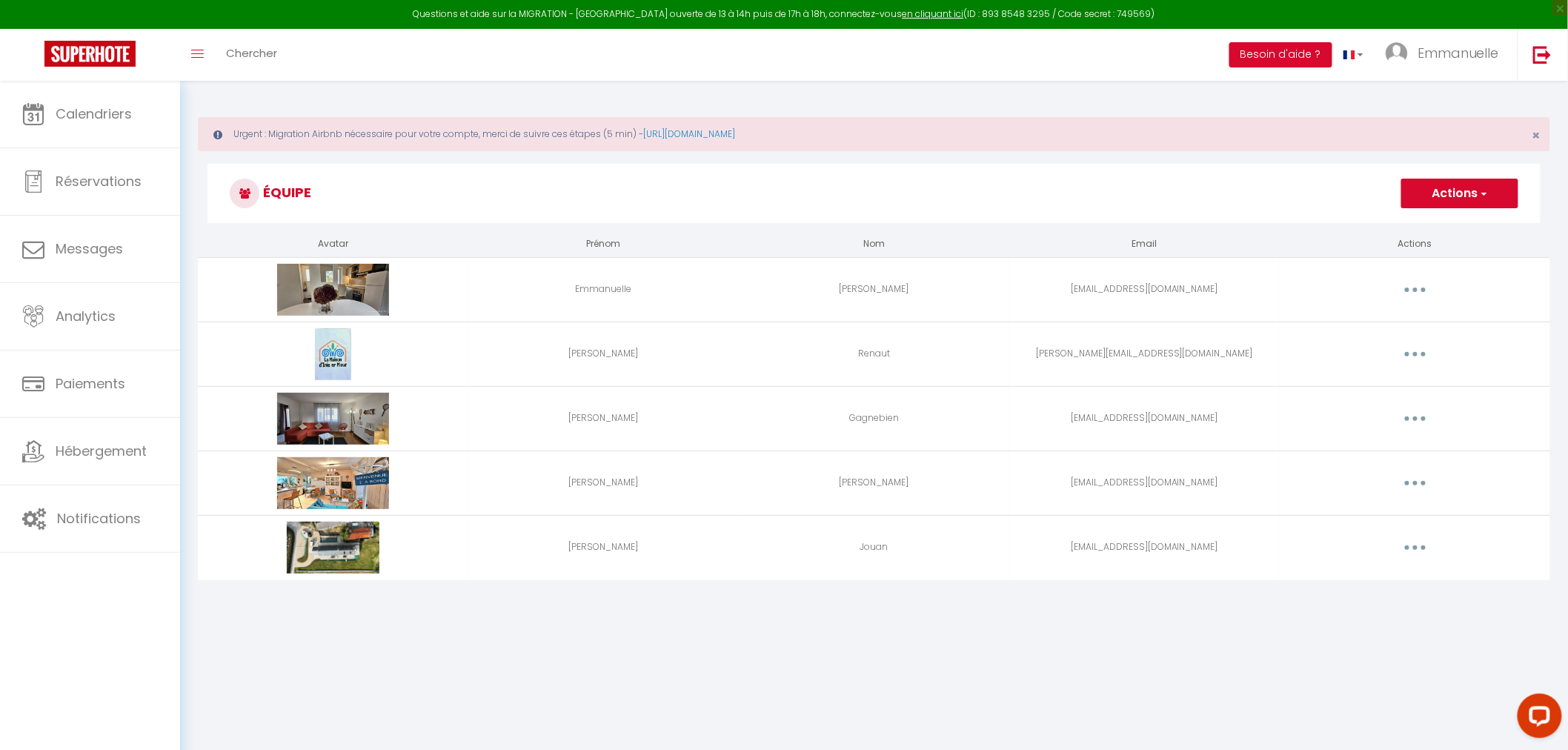
click at [1413, 291] on icon "button" at bounding box center [1415, 290] width 5 height 5
click at [1341, 319] on link "Editer" at bounding box center [1377, 323] width 110 height 25
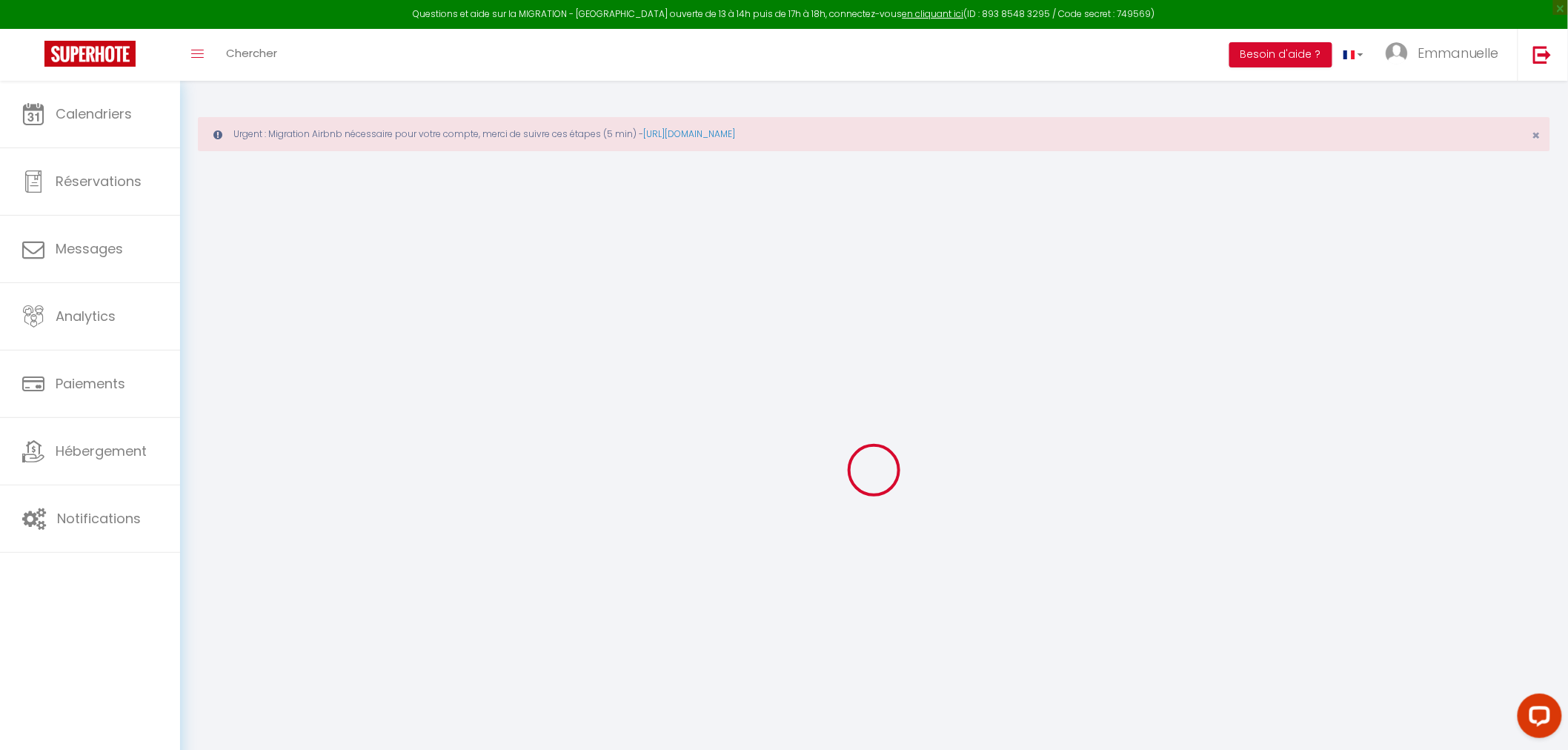
type input "Emmanuelle"
type input "[PERSON_NAME]"
type input "[EMAIL_ADDRESS][DOMAIN_NAME]"
type textarea "[URL][DOMAIN_NAME]"
checkbox input "false"
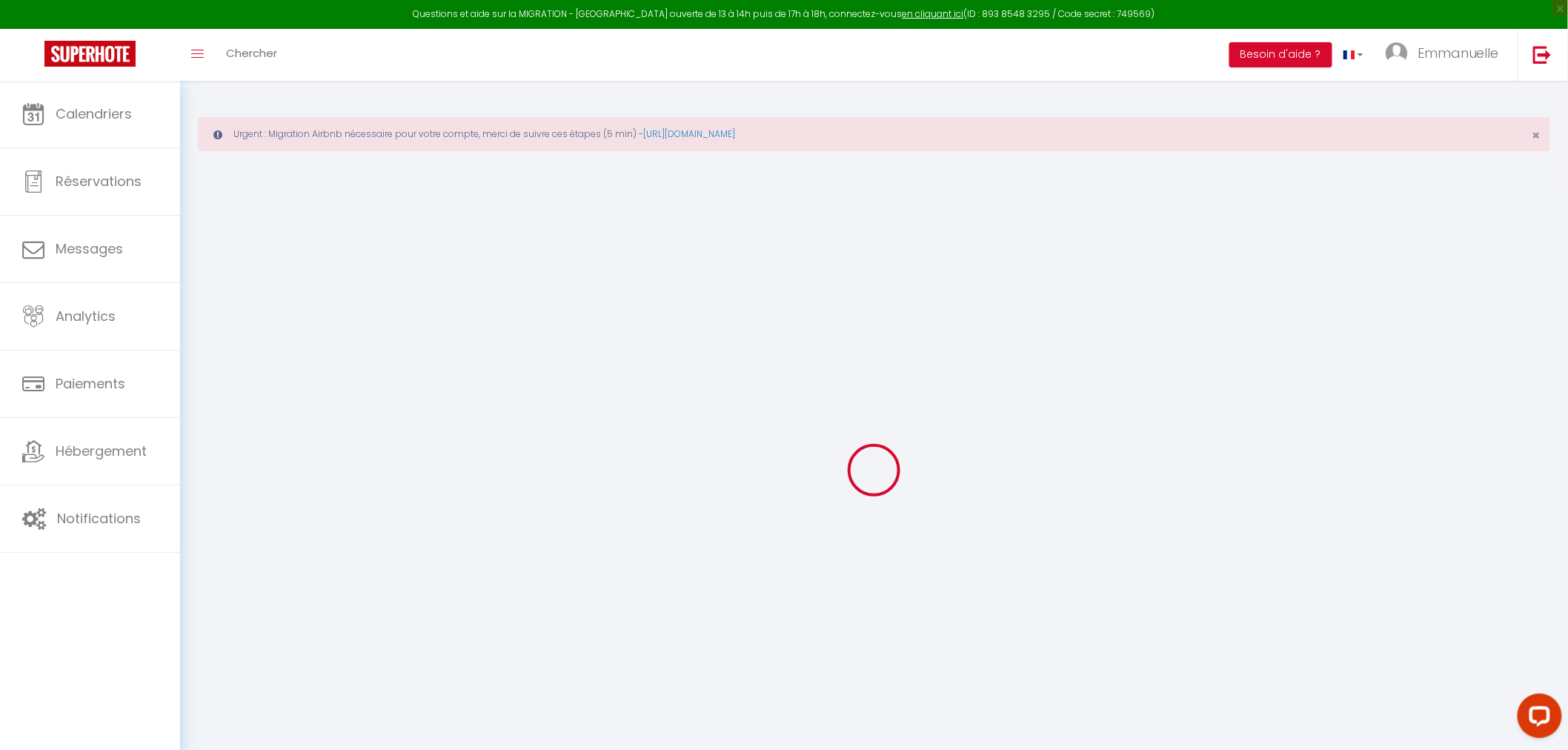
checkbox input "false"
checkbox input "true"
checkbox input "false"
checkbox input "true"
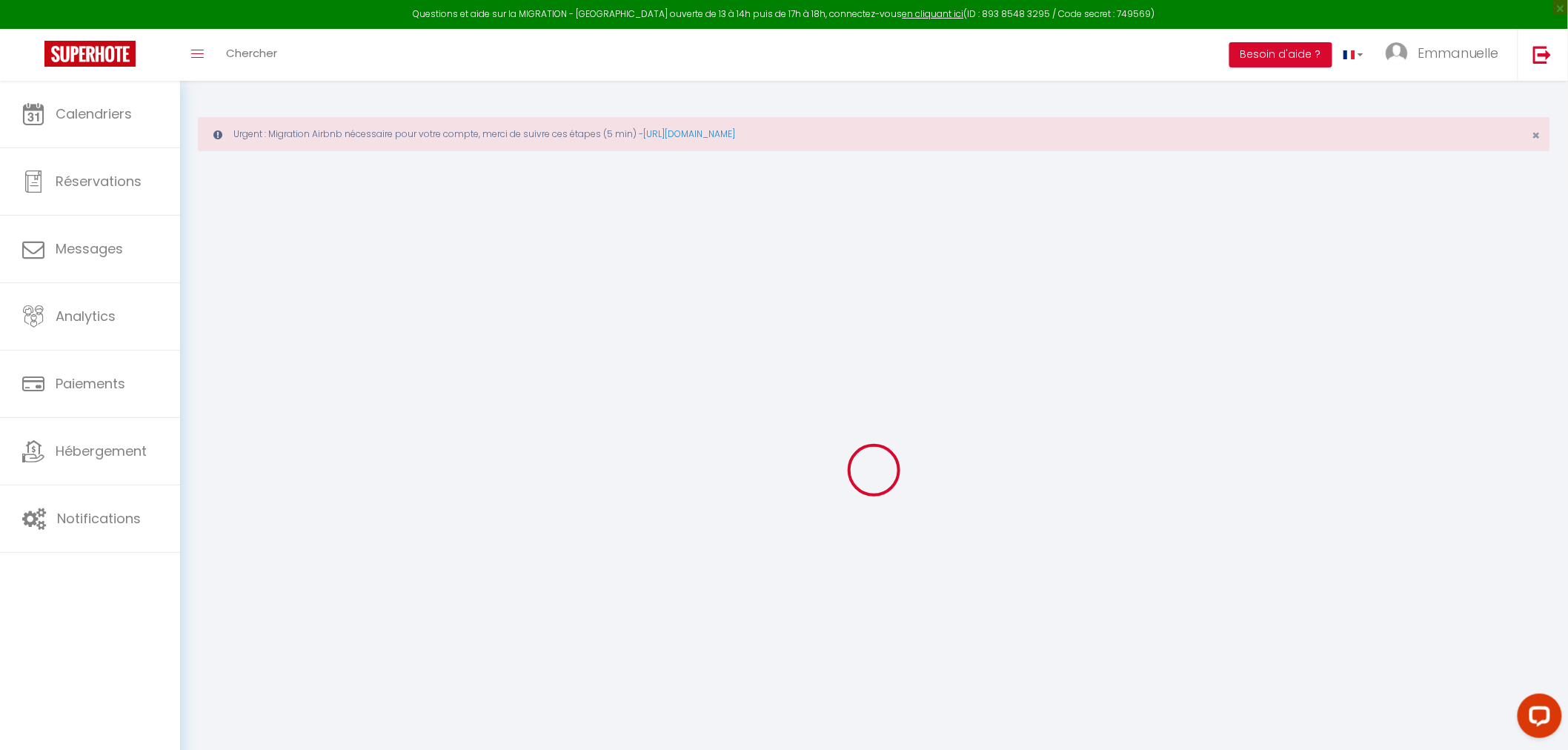
checkbox input "true"
checkbox input "false"
checkbox input "true"
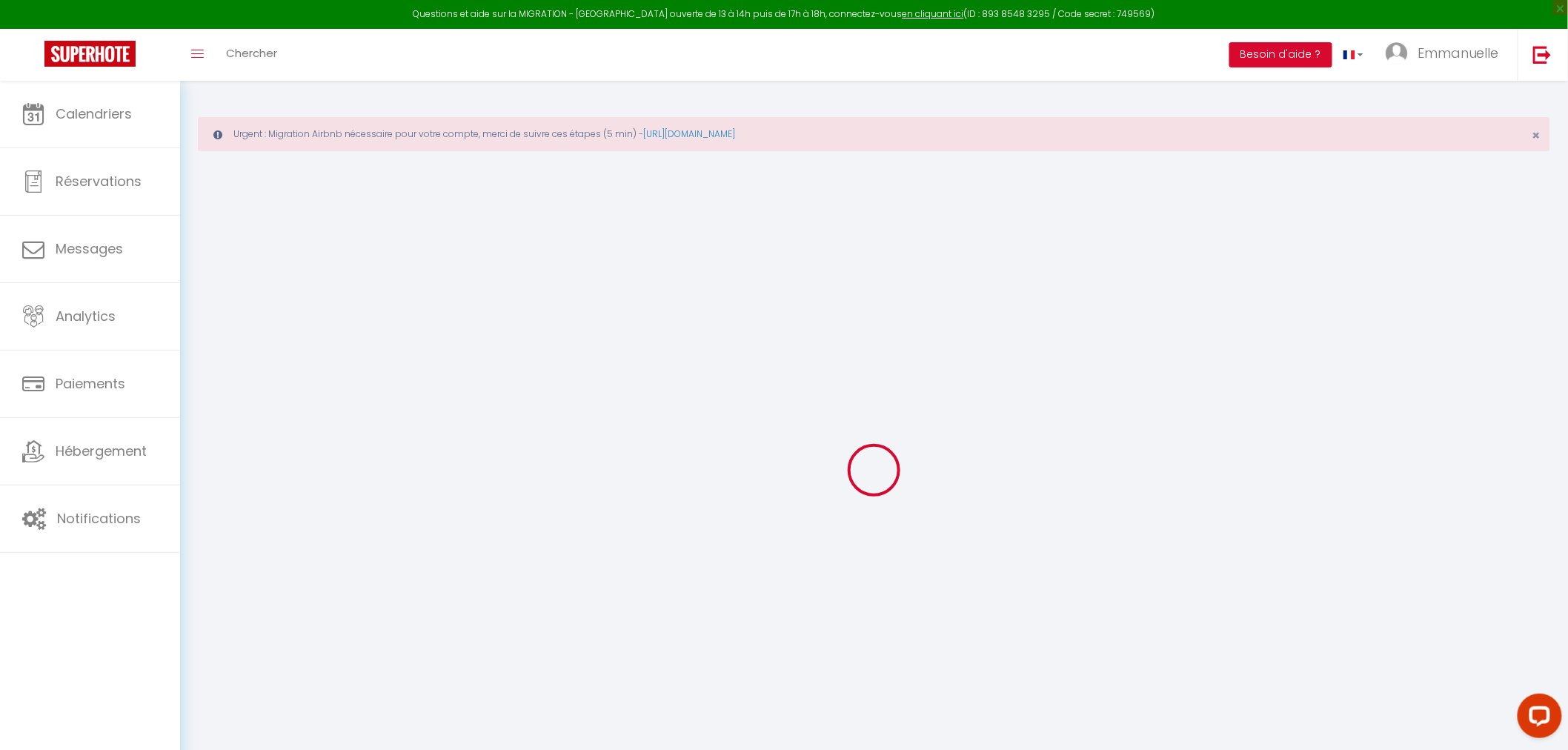
checkbox input "true"
checkbox input "false"
checkbox input "true"
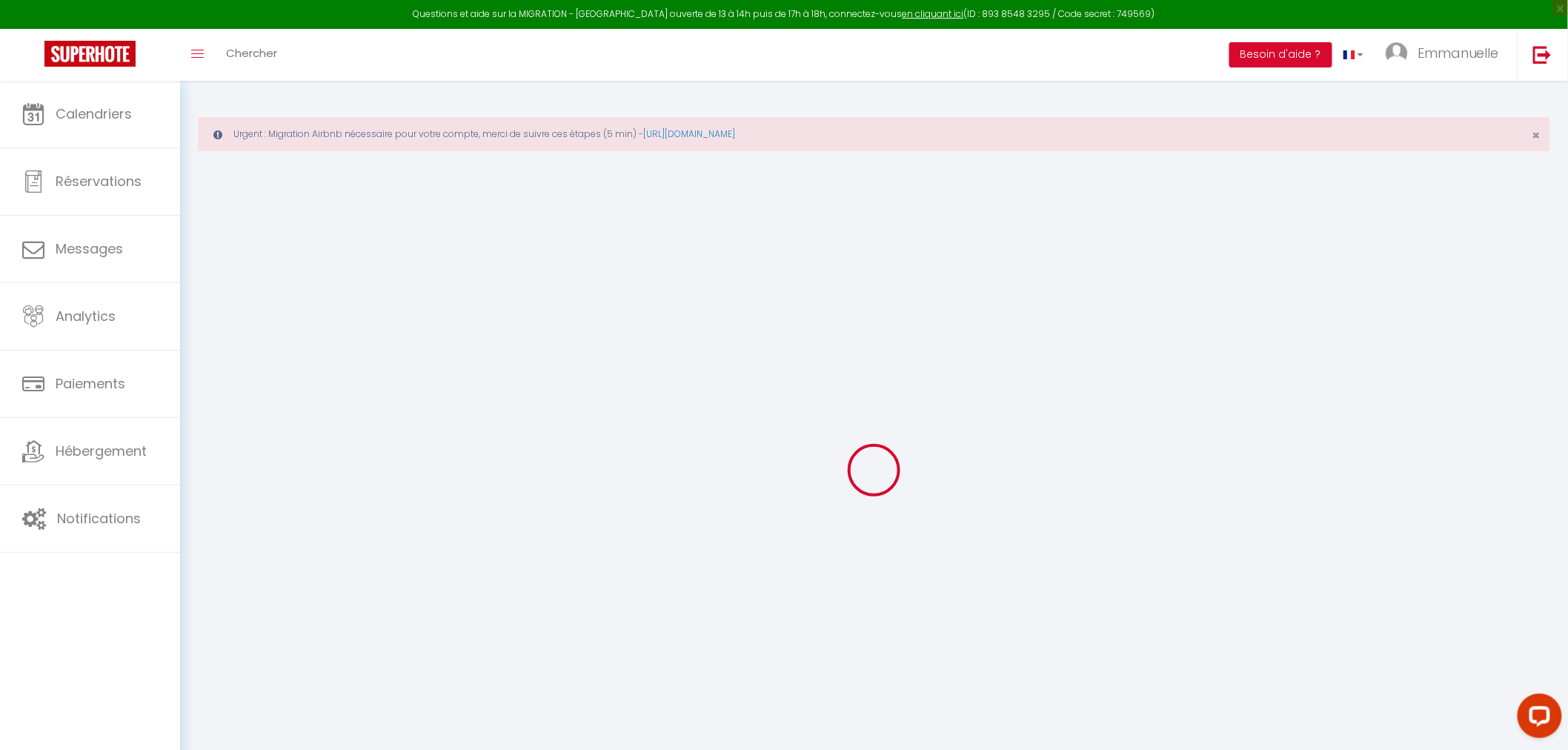
checkbox input "false"
select select
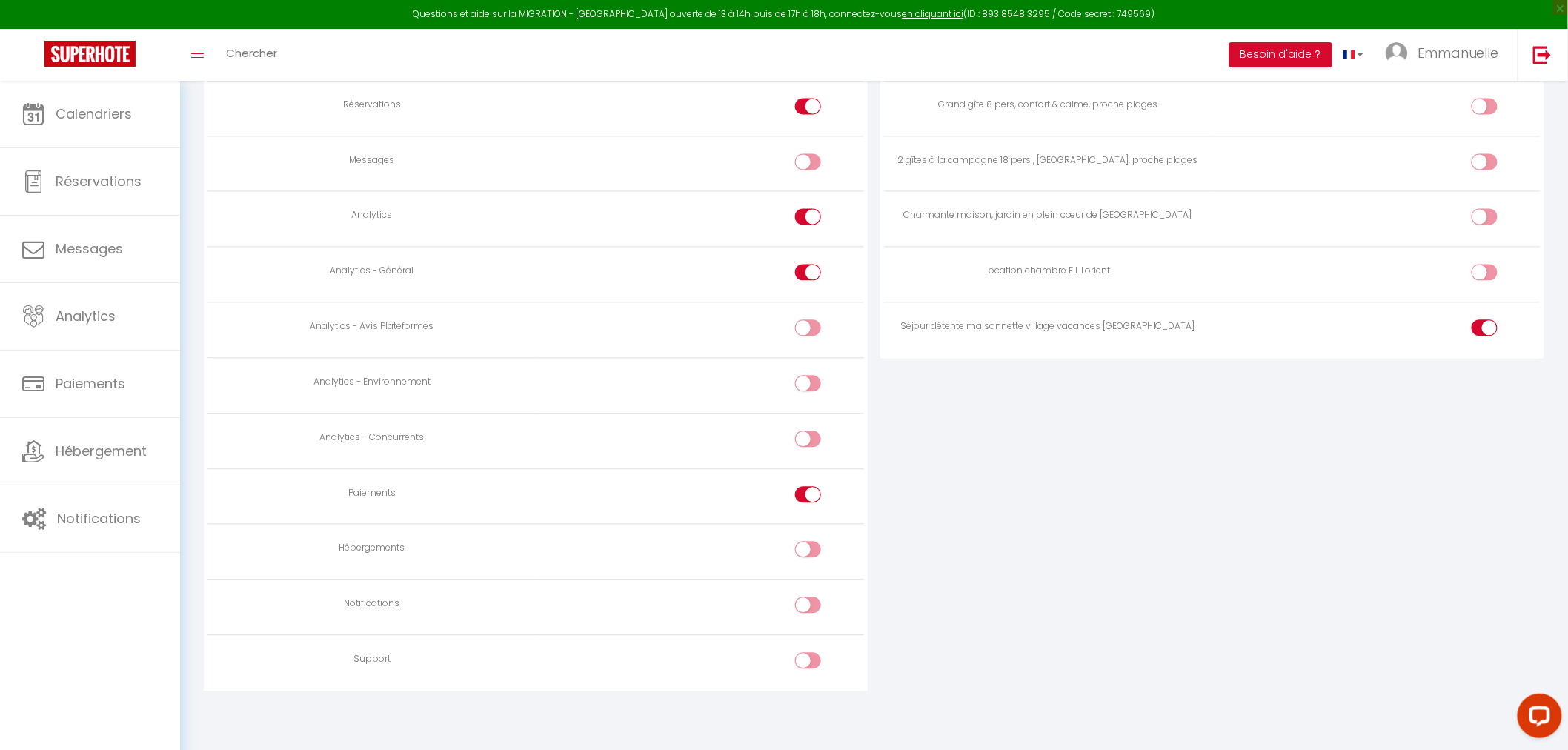
scroll to position [1216, 0]
click at [806, 489] on div at bounding box center [808, 495] width 26 height 16
click at [809, 489] on input "checkbox" at bounding box center [822, 498] width 26 height 23
checkbox input "false"
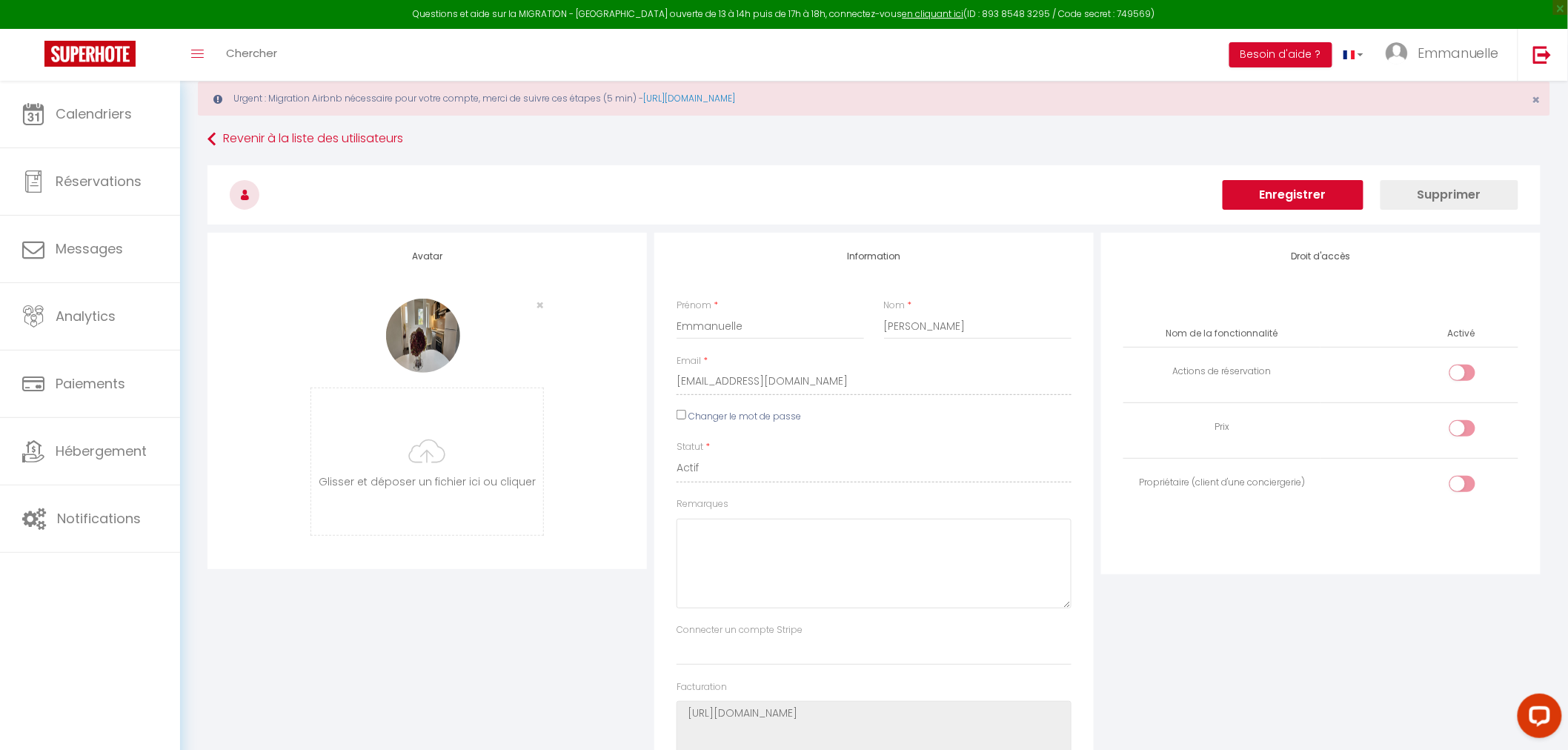
scroll to position [0, 0]
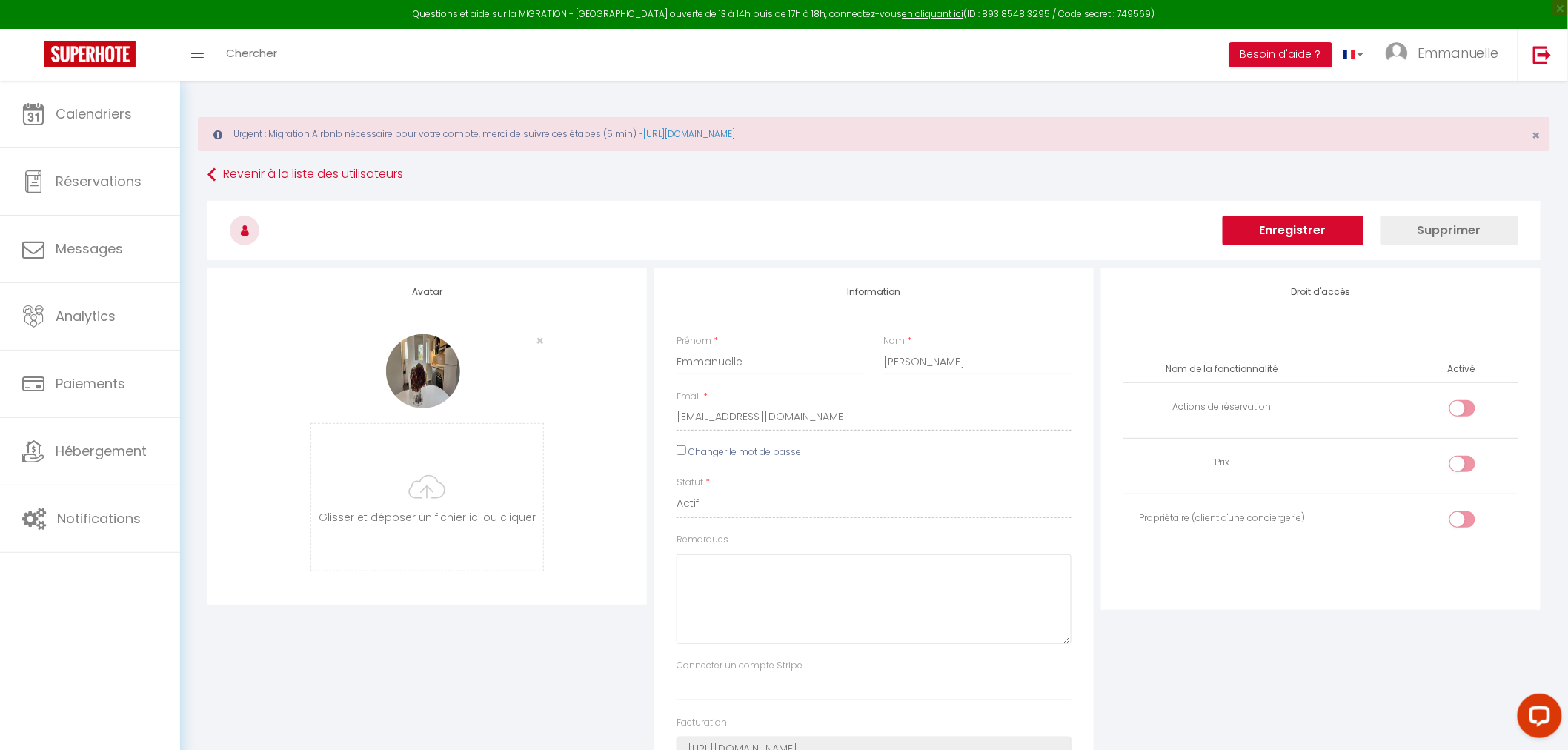
click at [1295, 224] on button "Enregistrer" at bounding box center [1293, 230] width 141 height 30
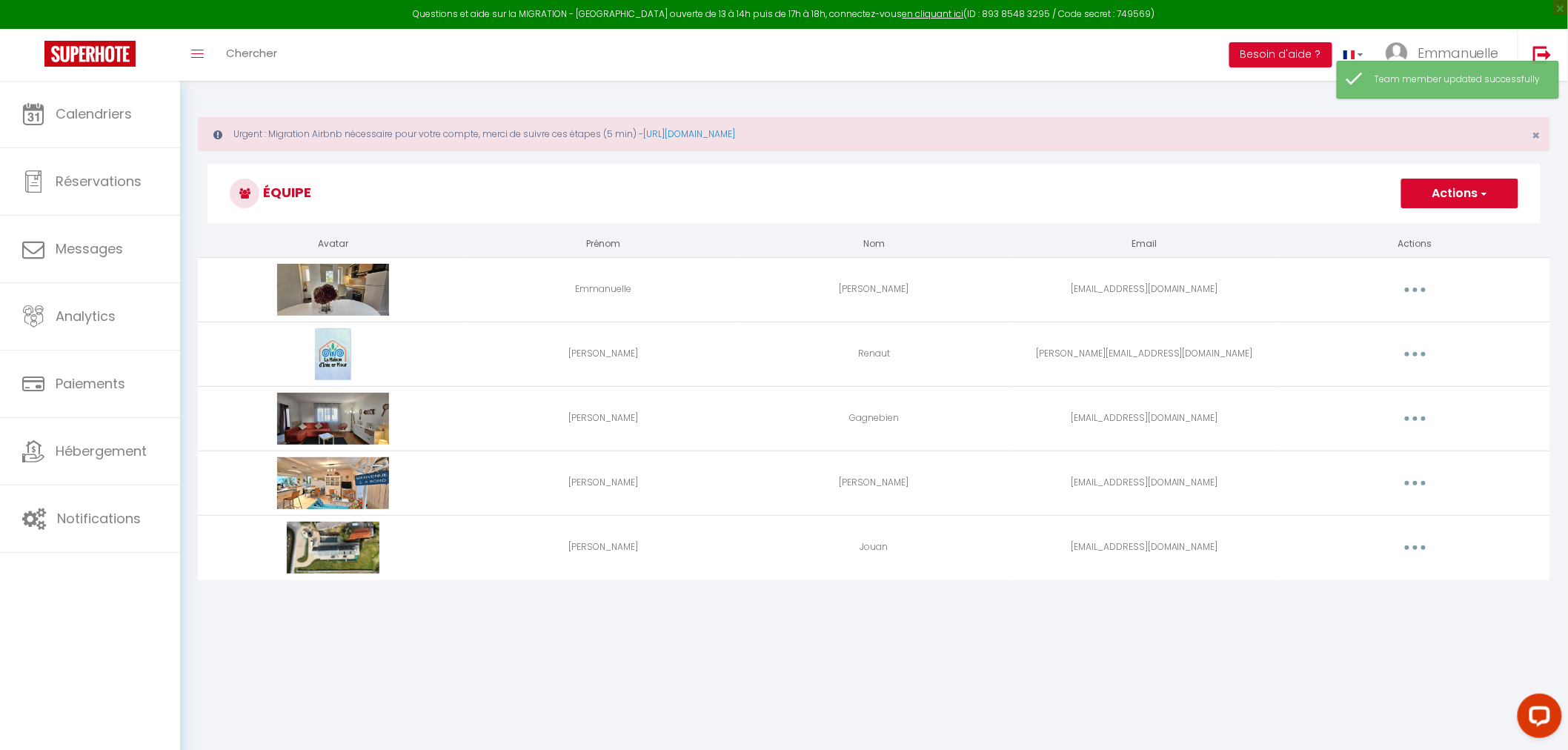
click at [1417, 349] on button "button" at bounding box center [1415, 354] width 41 height 23
click at [1347, 388] on link "Editer" at bounding box center [1377, 388] width 110 height 25
select select
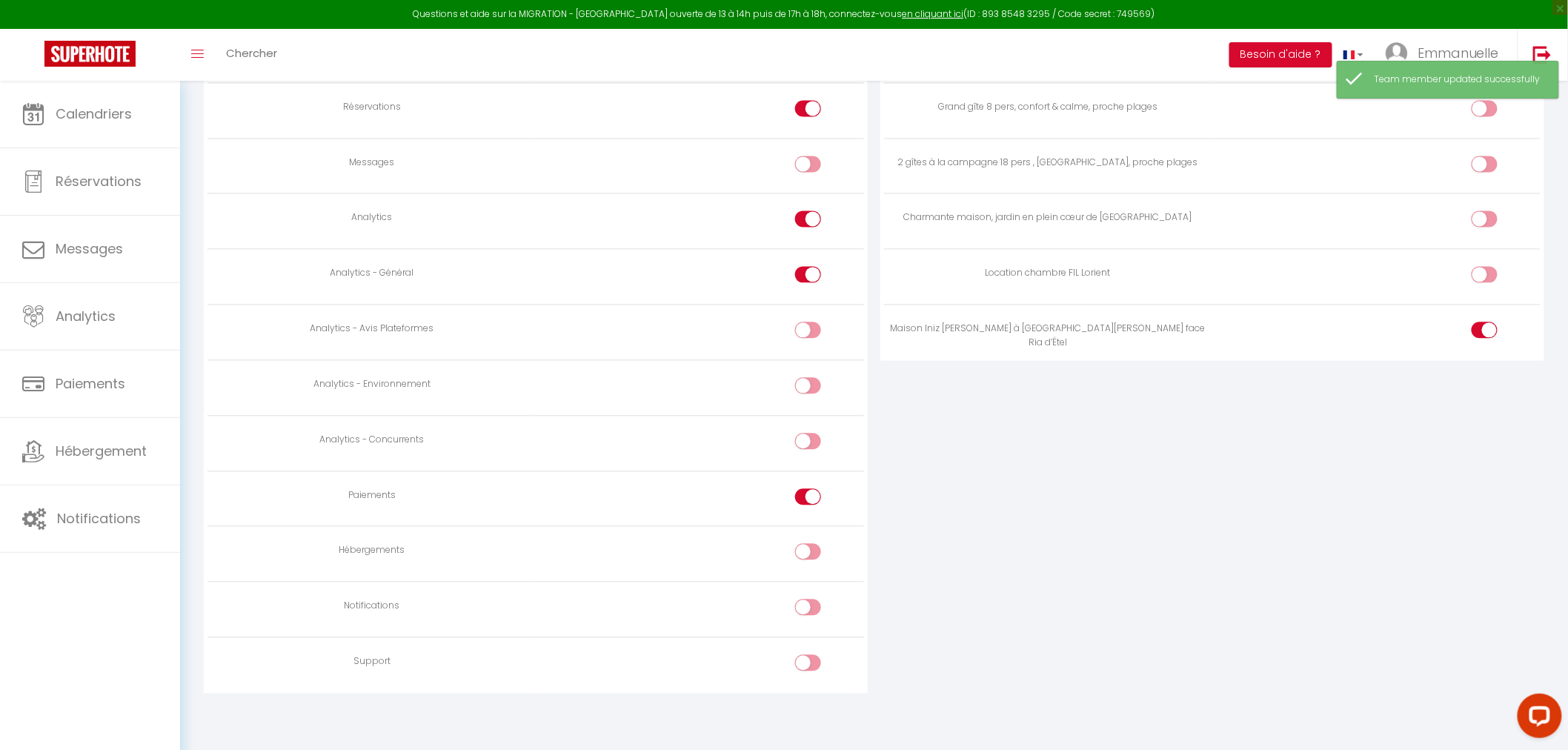
scroll to position [1216, 0]
click at [803, 480] on td at bounding box center [700, 496] width 328 height 56
click at [806, 487] on div at bounding box center [808, 495] width 26 height 16
click at [809, 487] on input "checkbox" at bounding box center [822, 498] width 26 height 23
checkbox input "false"
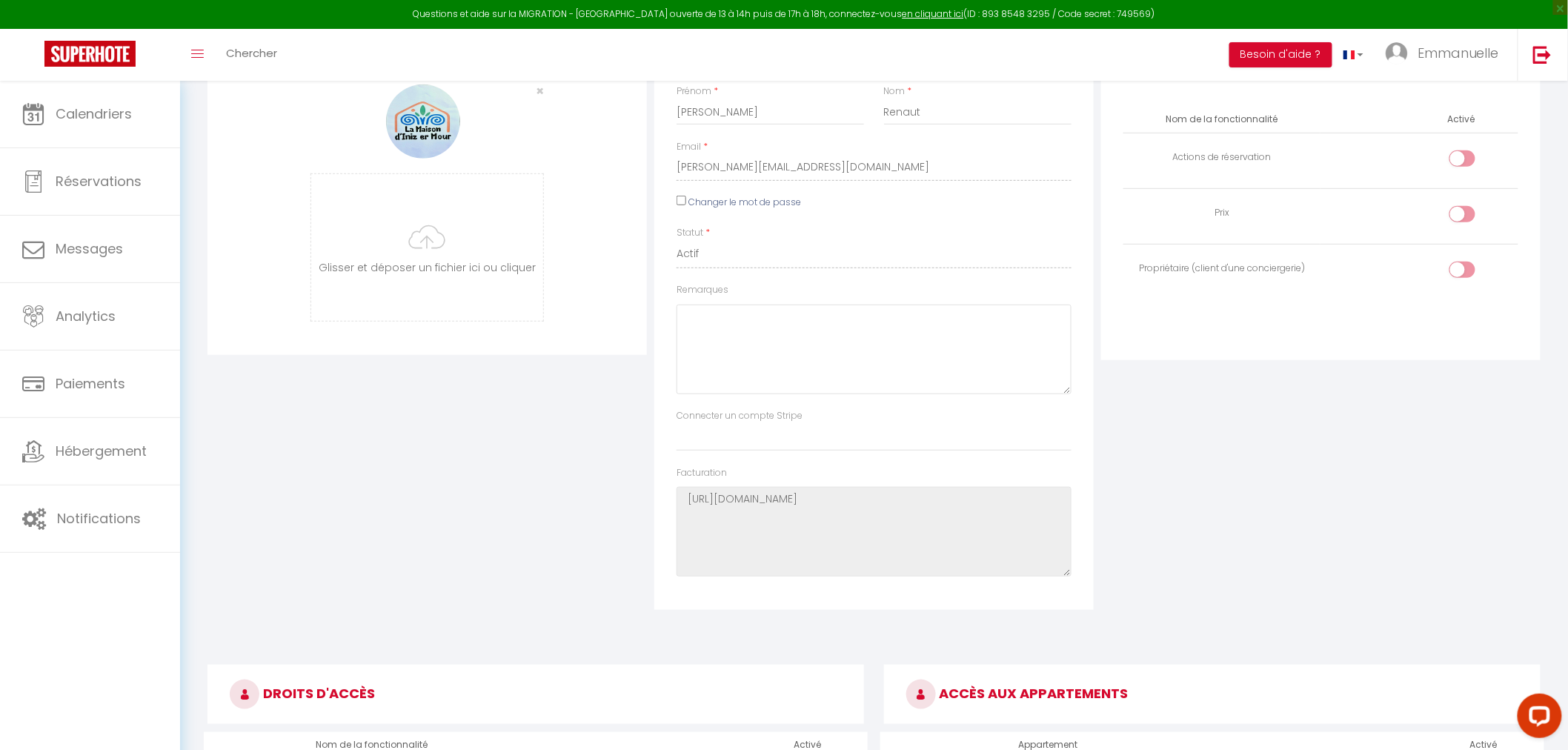
scroll to position [0, 0]
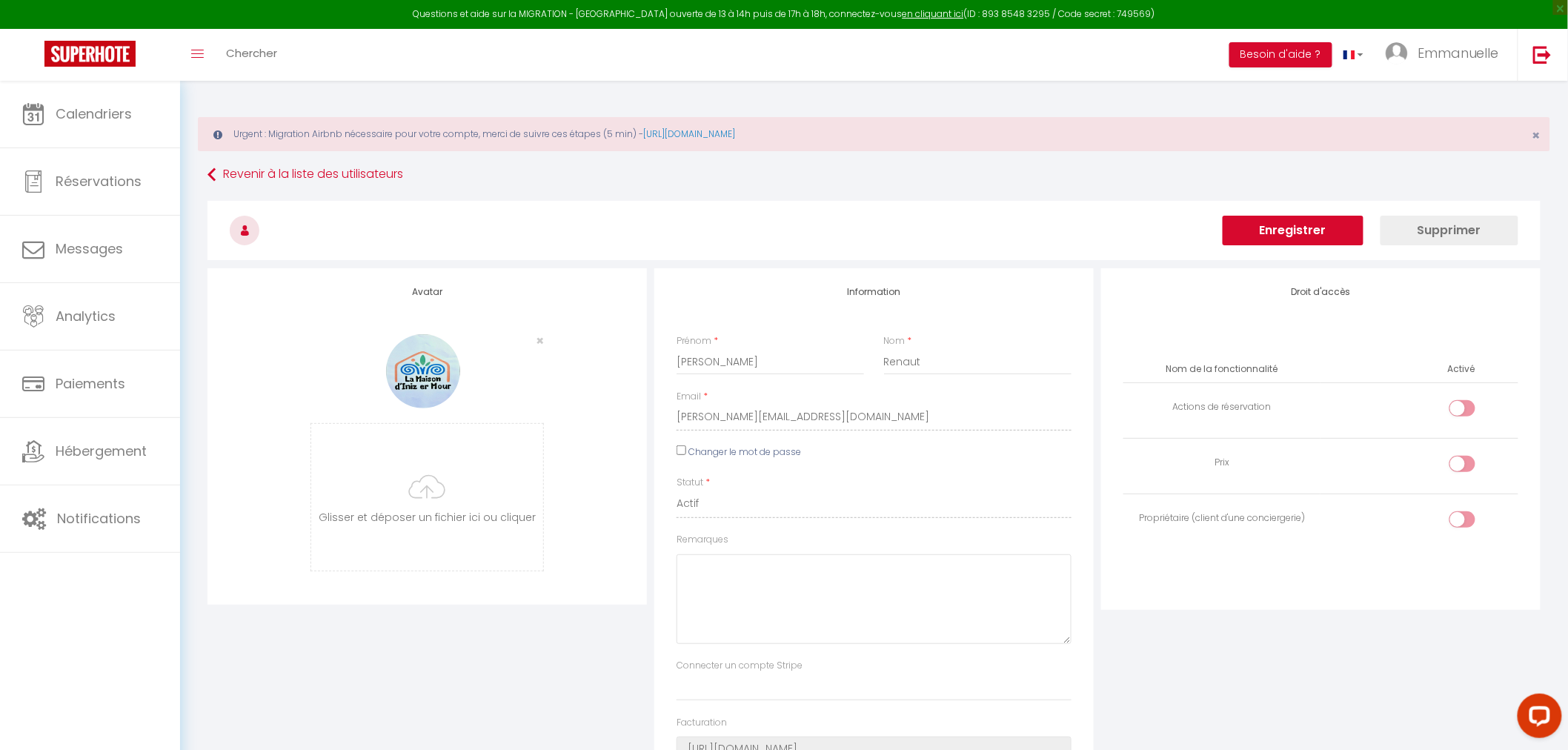
click at [1278, 234] on button "Enregistrer" at bounding box center [1293, 230] width 141 height 30
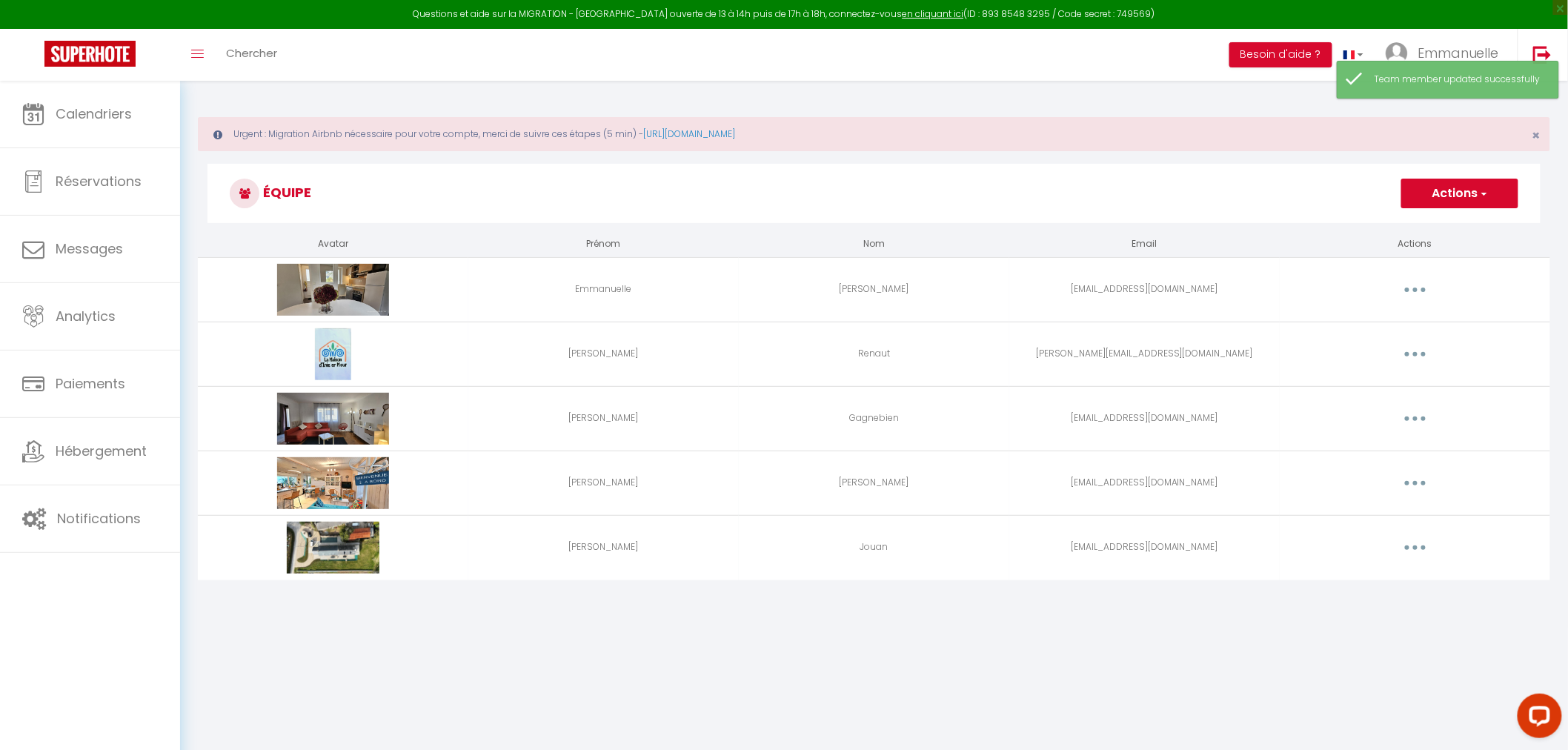
click at [1410, 417] on button "button" at bounding box center [1415, 419] width 41 height 23
click at [1346, 458] on link "Editer" at bounding box center [1377, 453] width 110 height 25
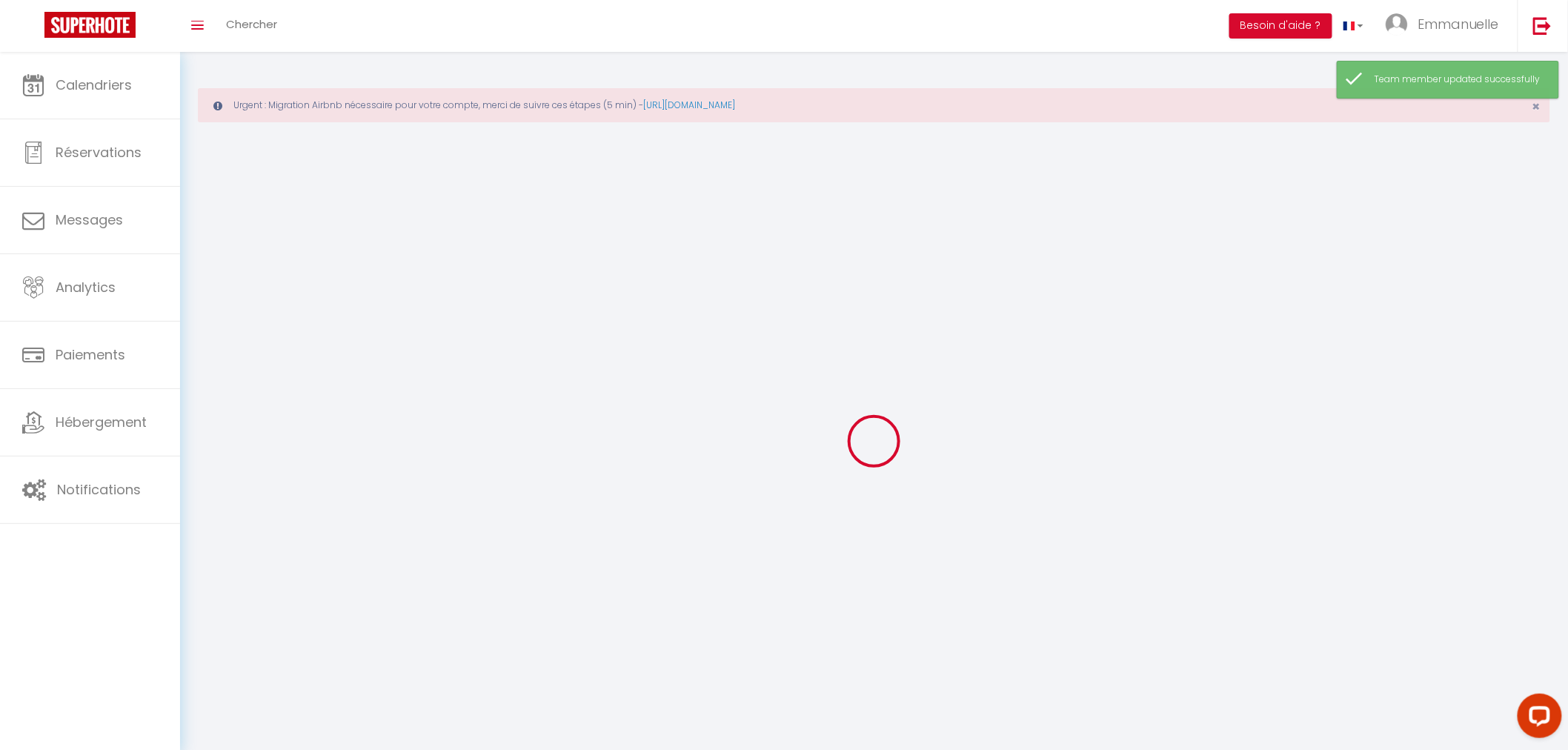
type input "[PERSON_NAME]"
type input "Gagnebien"
type input "[EMAIL_ADDRESS][DOMAIN_NAME]"
type textarea "[URL][DOMAIN_NAME]"
checkbox input "false"
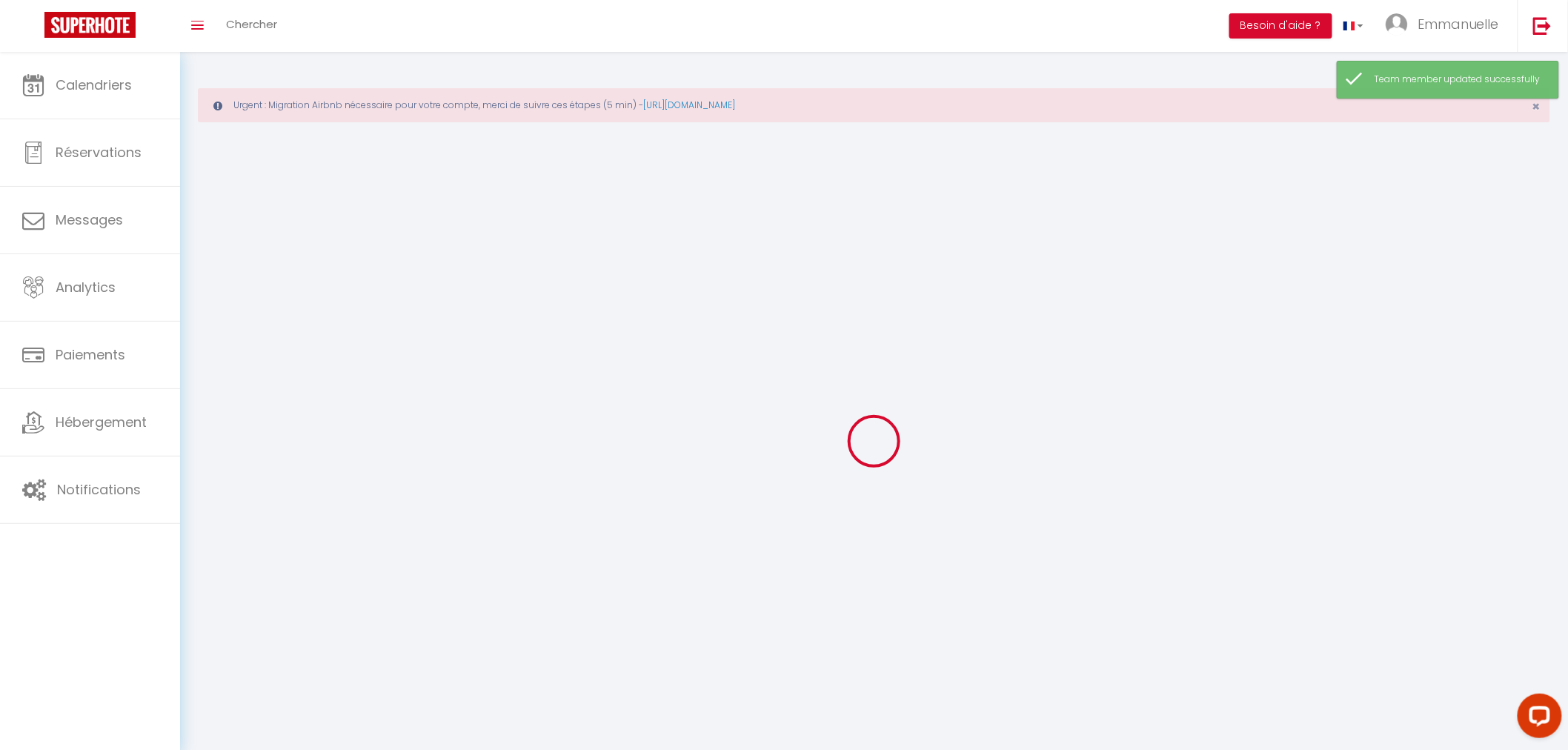
checkbox input "false"
checkbox input "true"
checkbox input "false"
checkbox input "true"
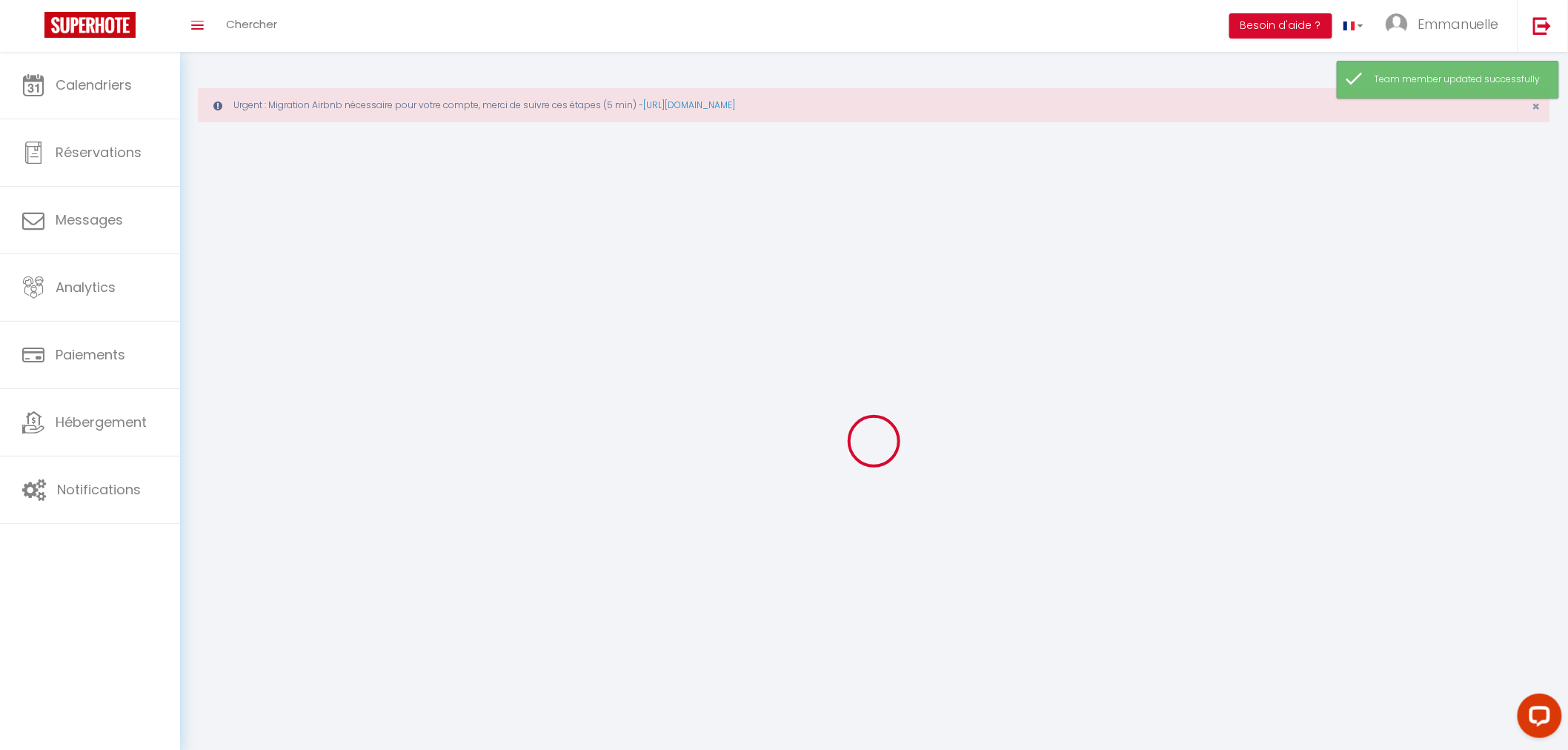
checkbox input "true"
checkbox input "false"
checkbox input "true"
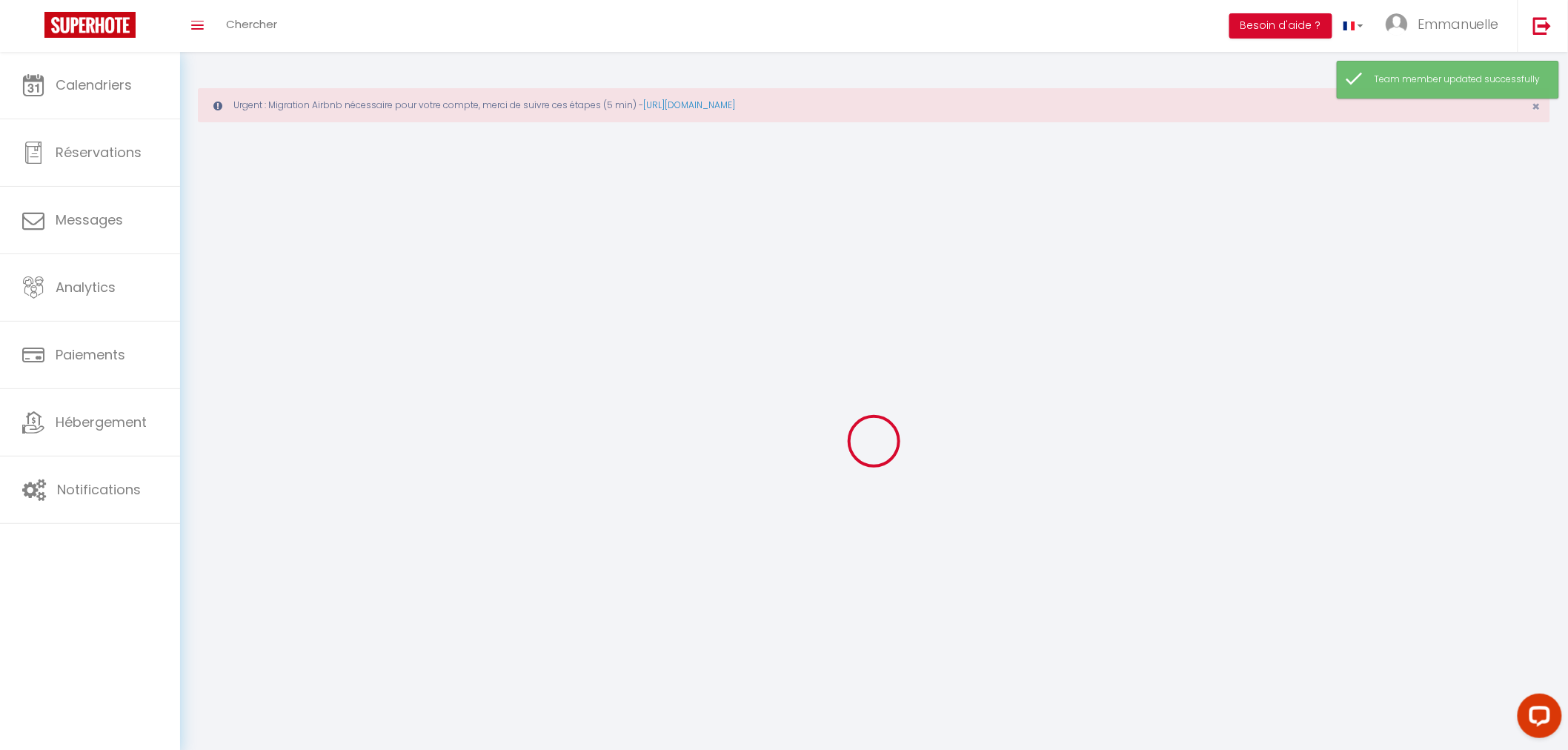
checkbox input "true"
checkbox input "false"
checkbox input "true"
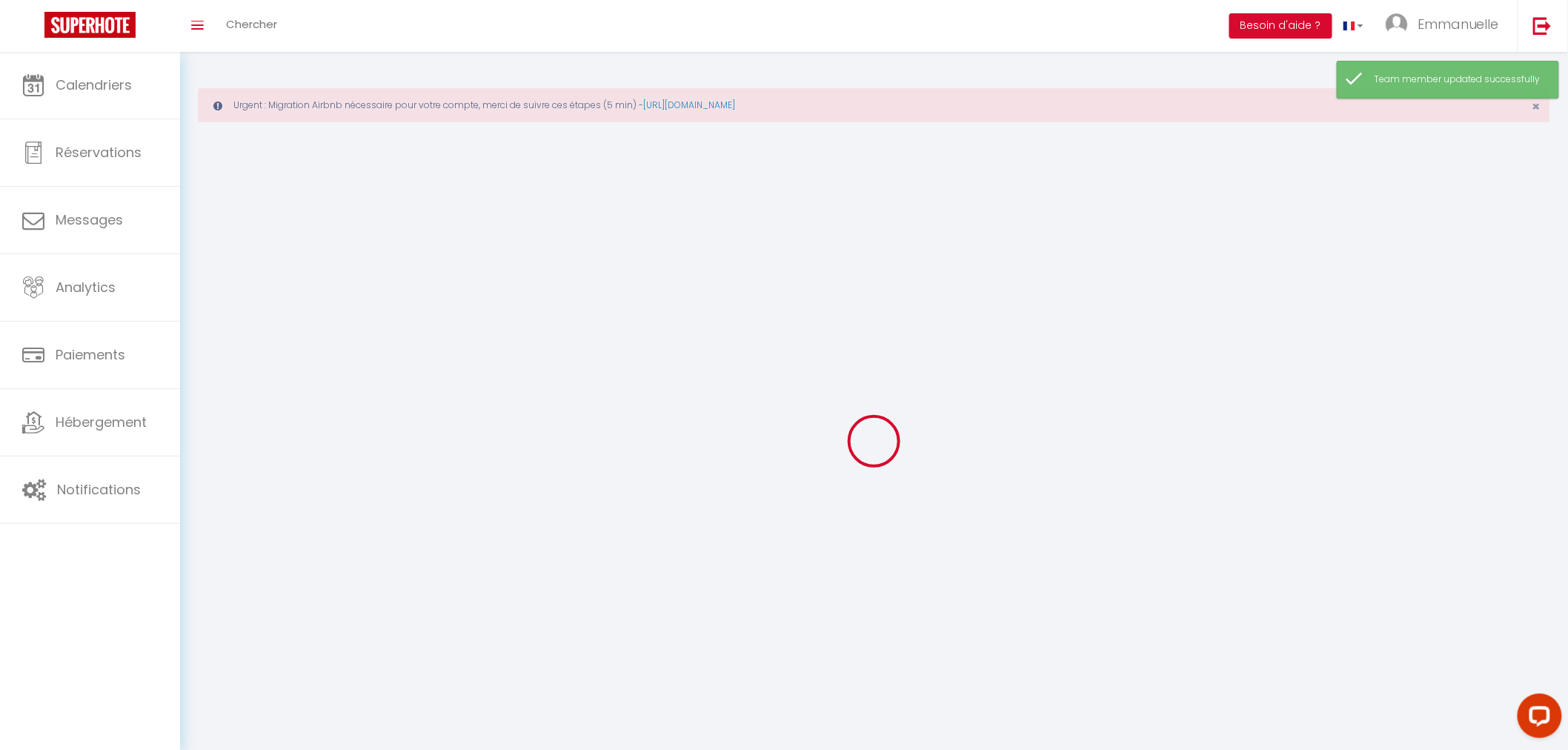
checkbox input "false"
select select
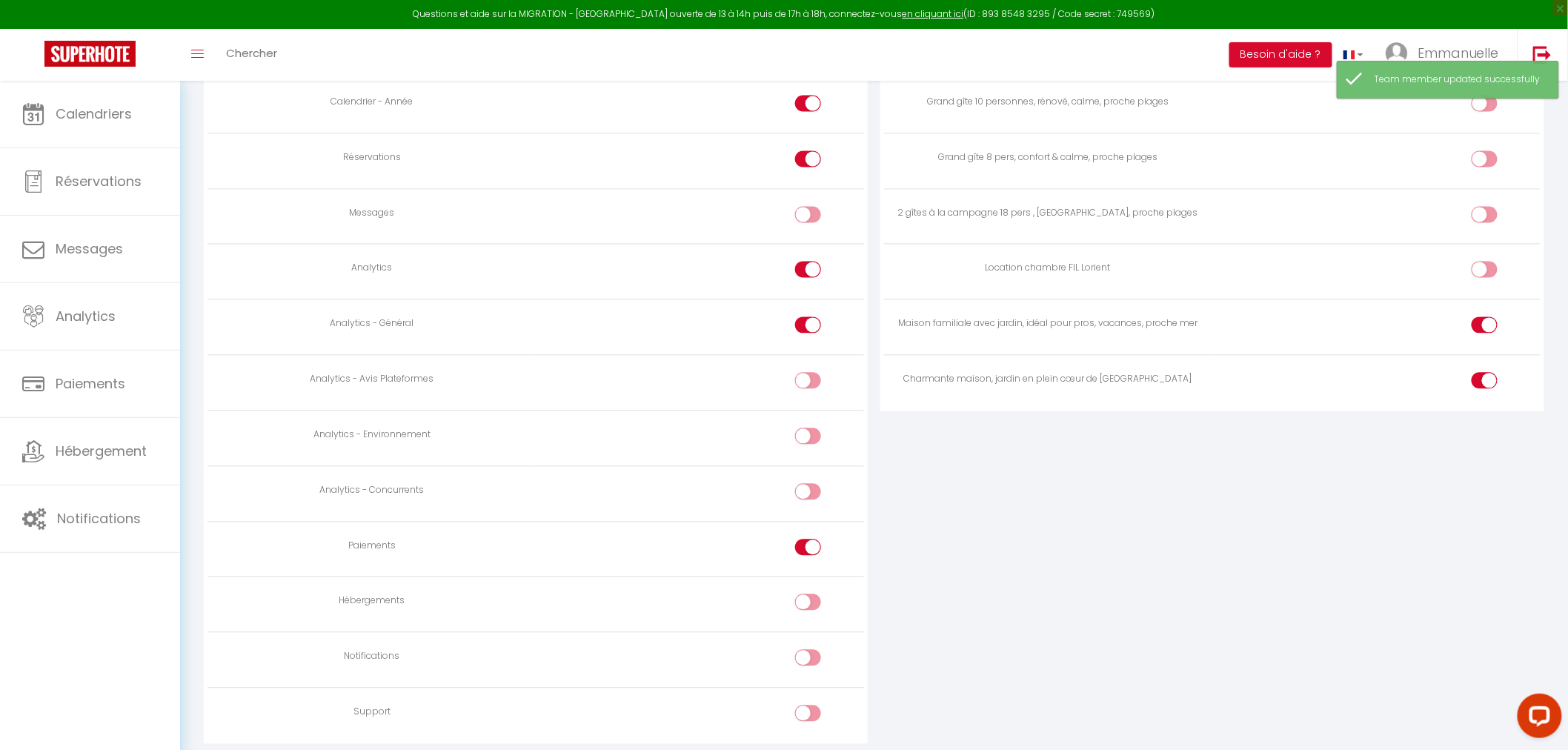
scroll to position [1216, 0]
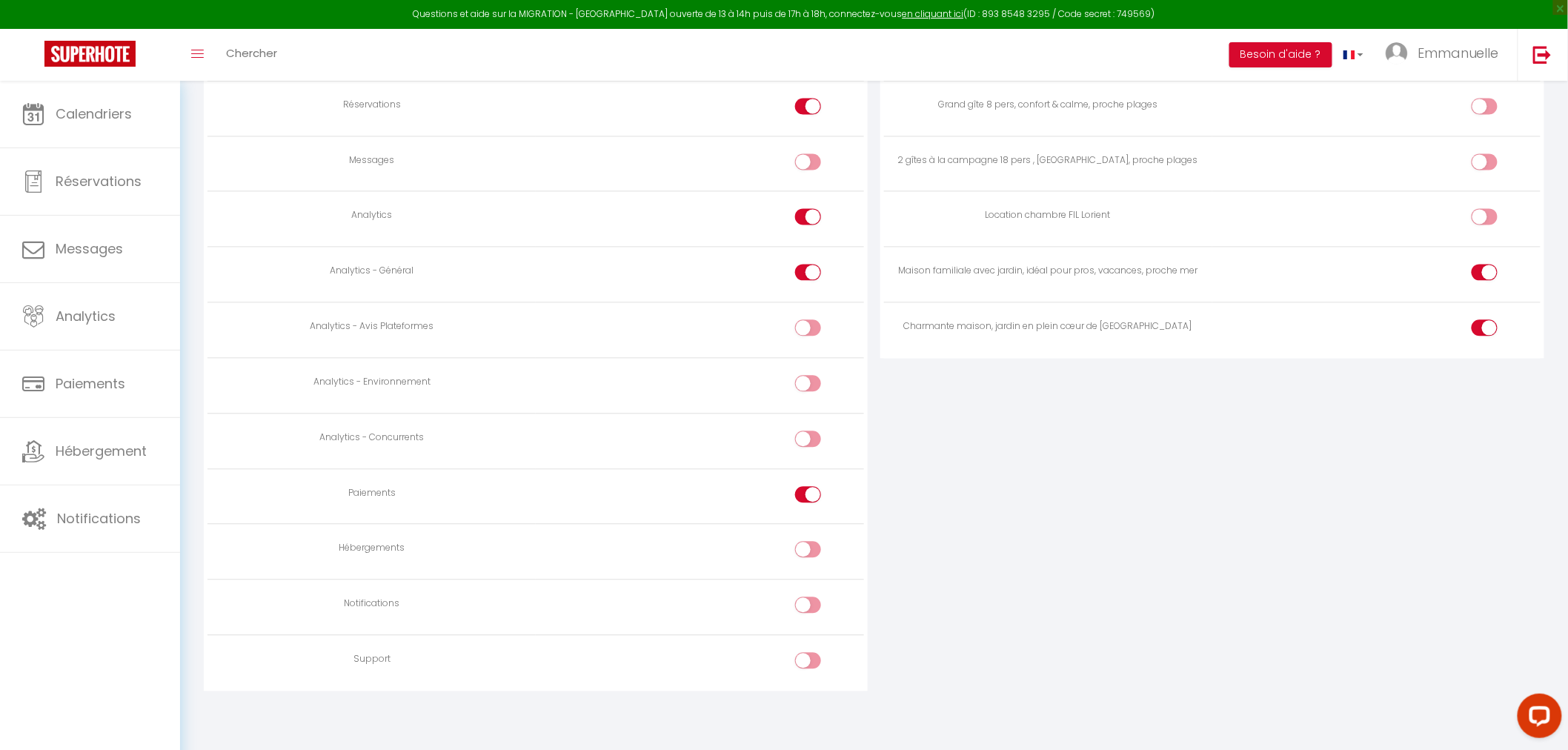
click at [797, 479] on td at bounding box center [700, 496] width 328 height 56
click at [810, 488] on input "checkbox" at bounding box center [822, 498] width 26 height 23
checkbox input "false"
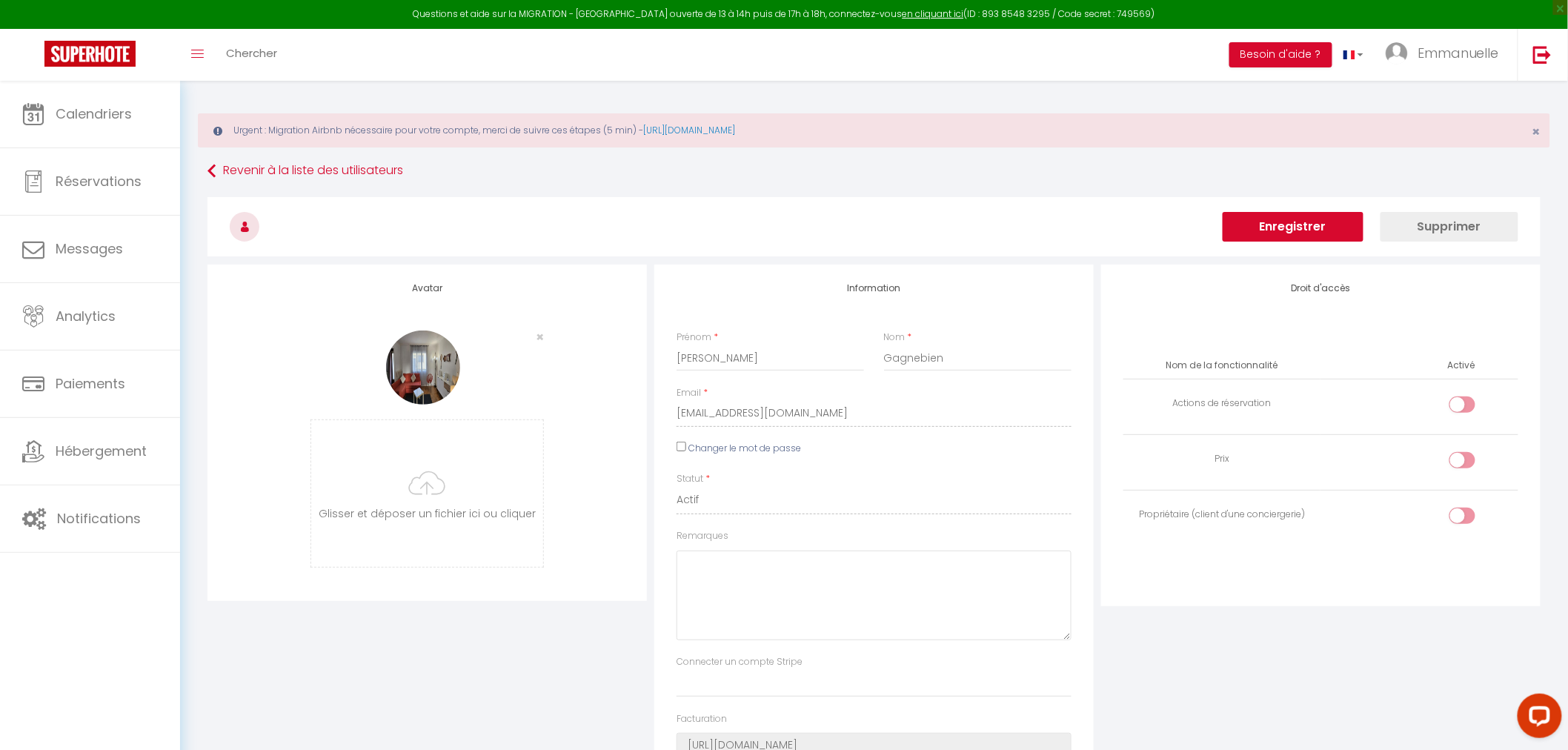
scroll to position [0, 0]
click at [1301, 230] on button "Enregistrer" at bounding box center [1293, 230] width 141 height 30
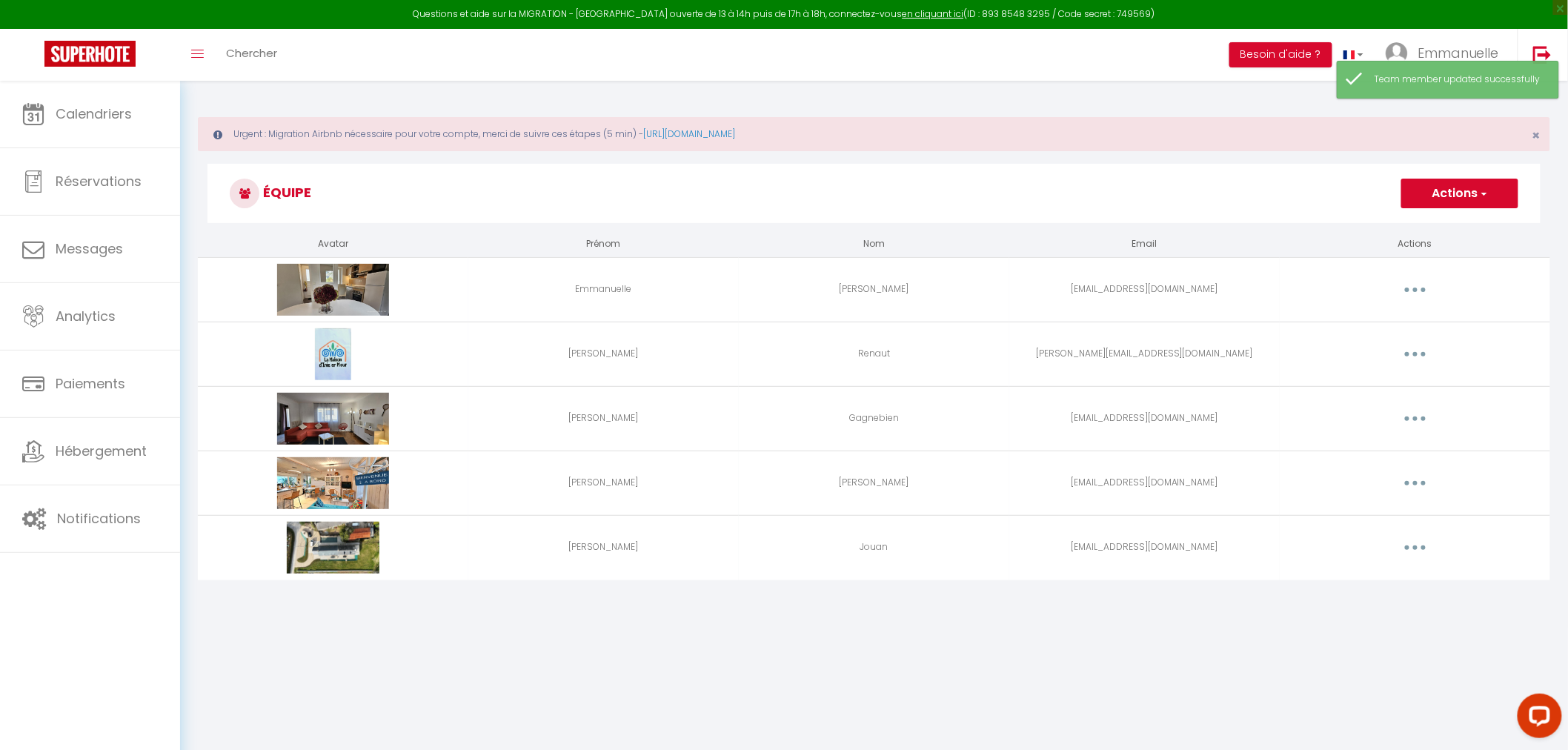
click at [1414, 483] on icon "button" at bounding box center [1415, 483] width 5 height 5
click at [1337, 512] on link "Editer" at bounding box center [1377, 517] width 110 height 25
select select
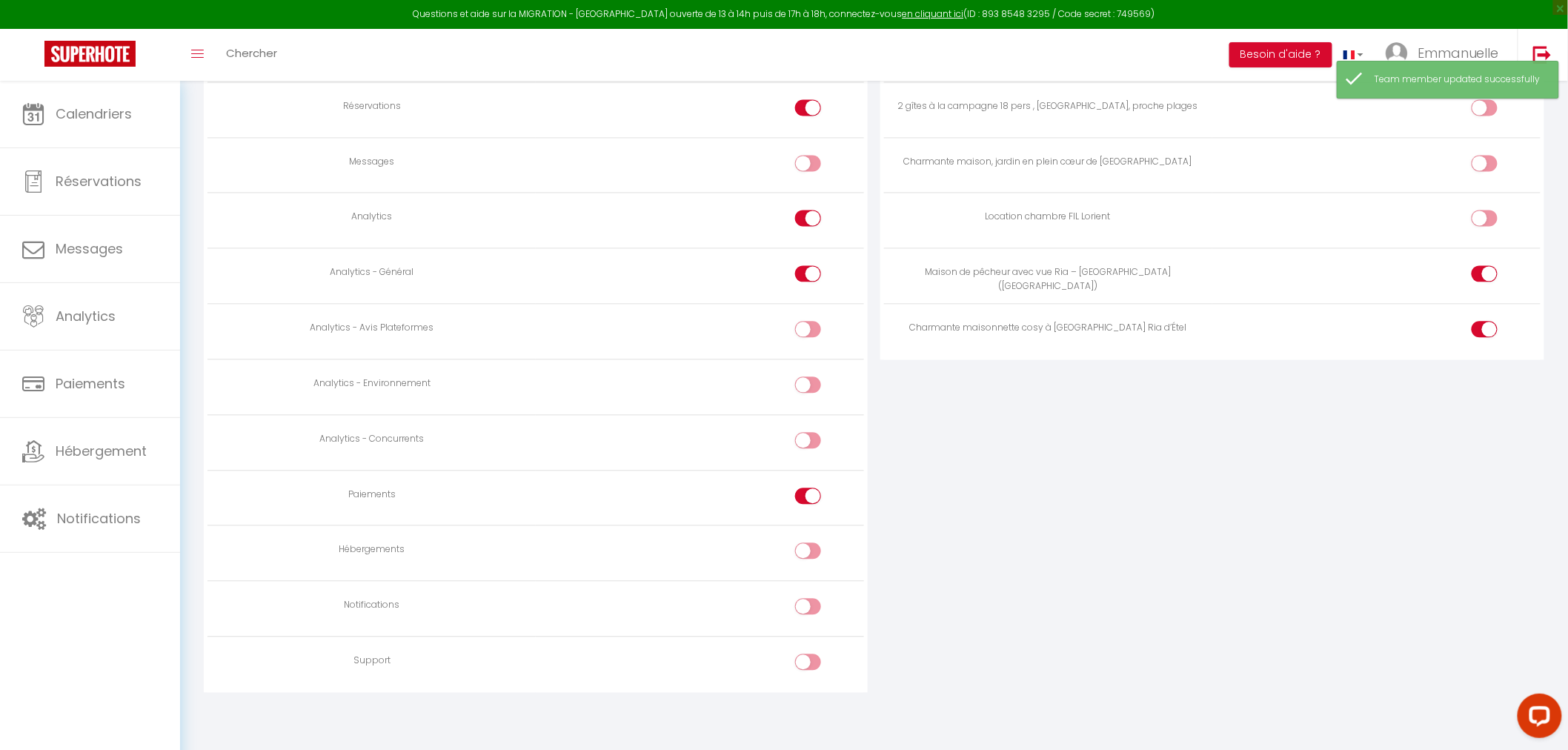
scroll to position [1216, 0]
click at [810, 479] on td at bounding box center [700, 496] width 328 height 56
click at [815, 491] on input "checkbox" at bounding box center [822, 498] width 26 height 23
checkbox input "false"
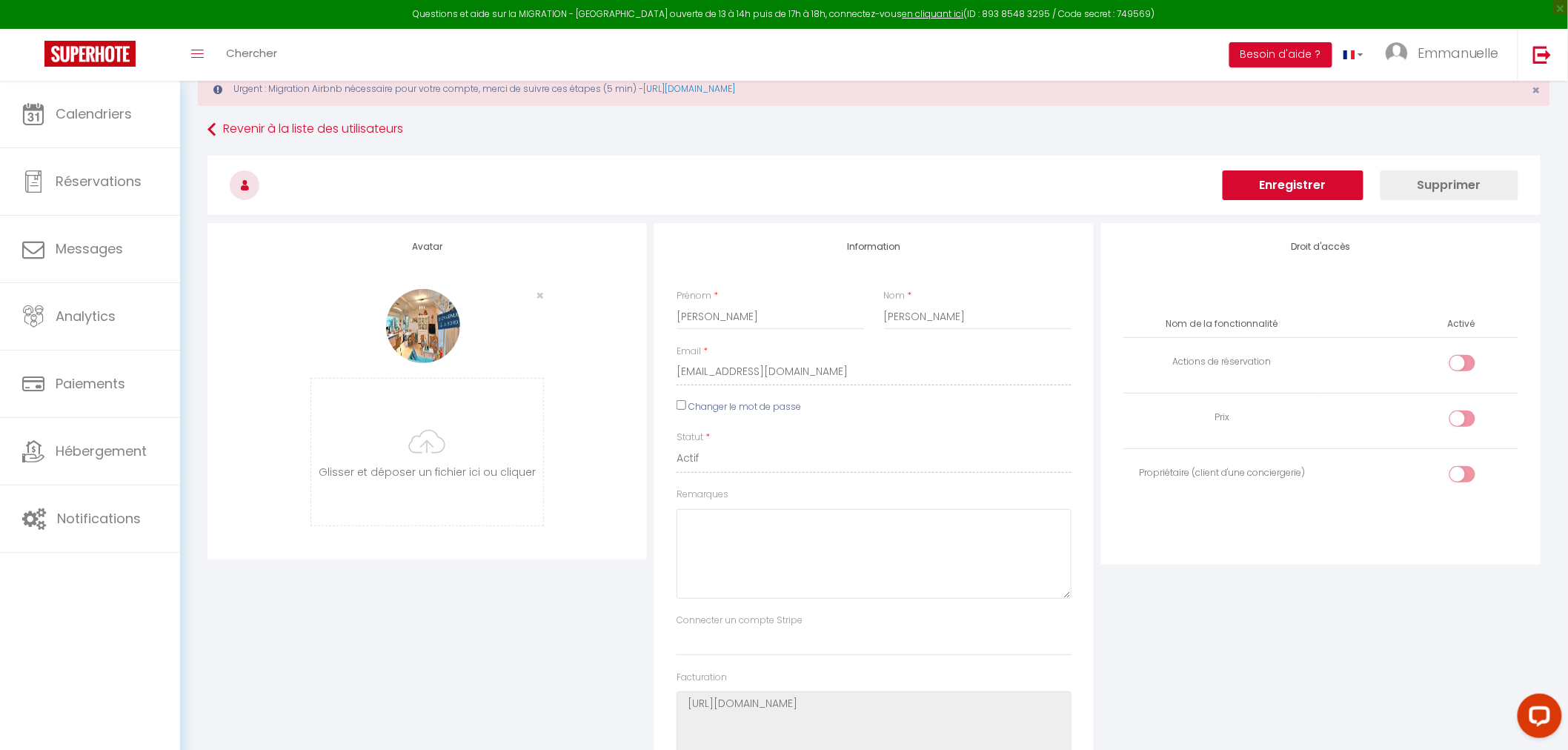
scroll to position [0, 0]
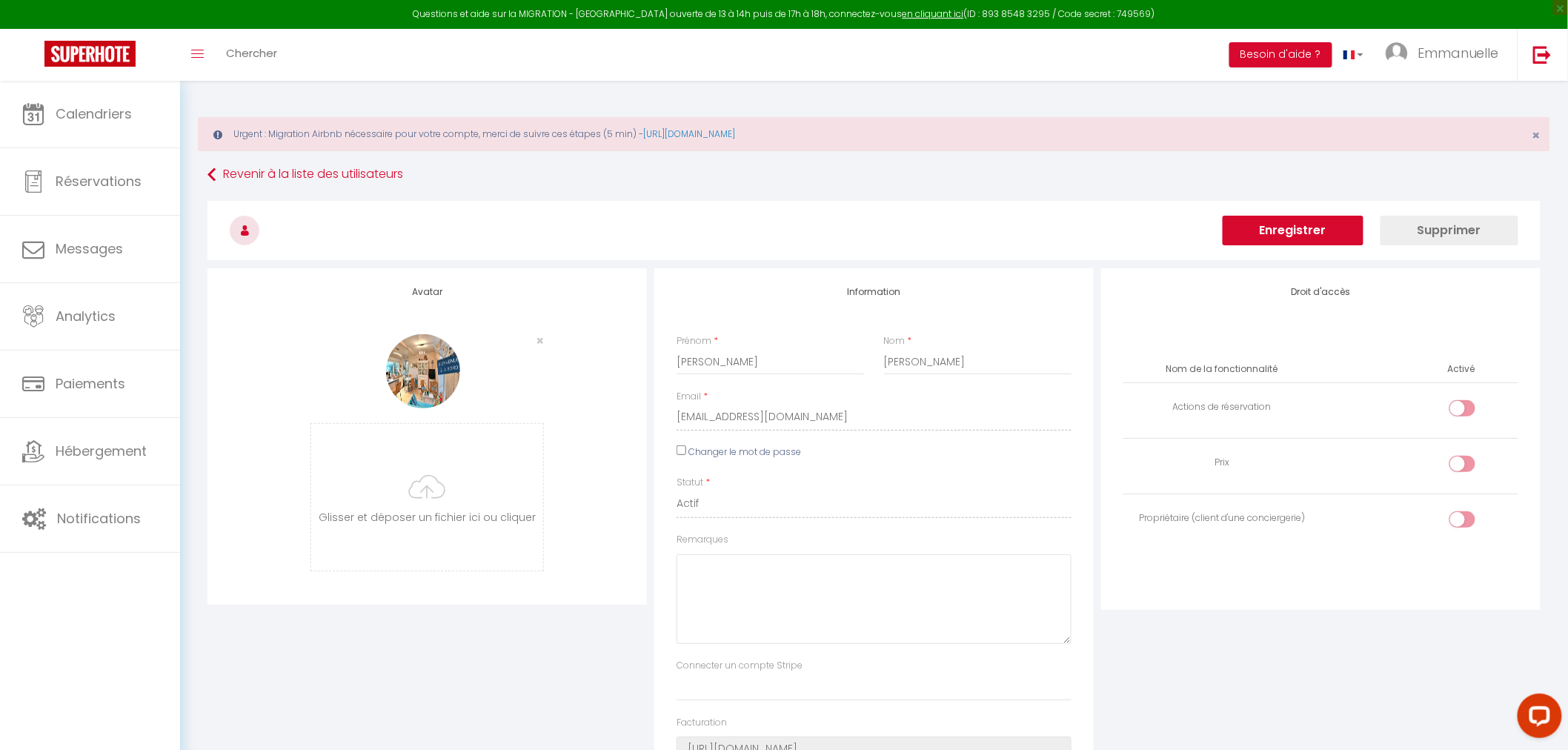
click at [1290, 230] on button "Enregistrer" at bounding box center [1293, 230] width 141 height 30
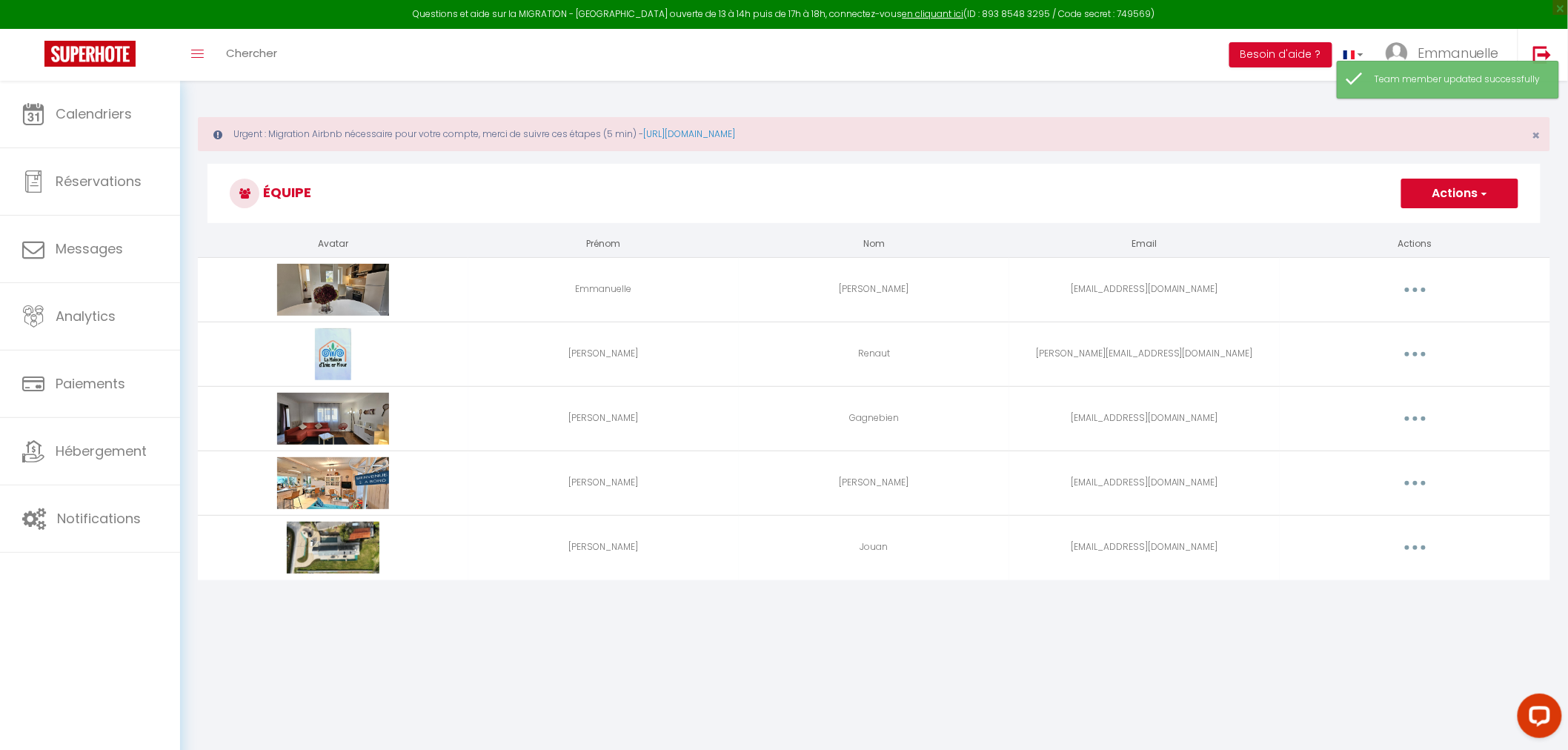
click at [1414, 550] on button "button" at bounding box center [1415, 547] width 41 height 23
click at [1339, 578] on link "Editer" at bounding box center [1377, 581] width 110 height 25
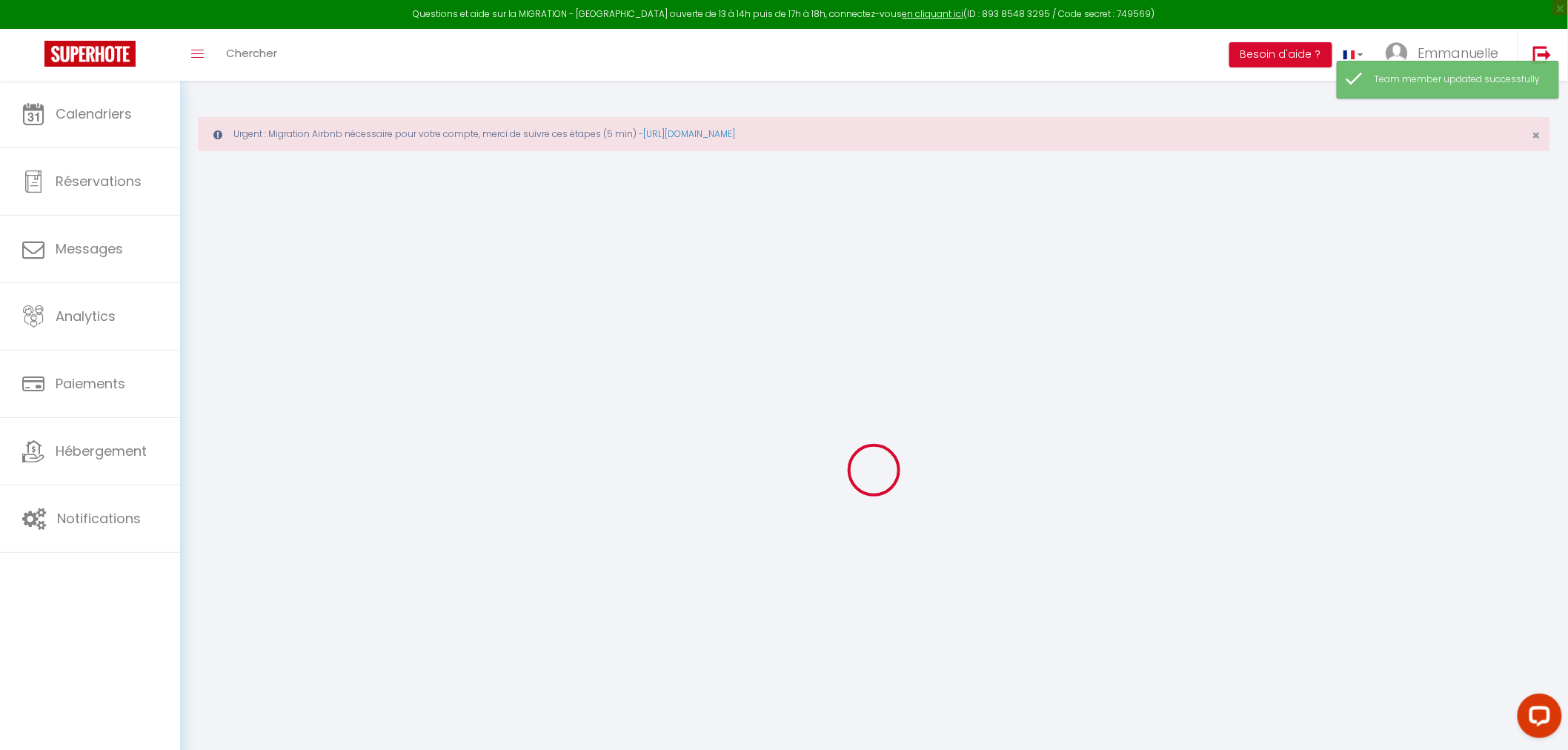
type input "[PERSON_NAME]"
type input "Jouan"
type input "[EMAIL_ADDRESS][DOMAIN_NAME]"
type textarea "[URL][DOMAIN_NAME]"
checkbox input "false"
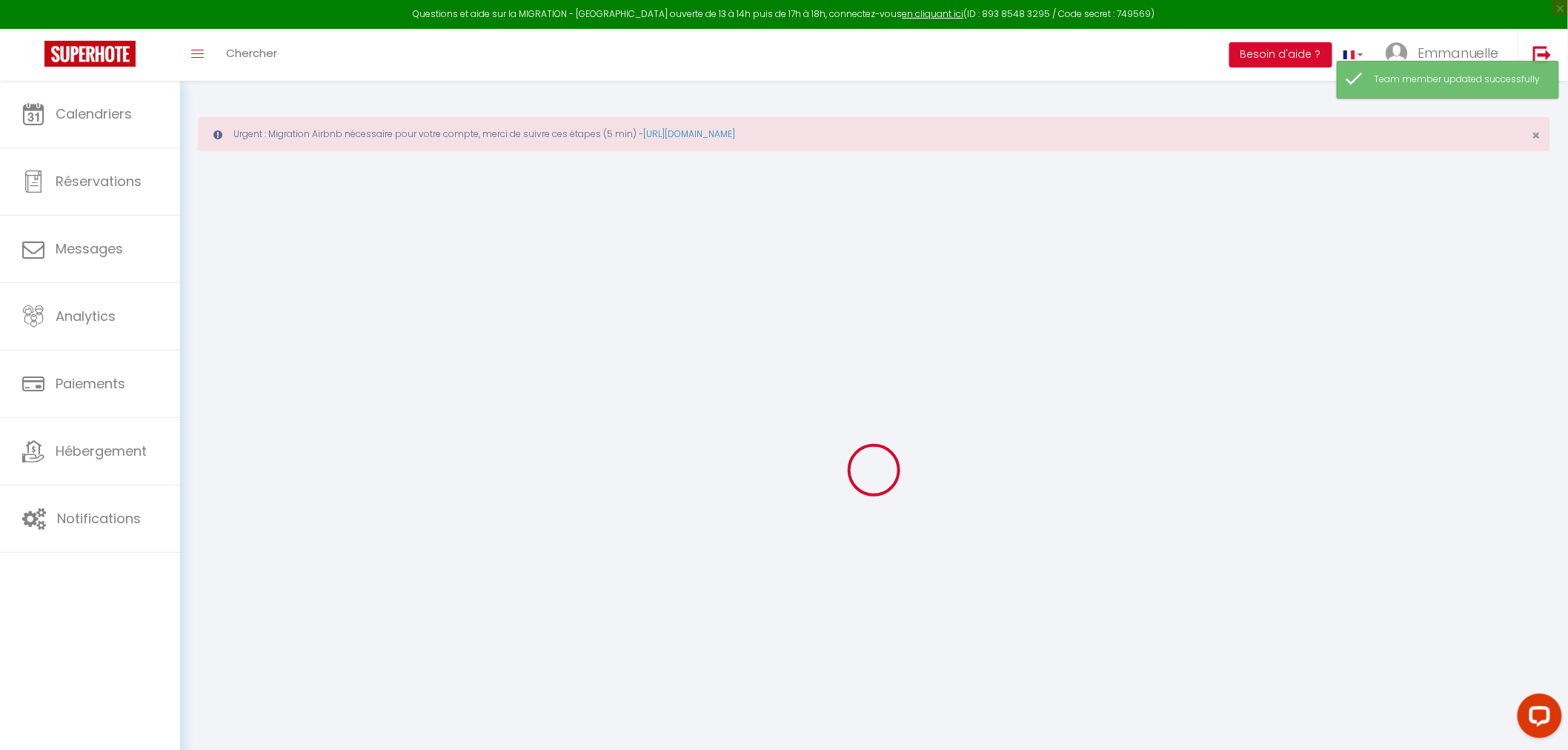
checkbox input "false"
checkbox input "true"
checkbox input "false"
checkbox input "true"
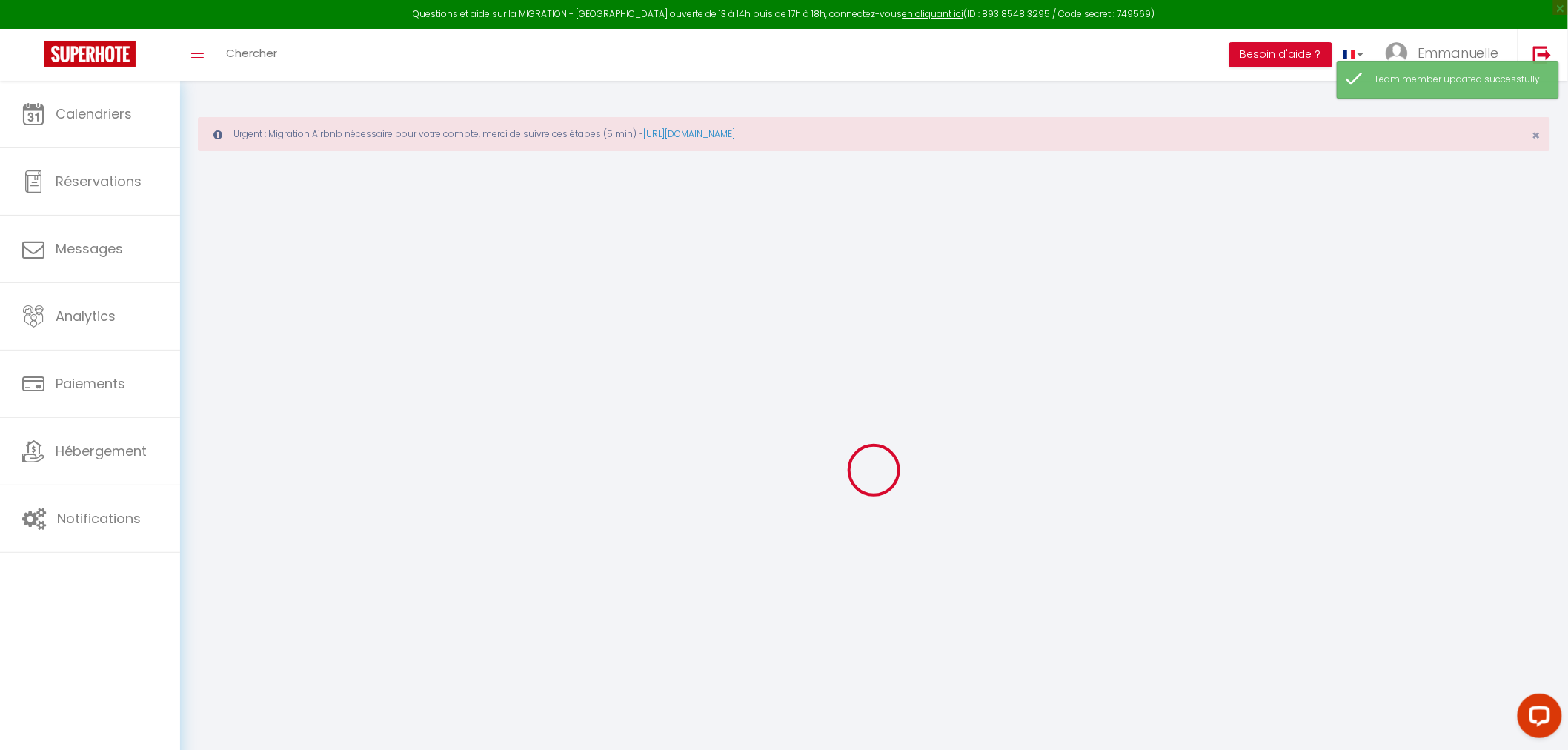
checkbox input "true"
checkbox input "false"
checkbox input "true"
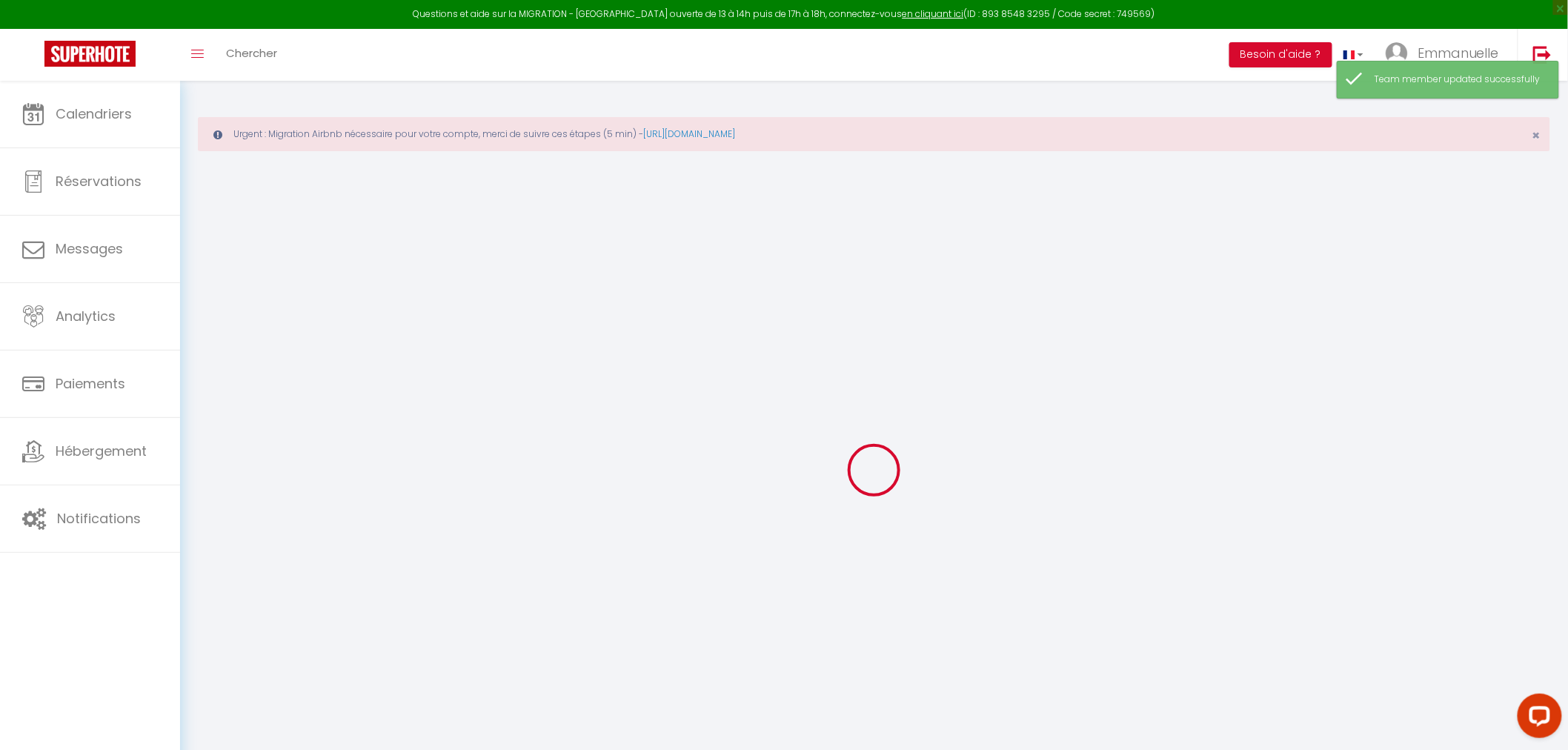
checkbox input "true"
checkbox input "false"
checkbox input "true"
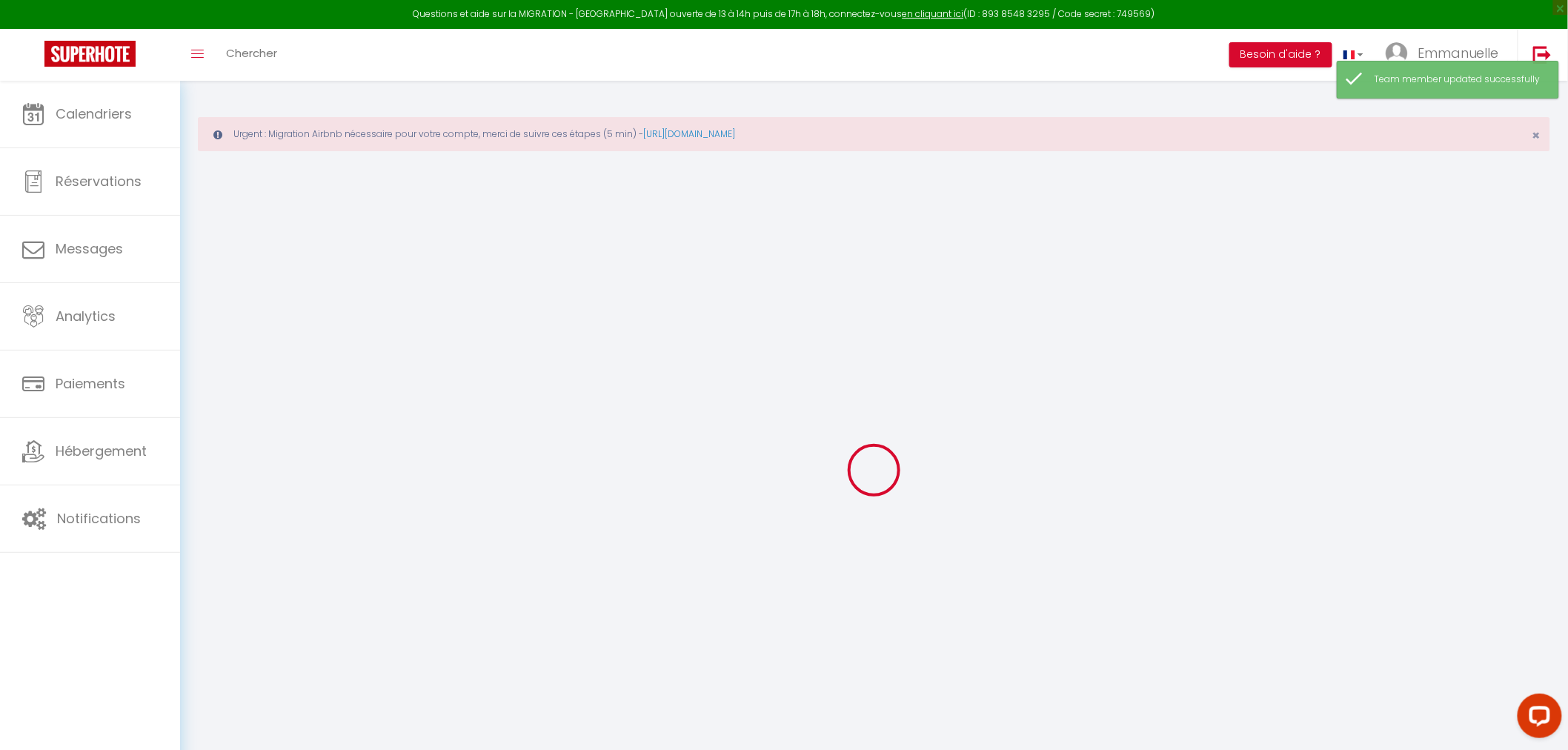
checkbox input "false"
select select
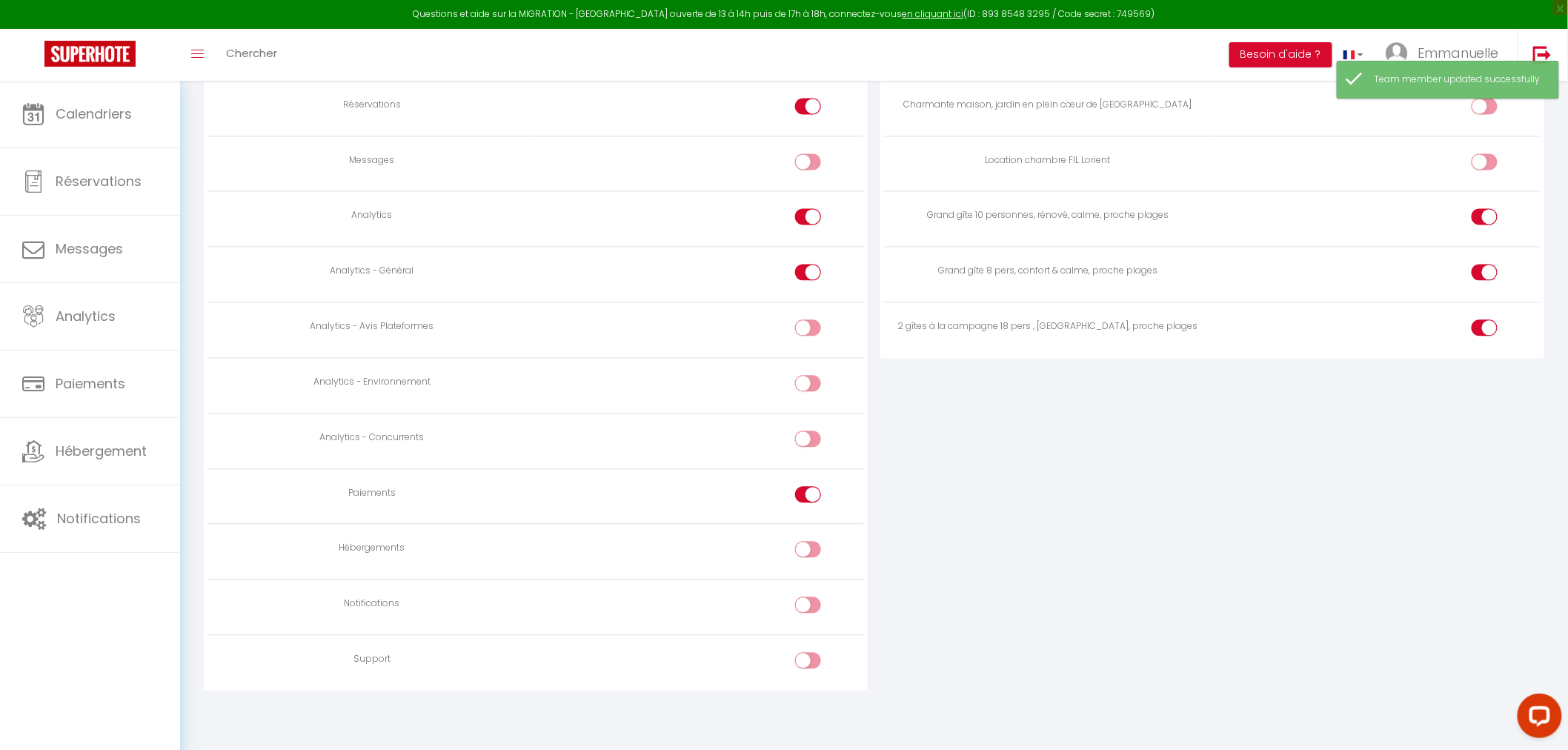
scroll to position [1216, 0]
click at [813, 487] on input "checkbox" at bounding box center [822, 498] width 26 height 23
checkbox input "false"
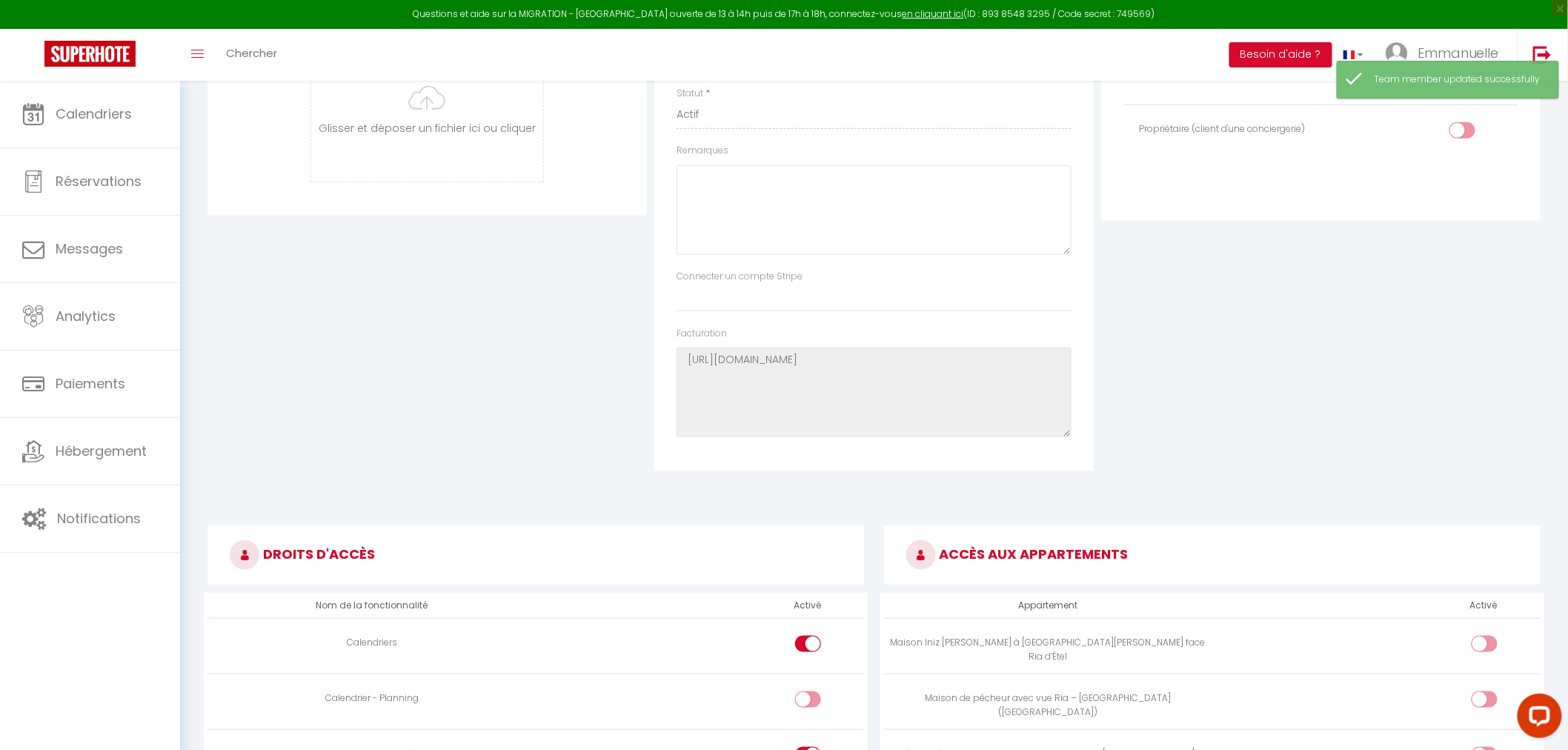
scroll to position [0, 0]
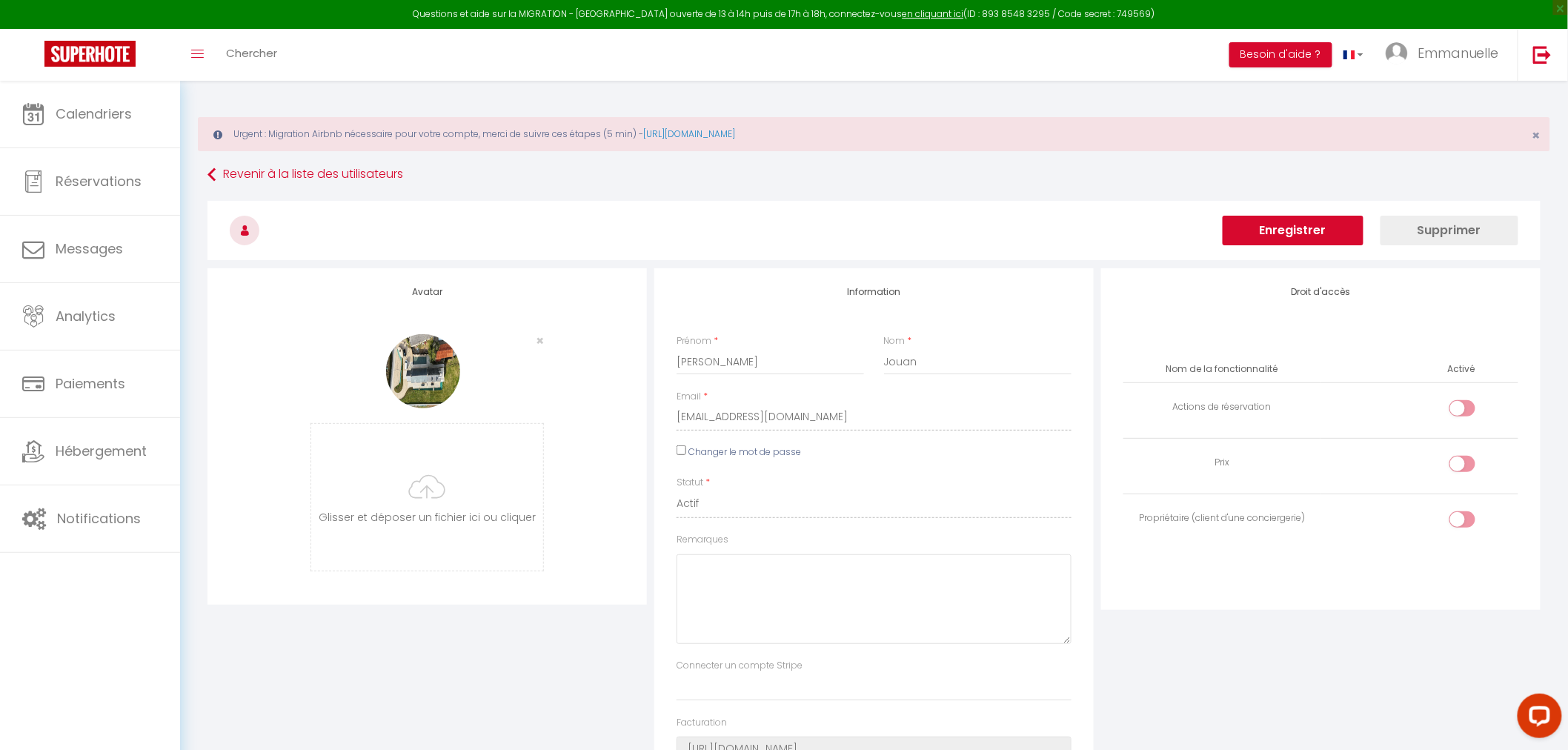
click at [1275, 233] on button "Enregistrer" at bounding box center [1293, 230] width 141 height 30
